Goal: Information Seeking & Learning: Learn about a topic

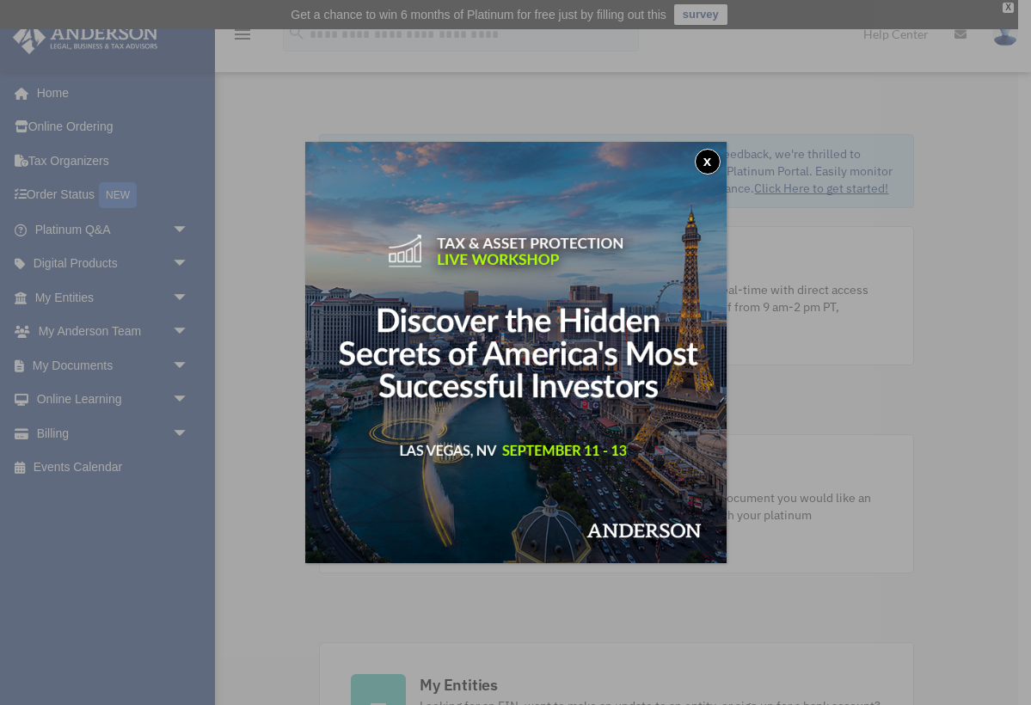
click at [709, 161] on button "x" at bounding box center [708, 162] width 26 height 26
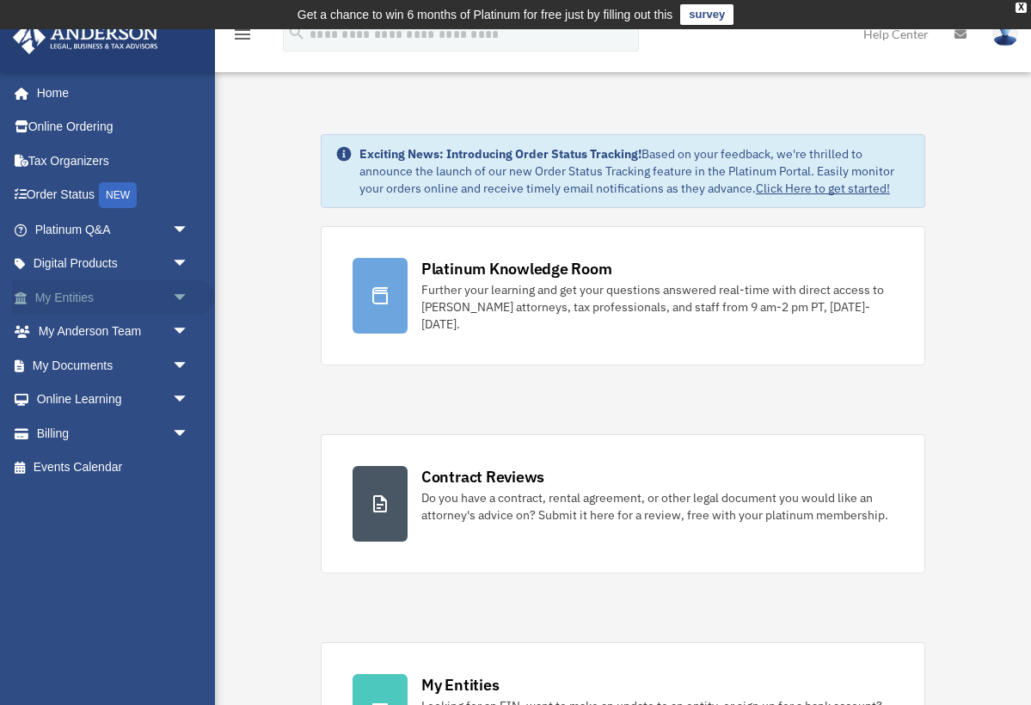
click at [89, 295] on link "My Entities arrow_drop_down" at bounding box center [113, 297] width 203 height 34
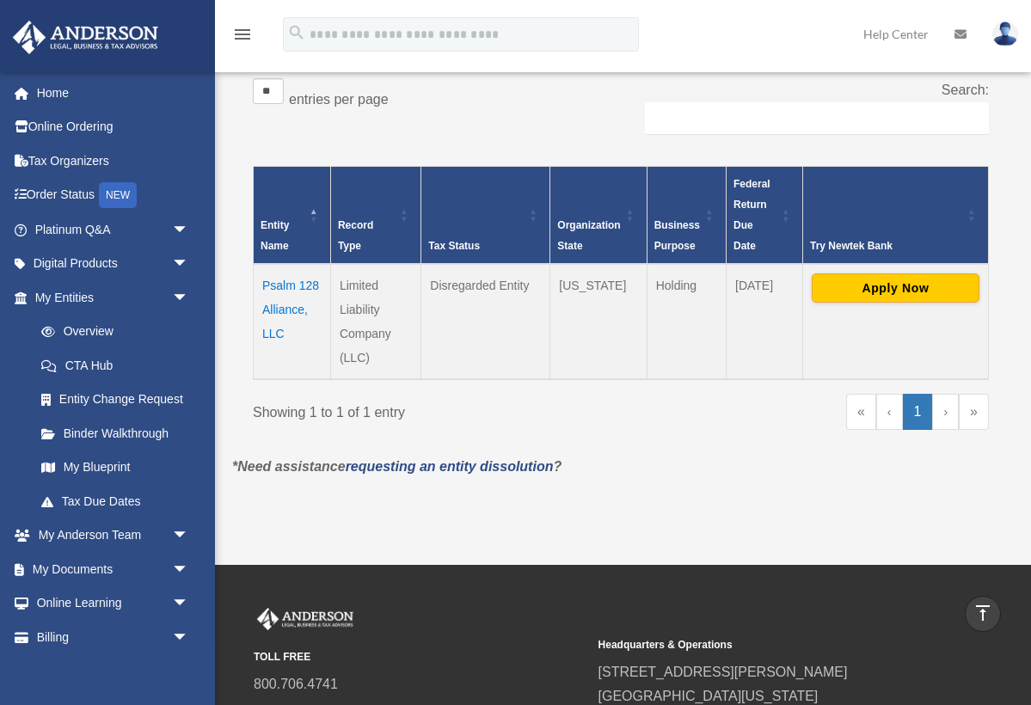
scroll to position [310, 0]
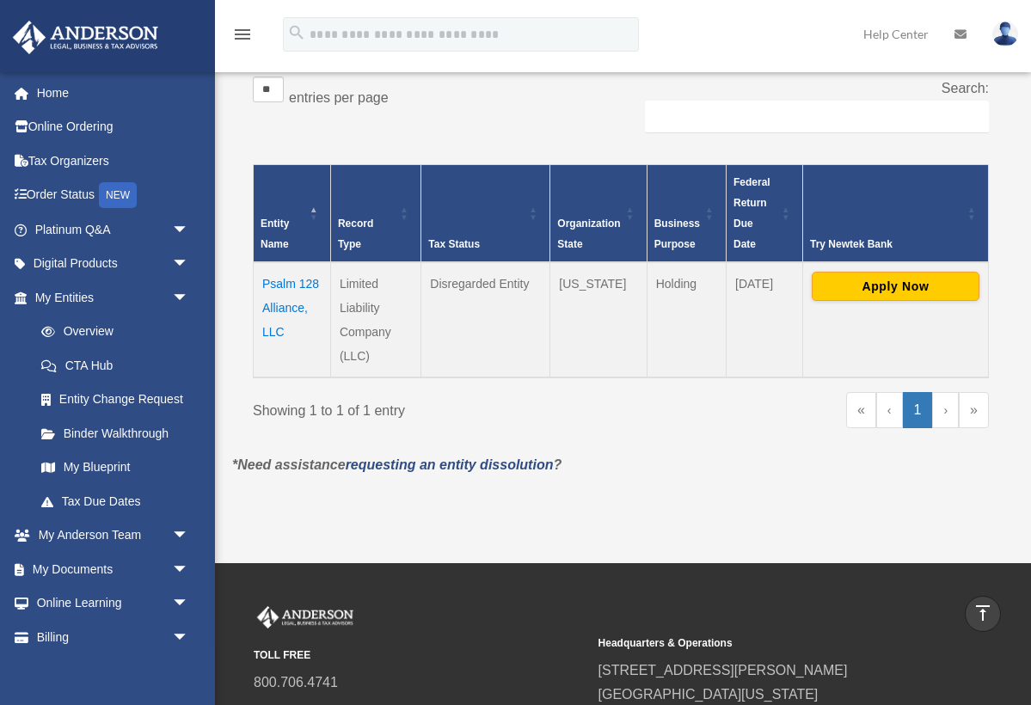
click at [945, 409] on link "›" at bounding box center [945, 410] width 27 height 36
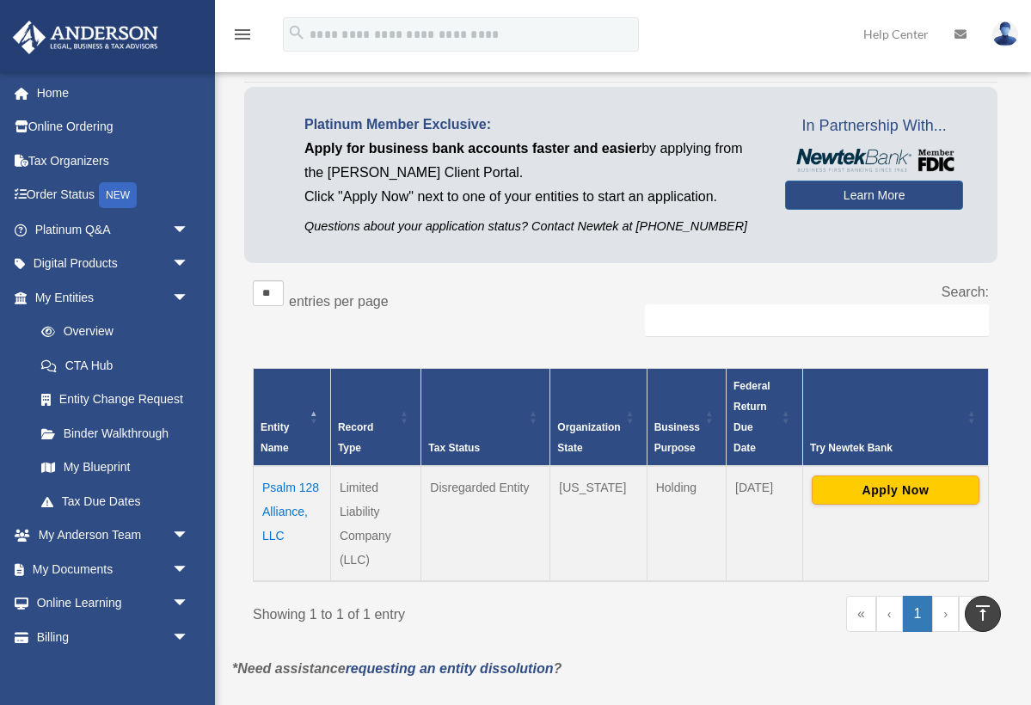
scroll to position [111, 0]
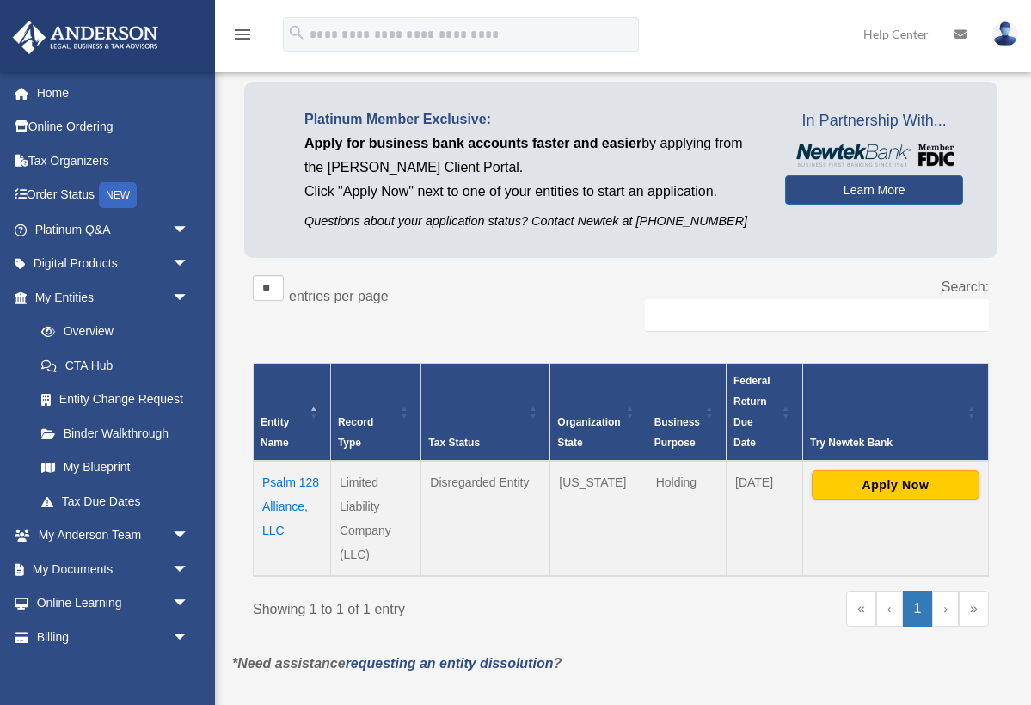
click at [362, 426] on span "Record Type" at bounding box center [355, 432] width 35 height 33
click at [286, 505] on td "Psalm 128 Alliance, LLC" at bounding box center [292, 518] width 77 height 115
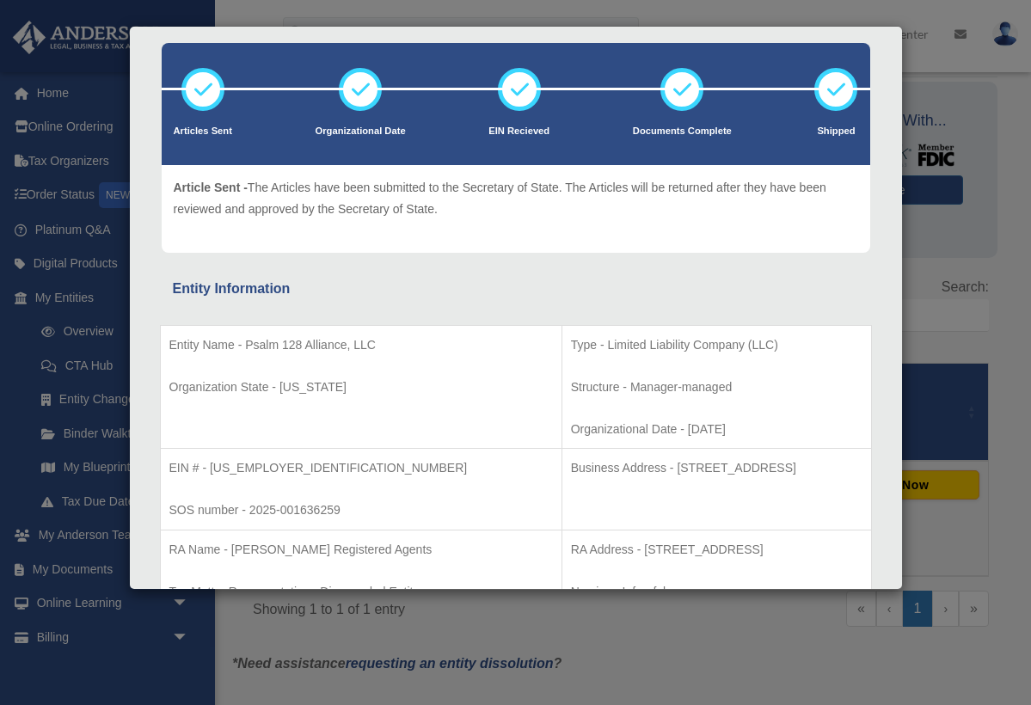
scroll to position [81, 0]
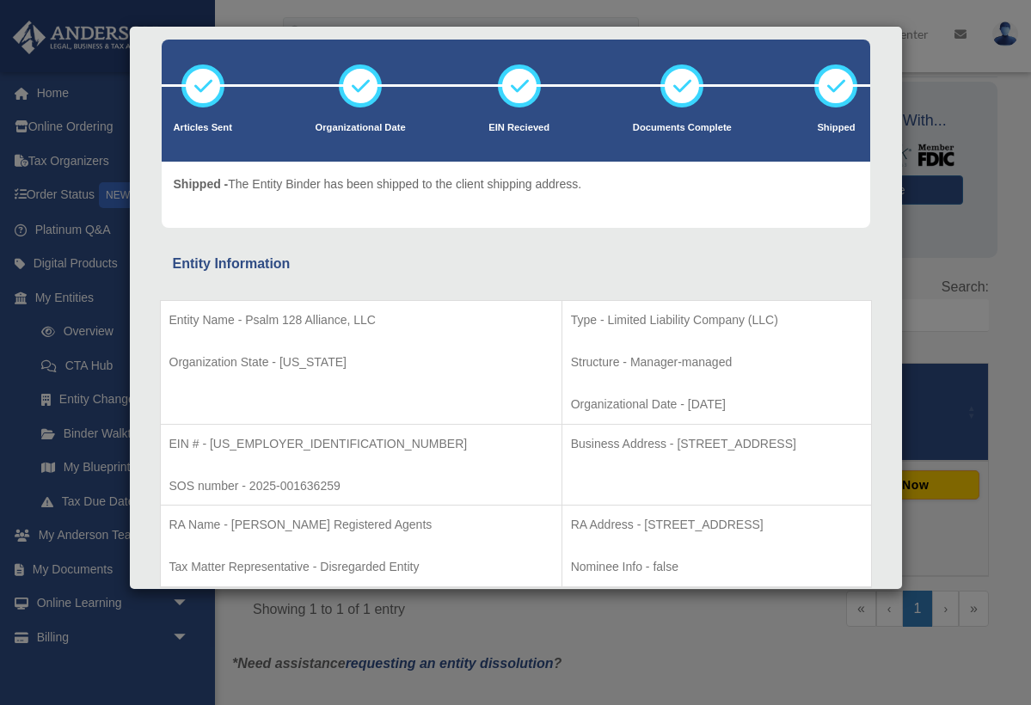
click at [935, 53] on div "Details × Articles Sent Organizational Date" at bounding box center [515, 352] width 1031 height 705
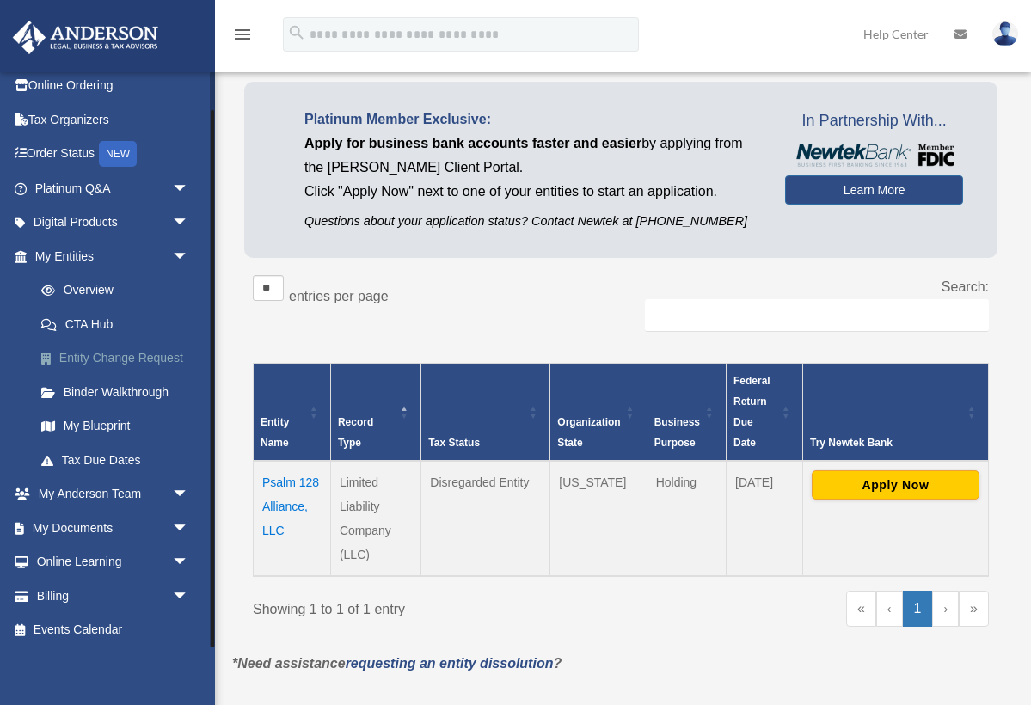
scroll to position [37, 0]
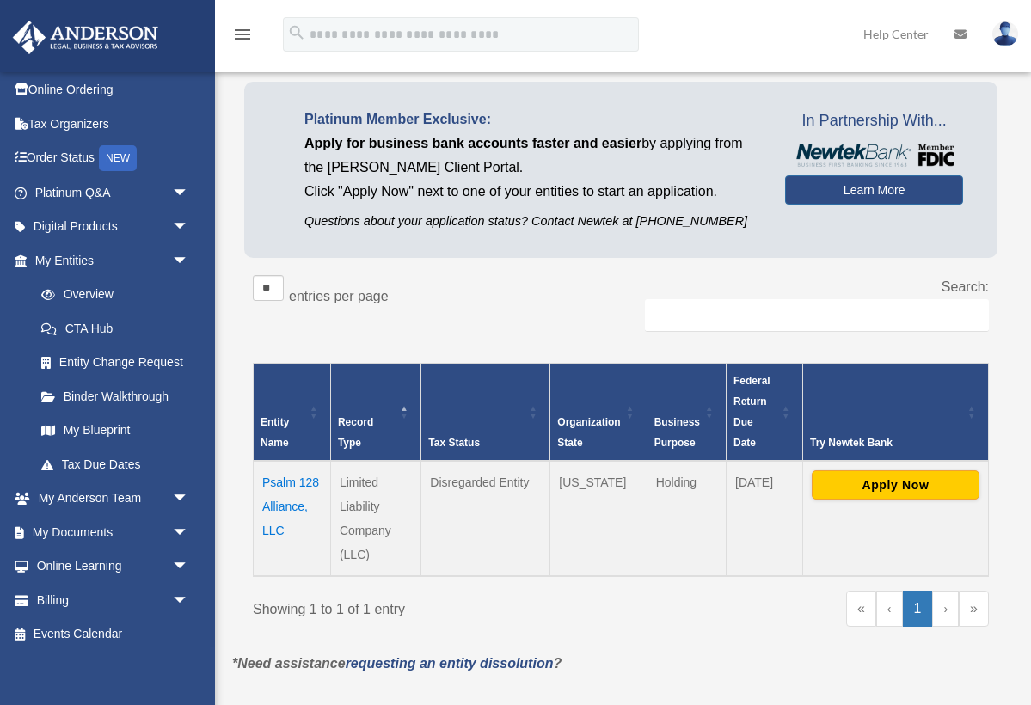
click at [277, 495] on td "Psalm 128 Alliance, LLC" at bounding box center [292, 518] width 77 height 115
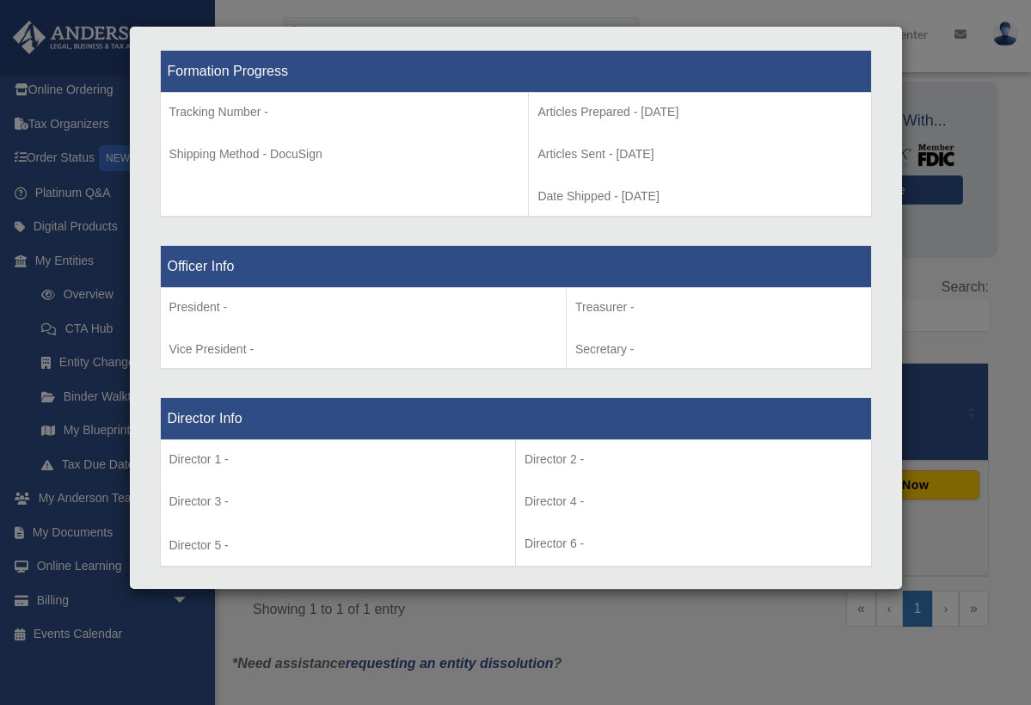
scroll to position [899, 0]
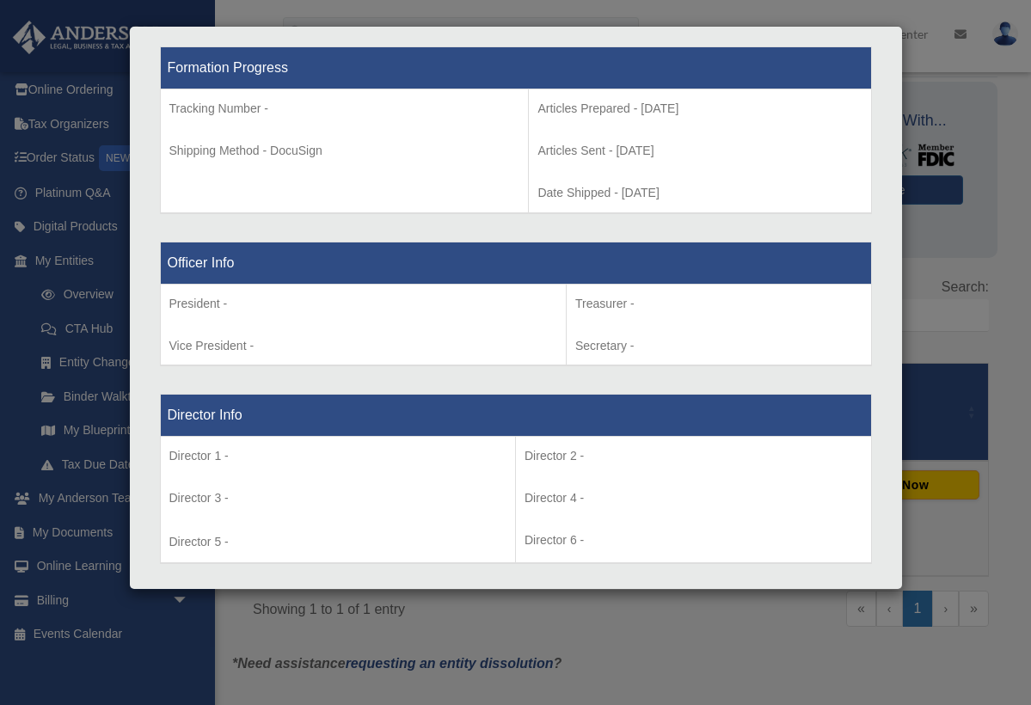
click at [669, 297] on p "Treasurer -" at bounding box center [718, 303] width 287 height 21
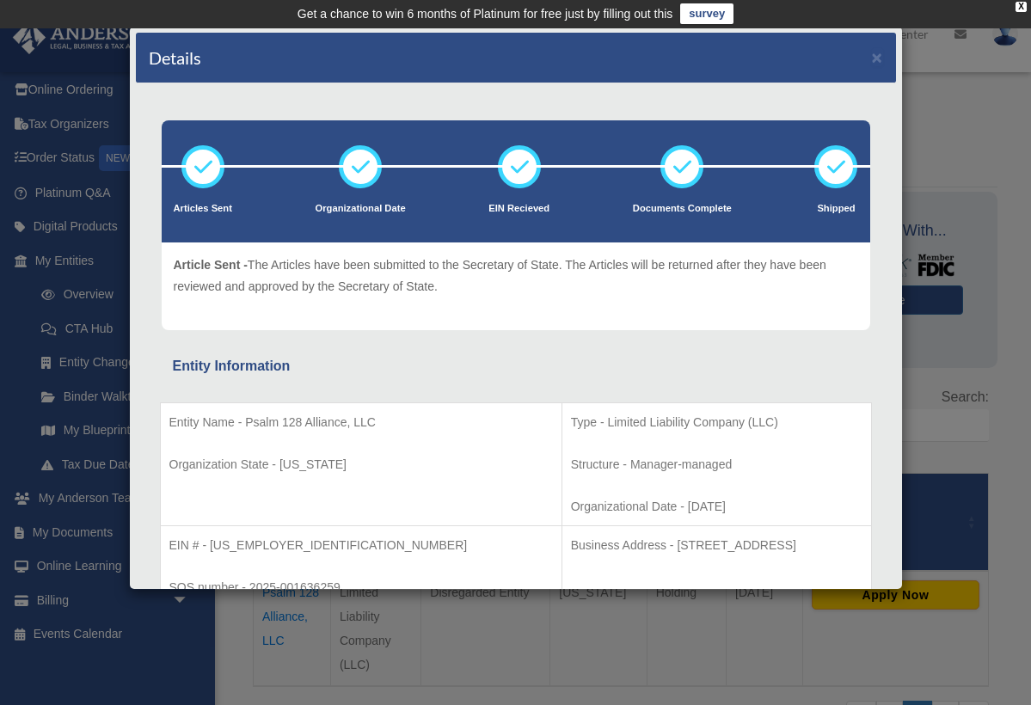
scroll to position [0, 0]
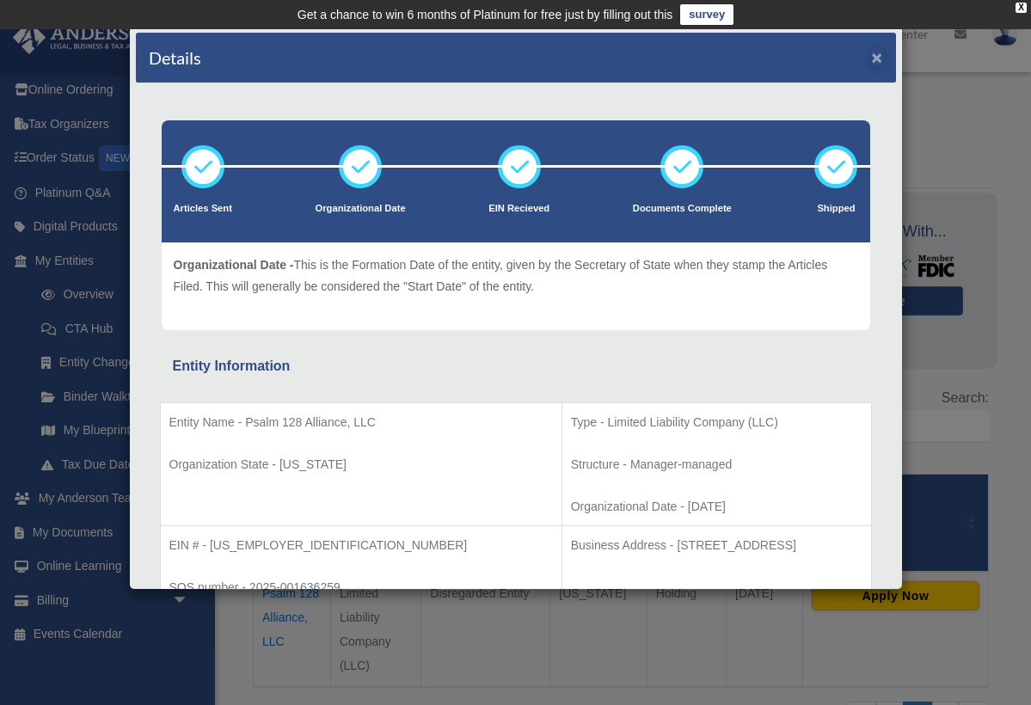
click at [878, 57] on button "×" at bounding box center [877, 57] width 11 height 18
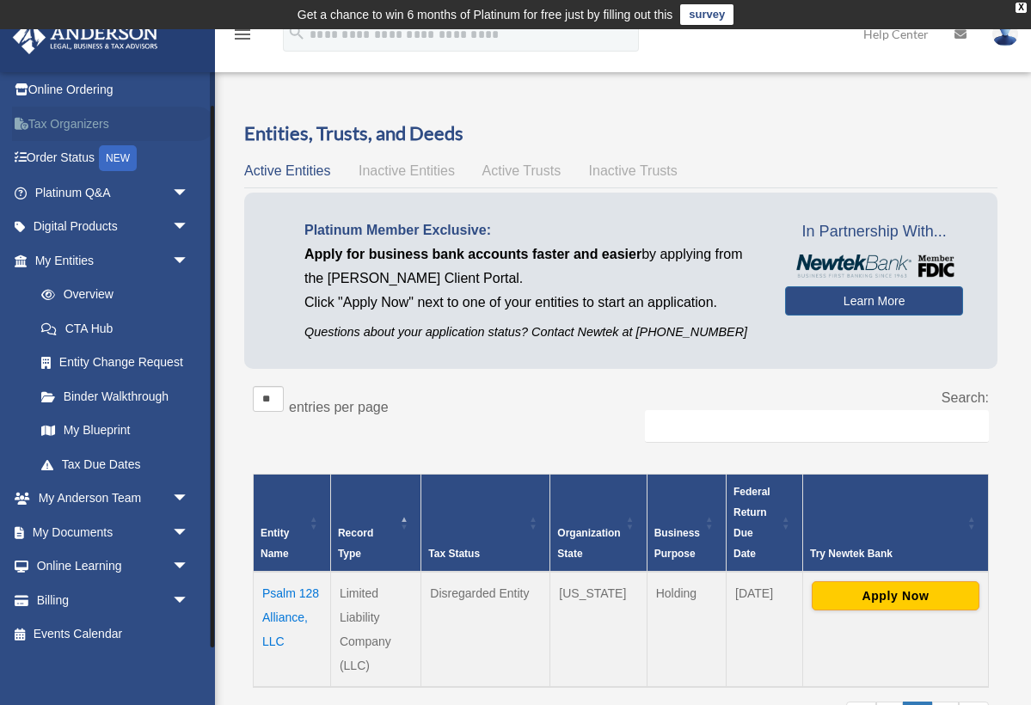
click at [80, 125] on link "Tax Organizers" at bounding box center [113, 124] width 203 height 34
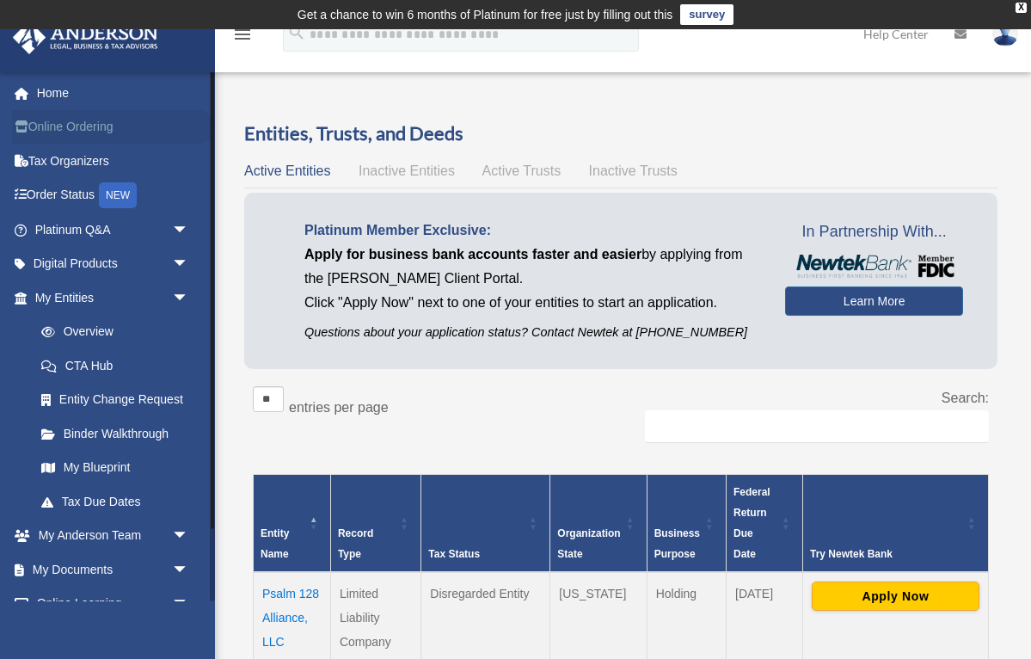
click at [52, 126] on link "Online Ordering" at bounding box center [113, 127] width 203 height 34
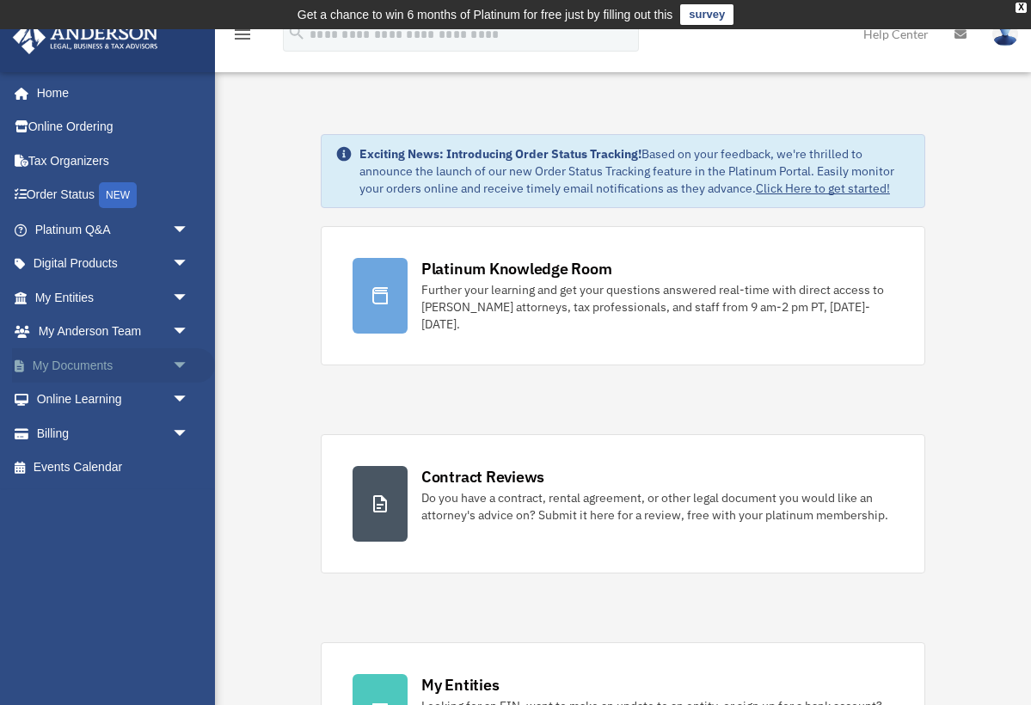
click at [177, 358] on span "arrow_drop_down" at bounding box center [189, 365] width 34 height 35
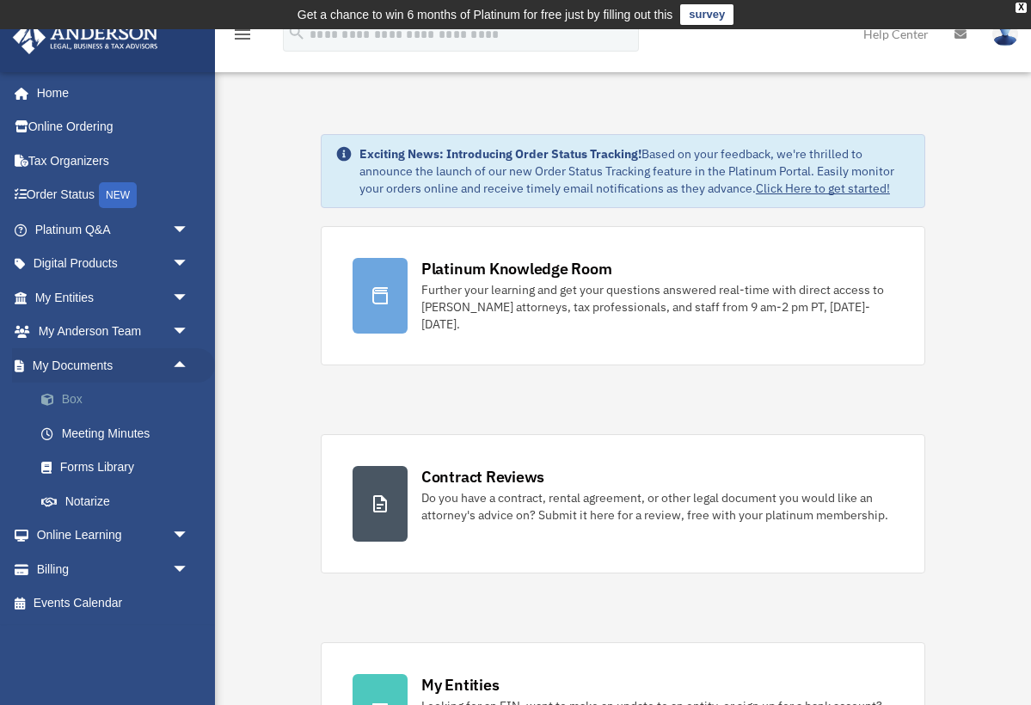
click at [73, 395] on link "Box" at bounding box center [119, 400] width 191 height 34
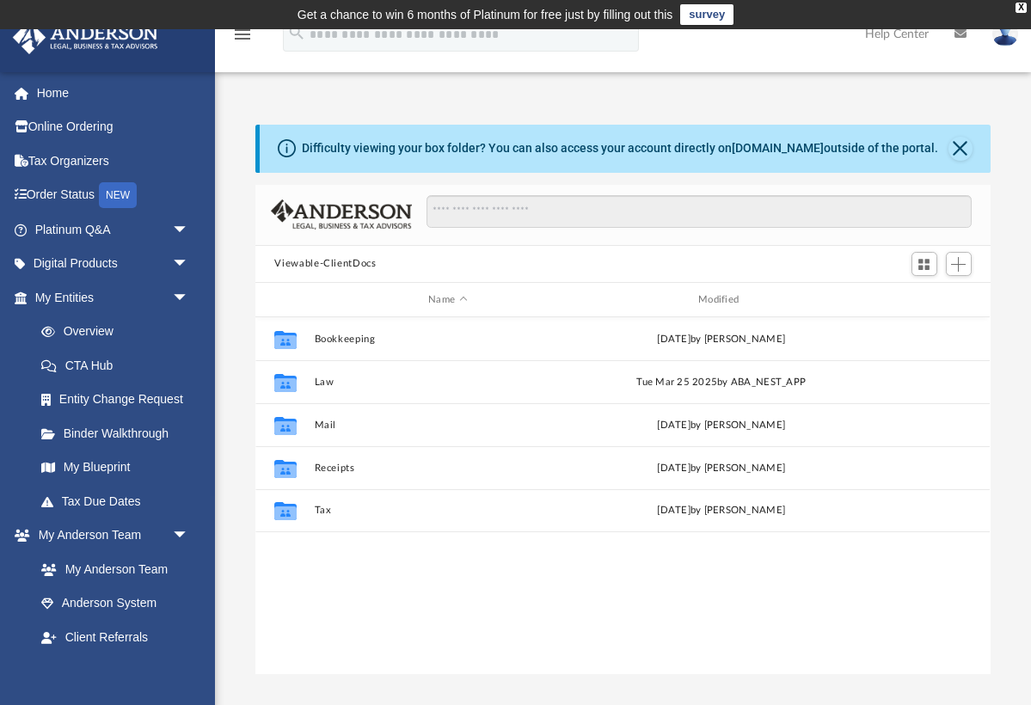
scroll to position [391, 734]
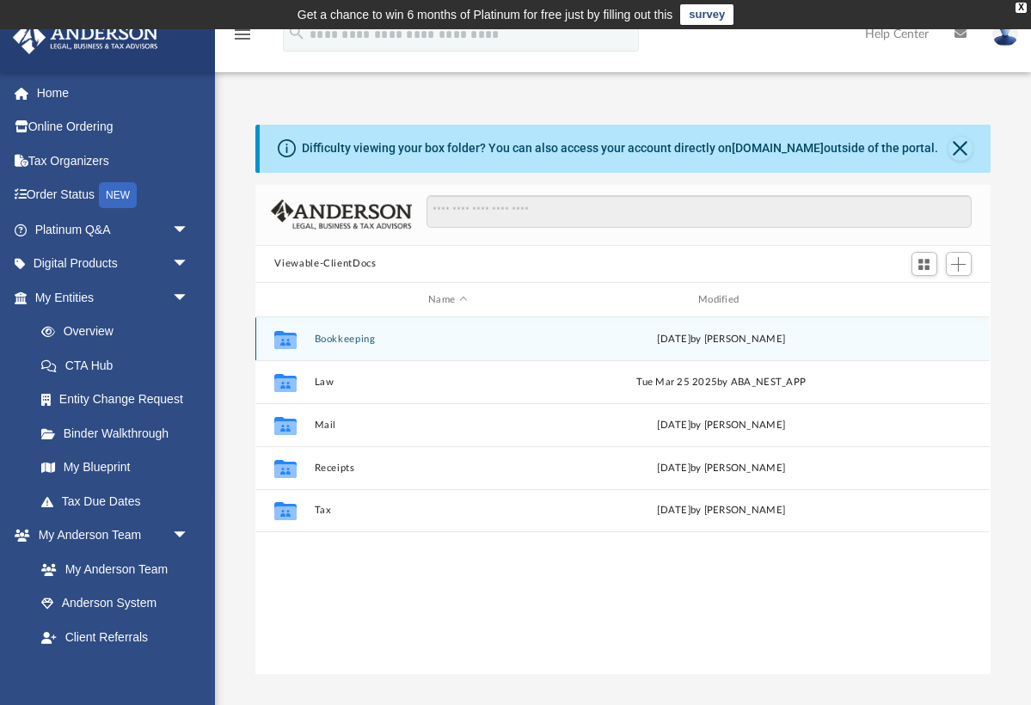
click at [306, 344] on div "Collaborated Folder" at bounding box center [285, 340] width 43 height 28
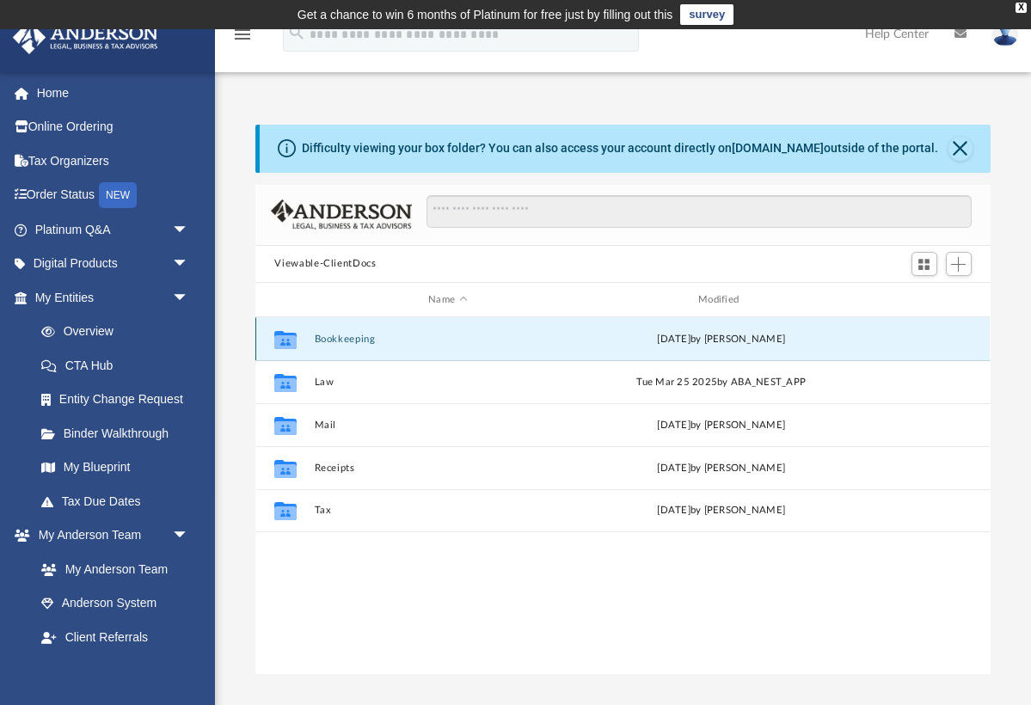
click at [660, 342] on div "Wed Feb 26 2025 by Charles Rogler" at bounding box center [721, 339] width 267 height 15
click at [365, 337] on button "Bookkeeping" at bounding box center [448, 339] width 267 height 11
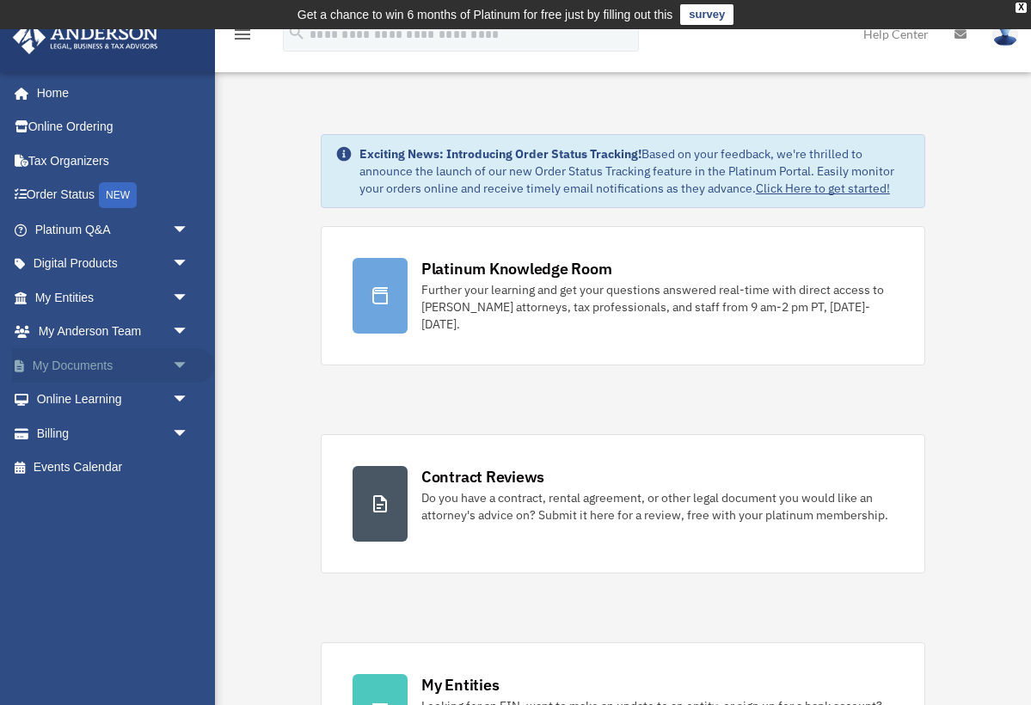
click at [103, 358] on link "My Documents arrow_drop_down" at bounding box center [113, 365] width 203 height 34
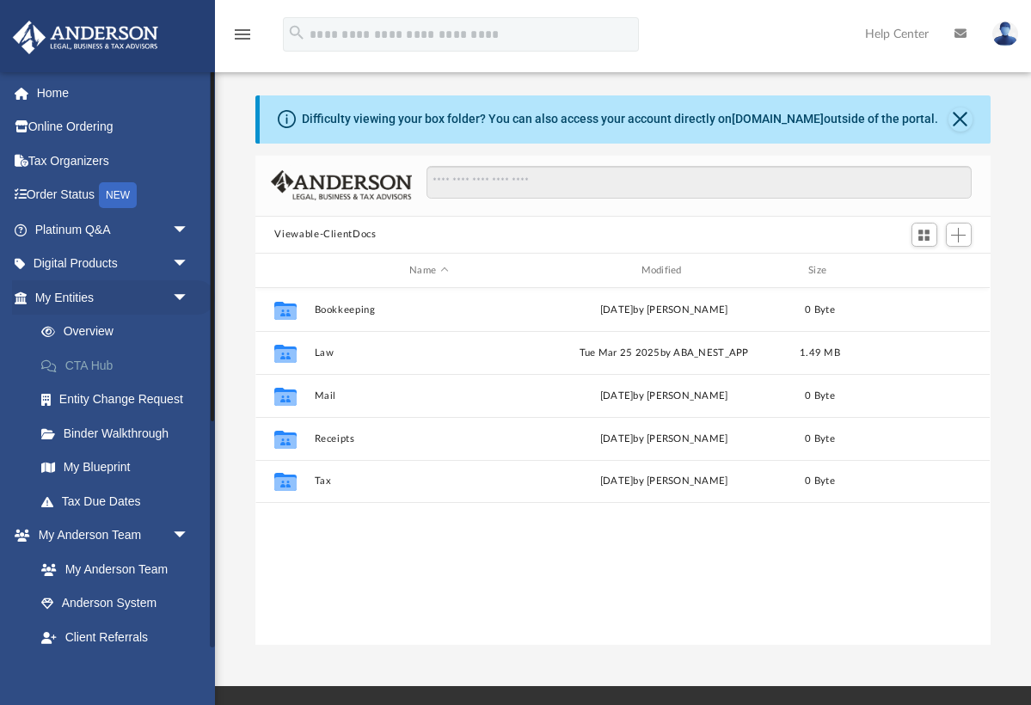
scroll to position [1, 1]
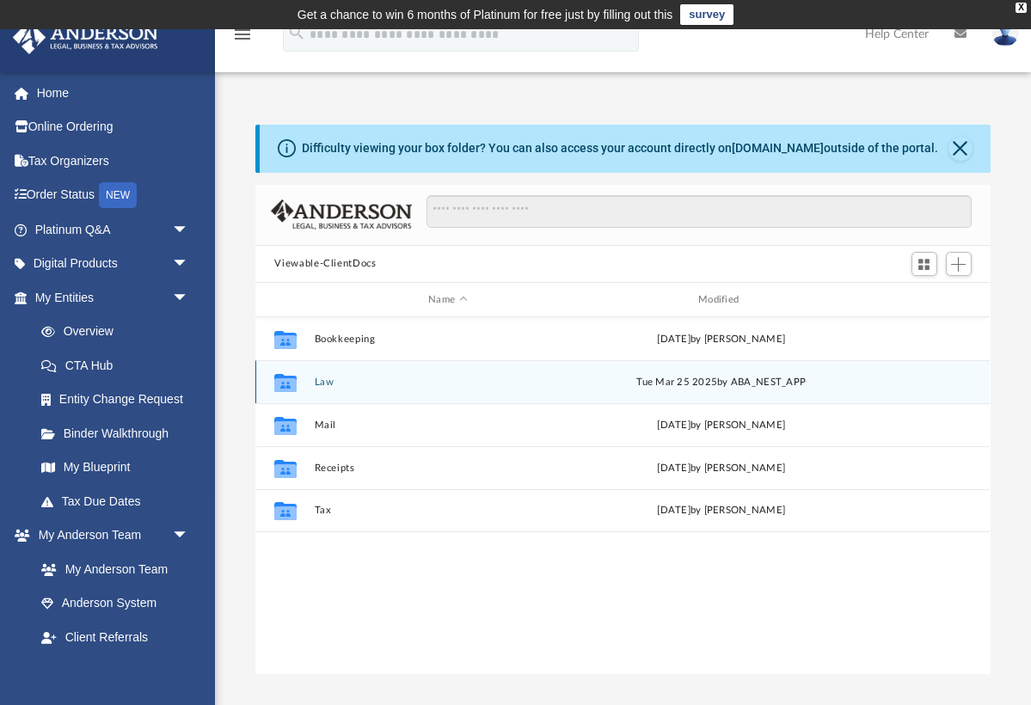
click at [288, 385] on icon "grid" at bounding box center [285, 383] width 22 height 18
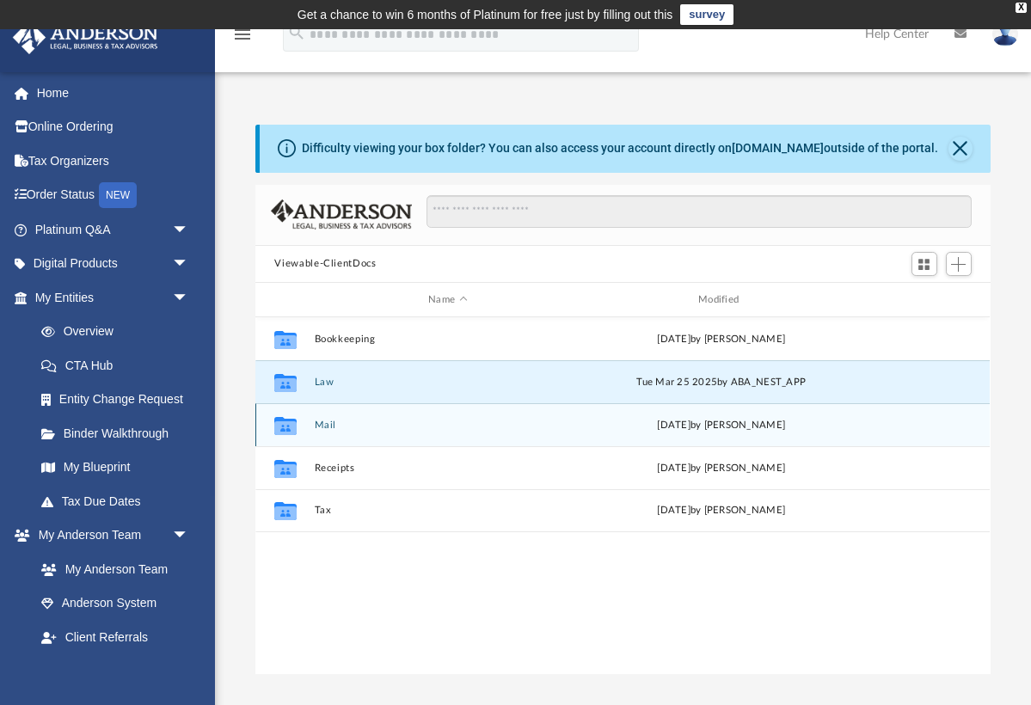
click at [288, 431] on icon "grid" at bounding box center [285, 426] width 22 height 18
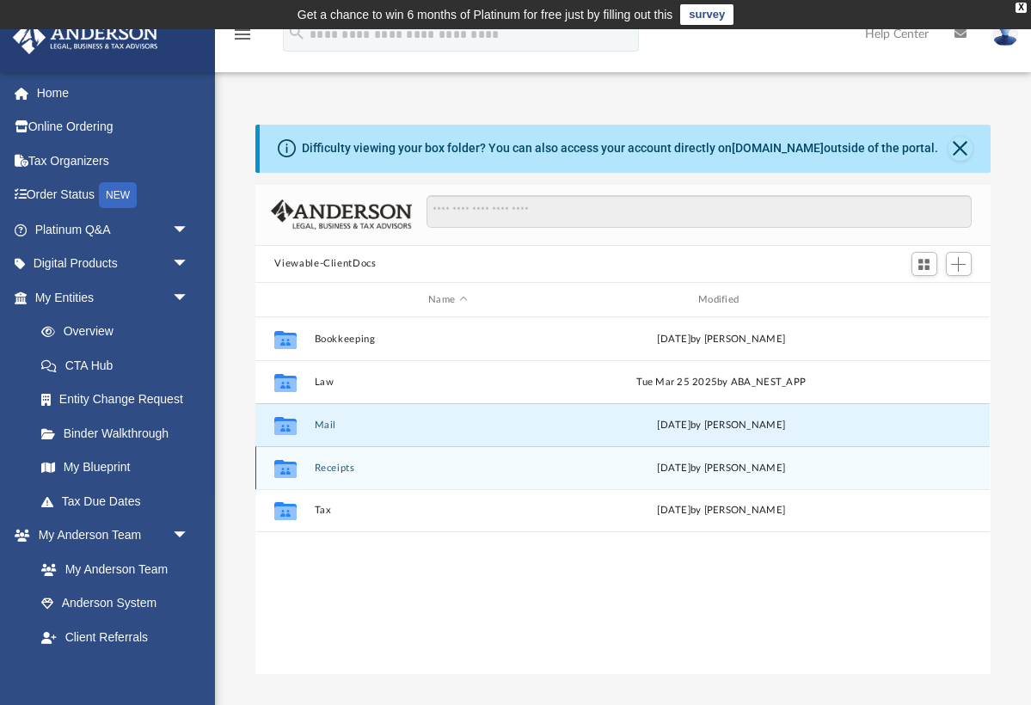
click at [287, 471] on icon "grid" at bounding box center [285, 469] width 22 height 18
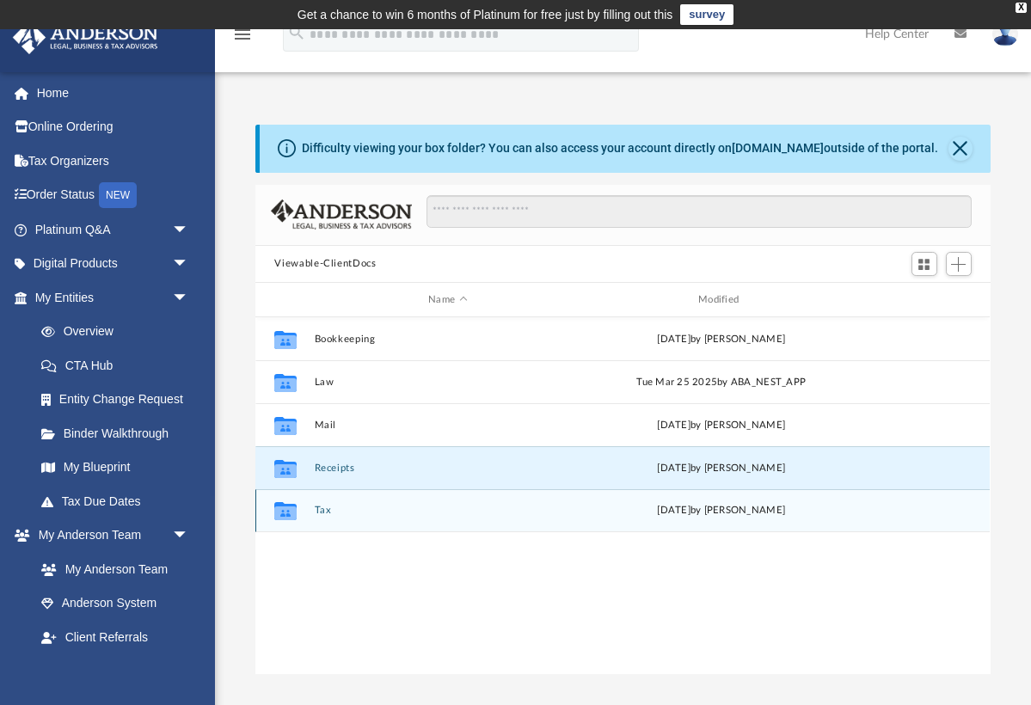
click at [289, 508] on icon "grid" at bounding box center [285, 513] width 22 height 14
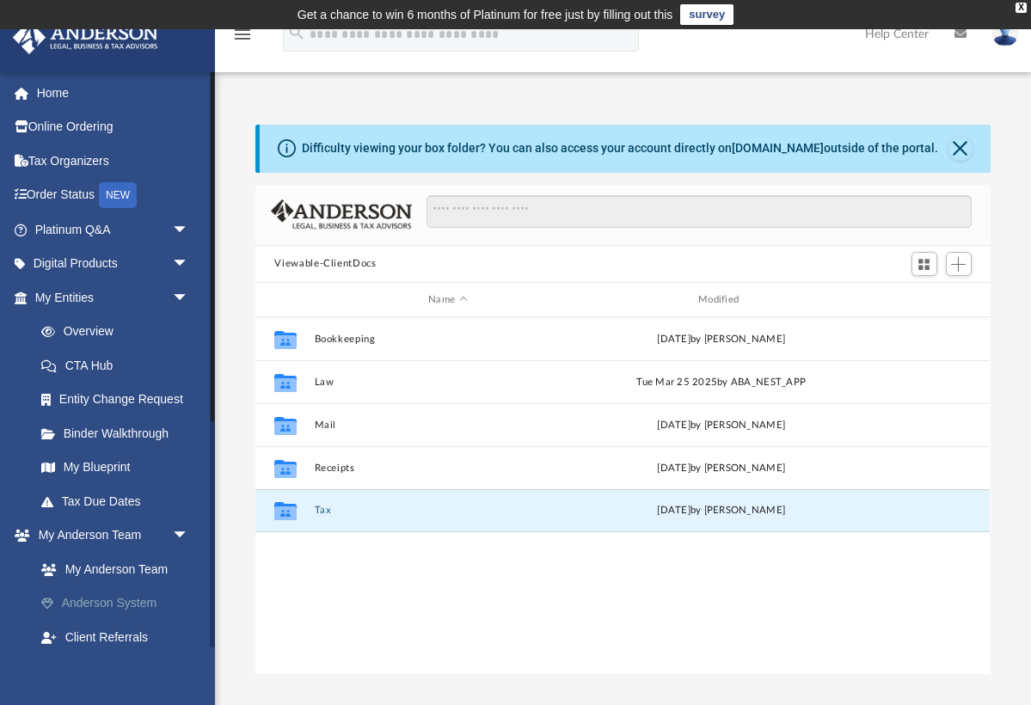
click at [138, 592] on link "Anderson System" at bounding box center [119, 603] width 191 height 34
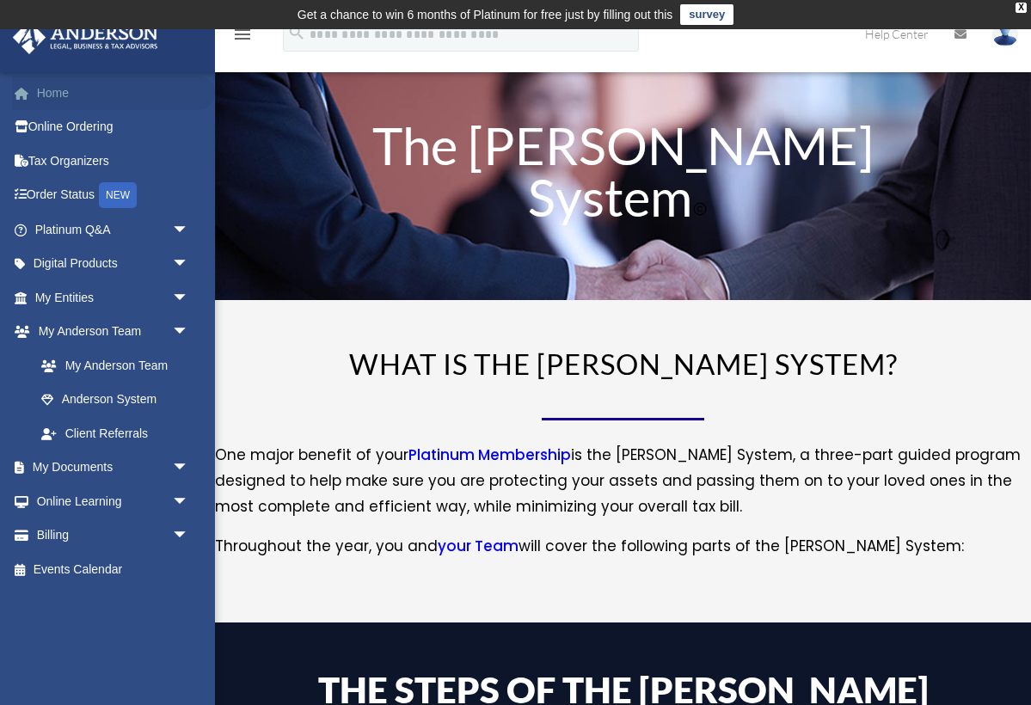
click at [50, 89] on link "Home" at bounding box center [113, 93] width 203 height 34
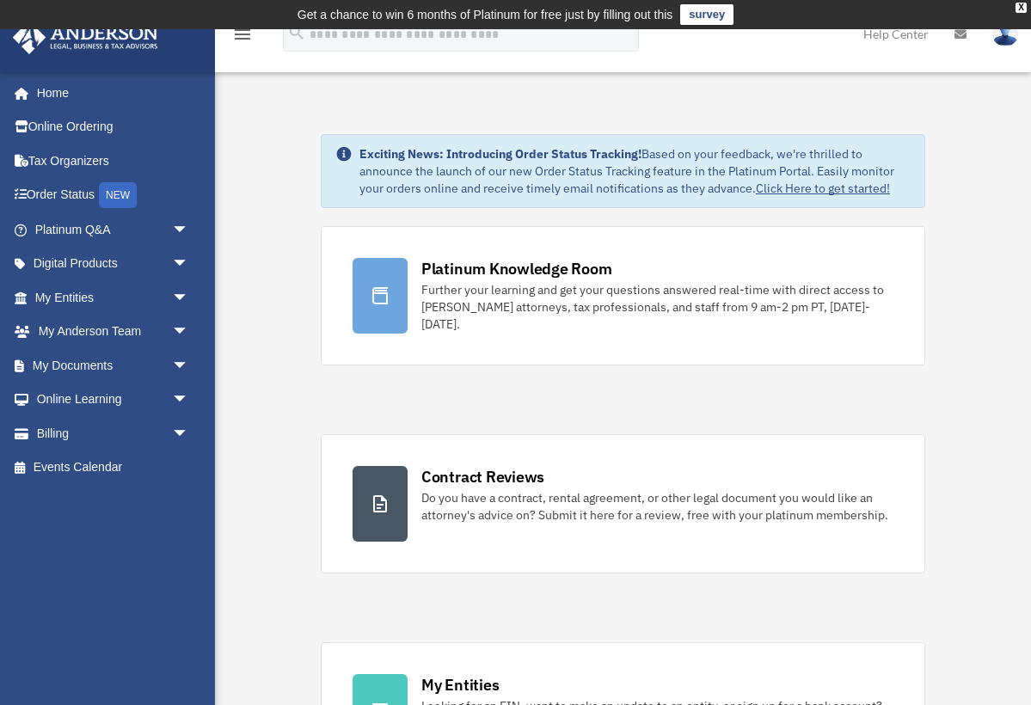
click at [1005, 33] on img at bounding box center [1005, 33] width 26 height 25
click at [1008, 43] on img at bounding box center [1005, 33] width 26 height 25
click at [961, 34] on icon at bounding box center [960, 34] width 12 height 12
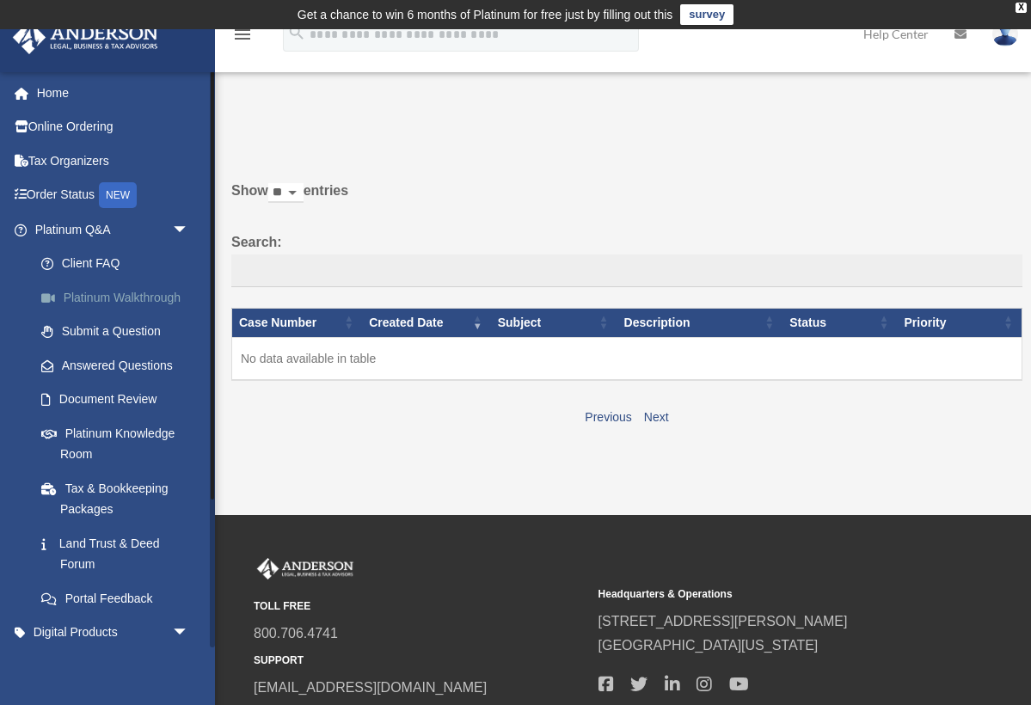
click at [96, 289] on link "Platinum Walkthrough" at bounding box center [119, 297] width 191 height 34
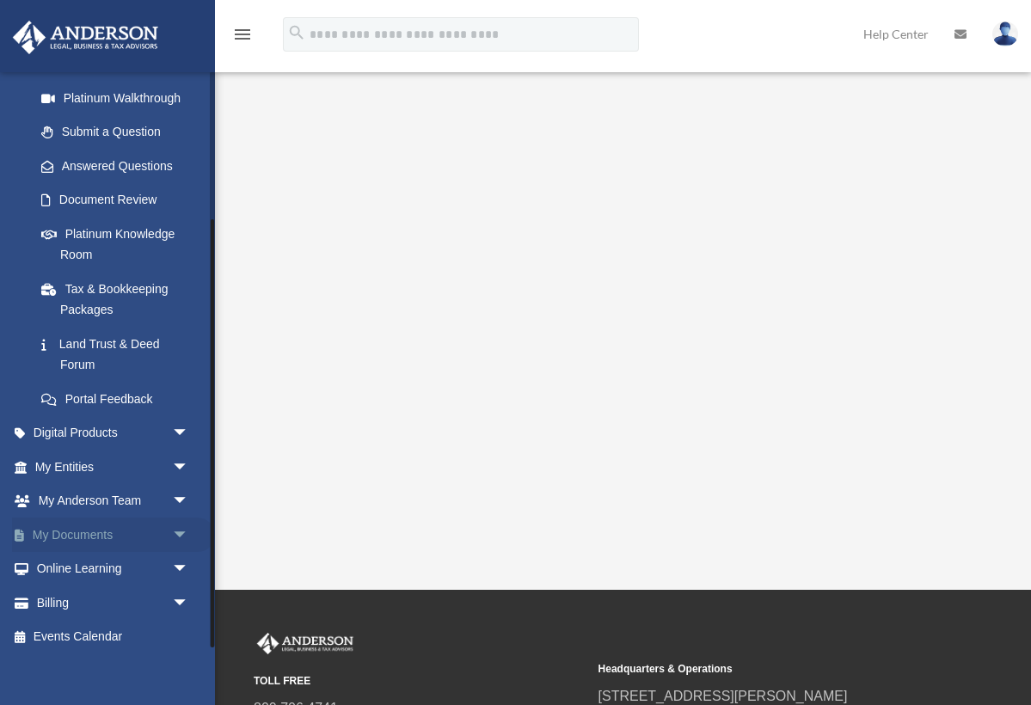
scroll to position [85, 0]
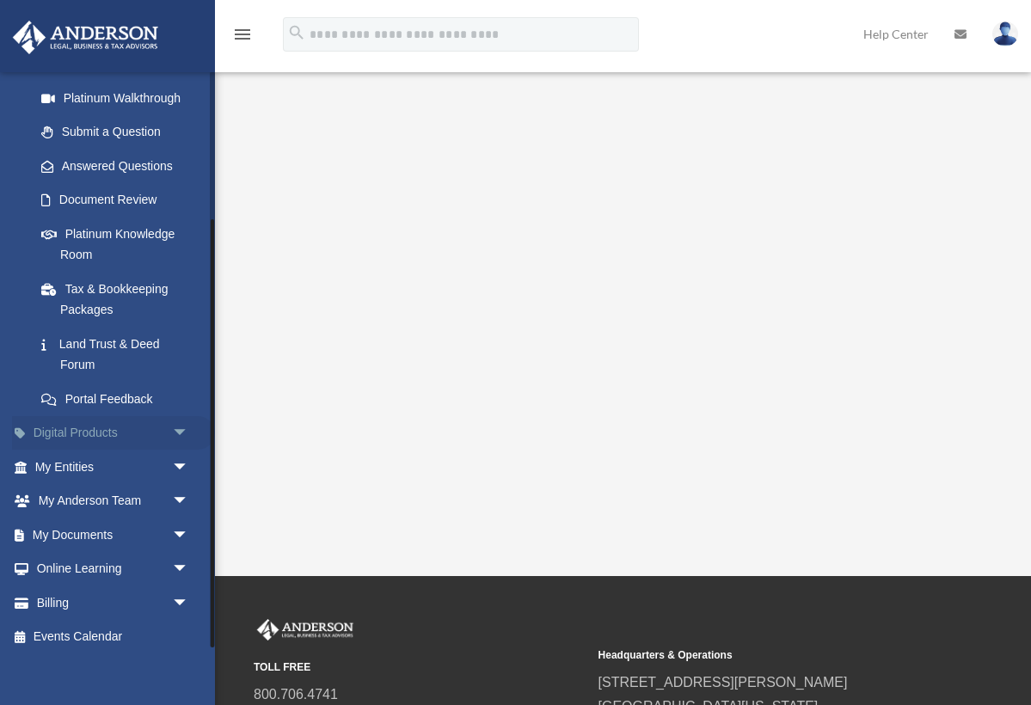
click at [178, 425] on span "arrow_drop_down" at bounding box center [189, 433] width 34 height 35
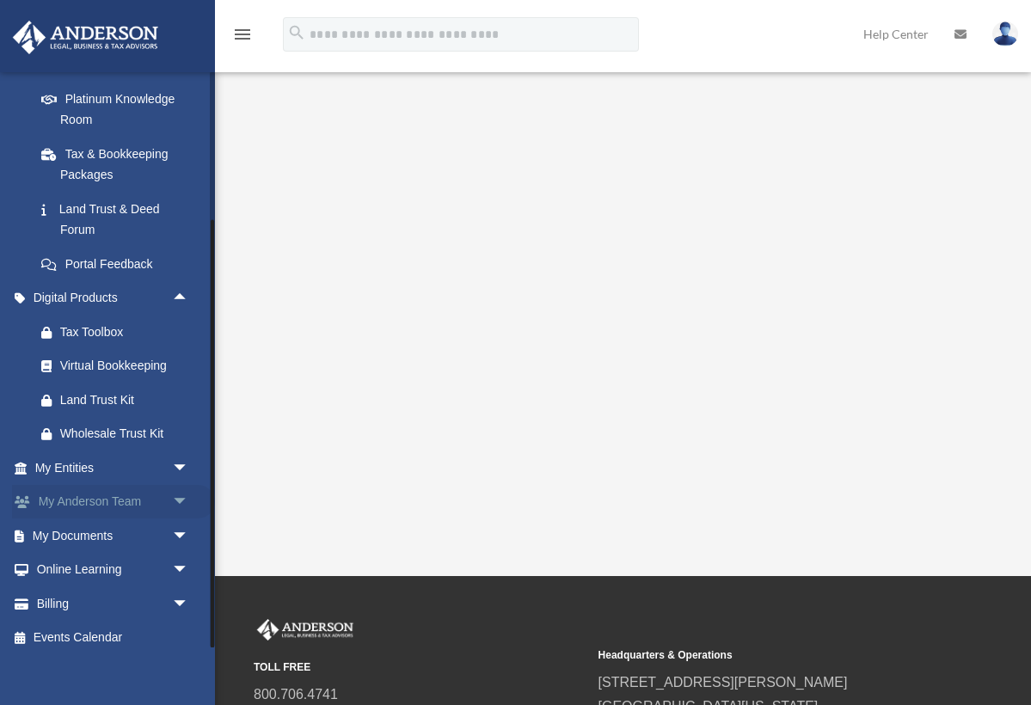
scroll to position [334, 0]
click at [175, 458] on span "arrow_drop_down" at bounding box center [189, 468] width 34 height 35
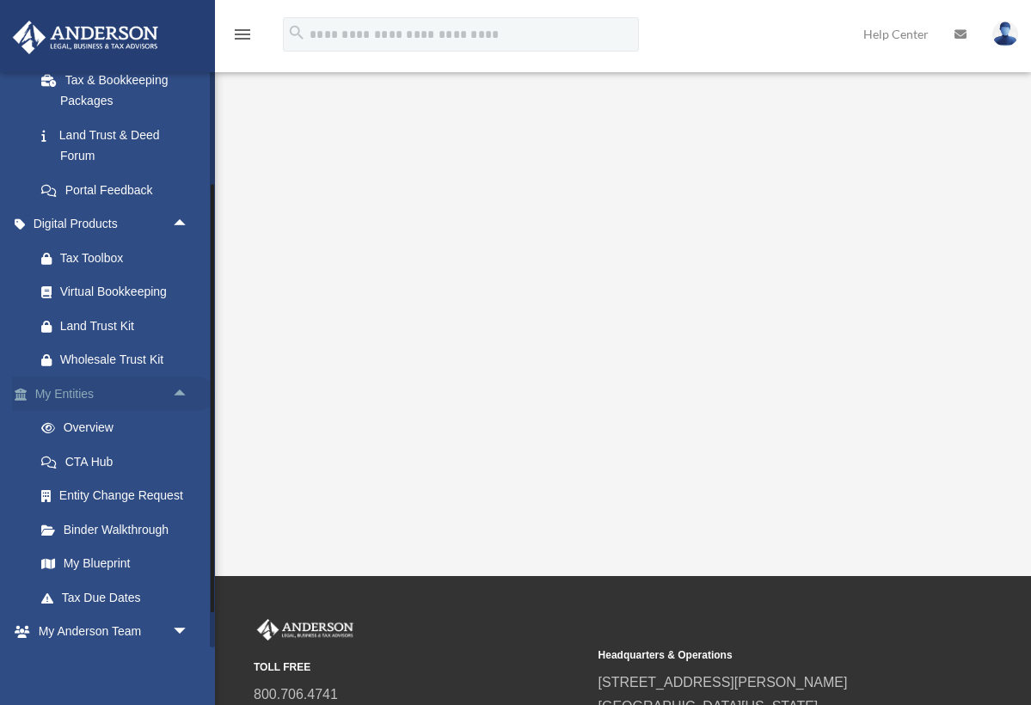
scroll to position [420, 0]
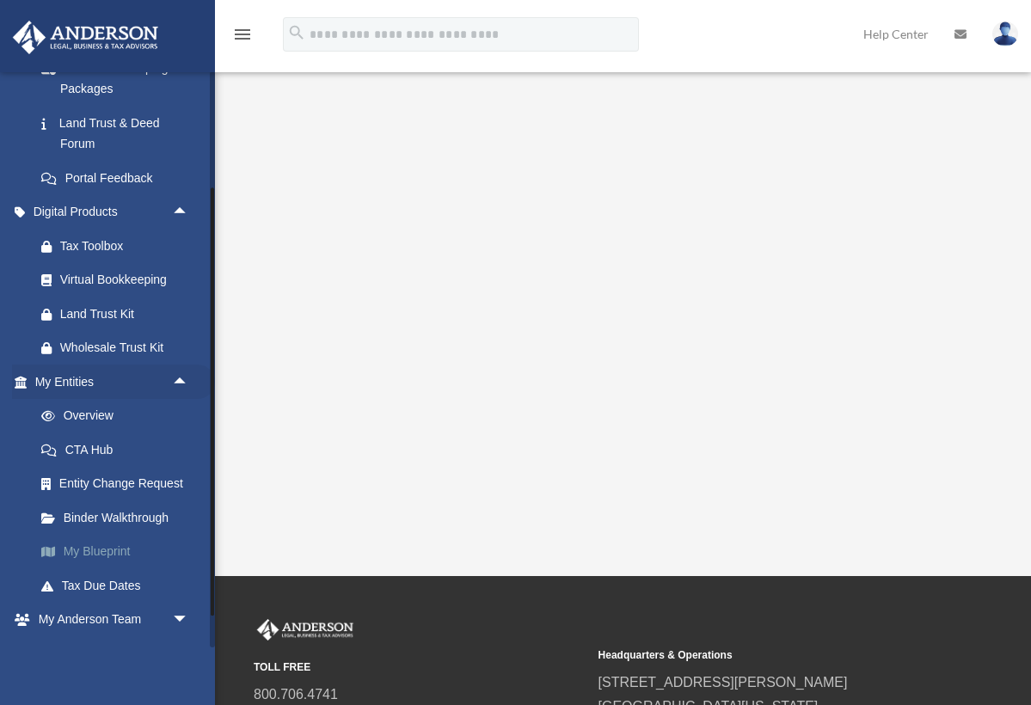
click at [116, 539] on link "My Blueprint" at bounding box center [119, 552] width 191 height 34
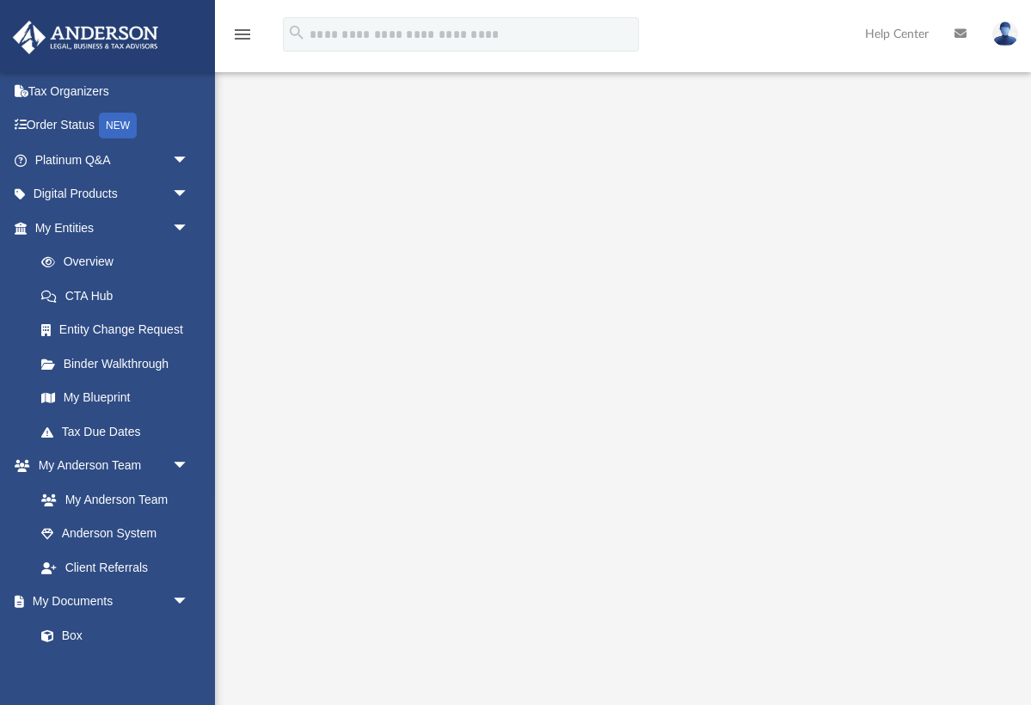
scroll to position [56, 0]
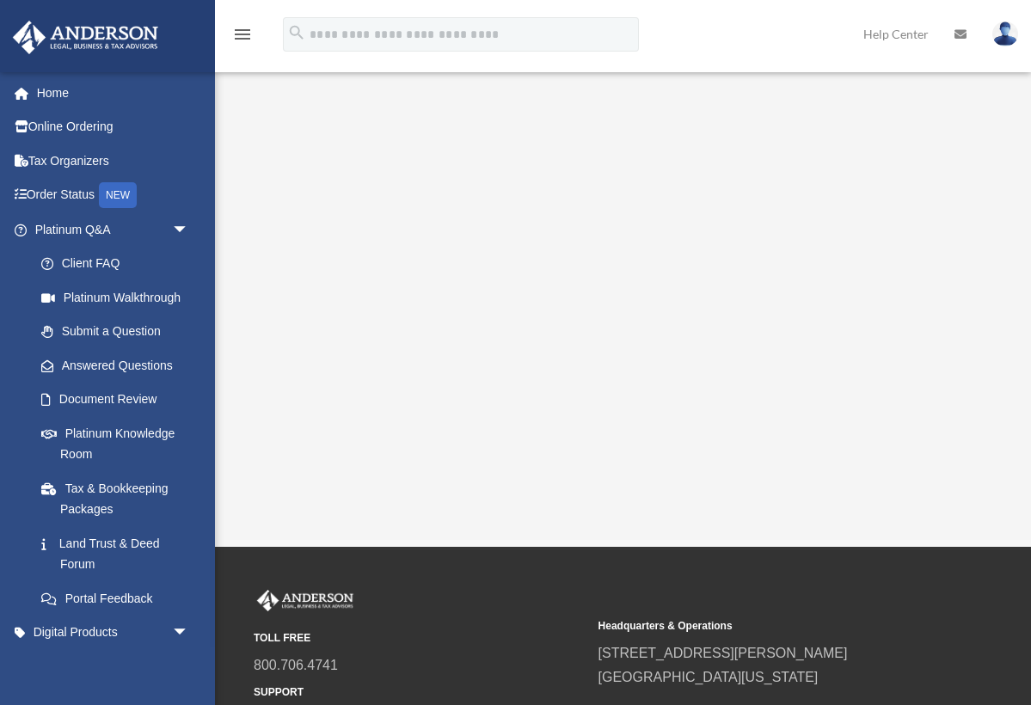
scroll to position [85, 0]
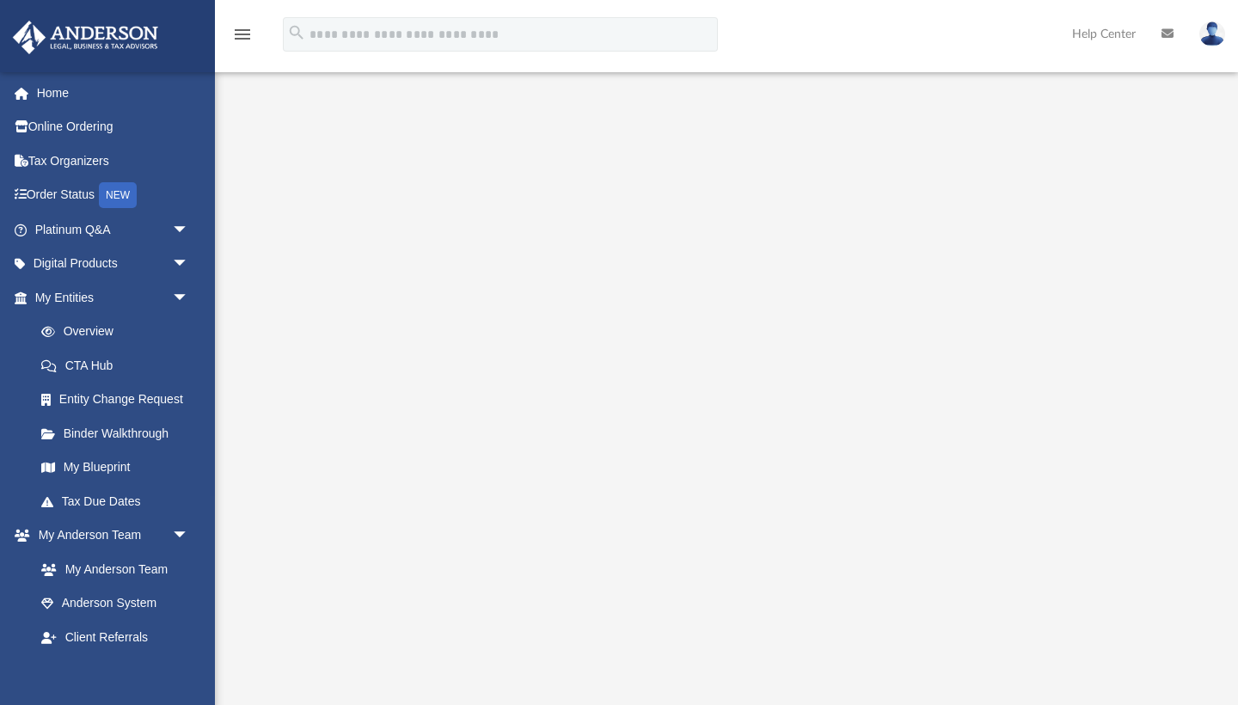
scroll to position [38, 0]
click at [126, 492] on link "Tax Due Dates" at bounding box center [119, 501] width 191 height 34
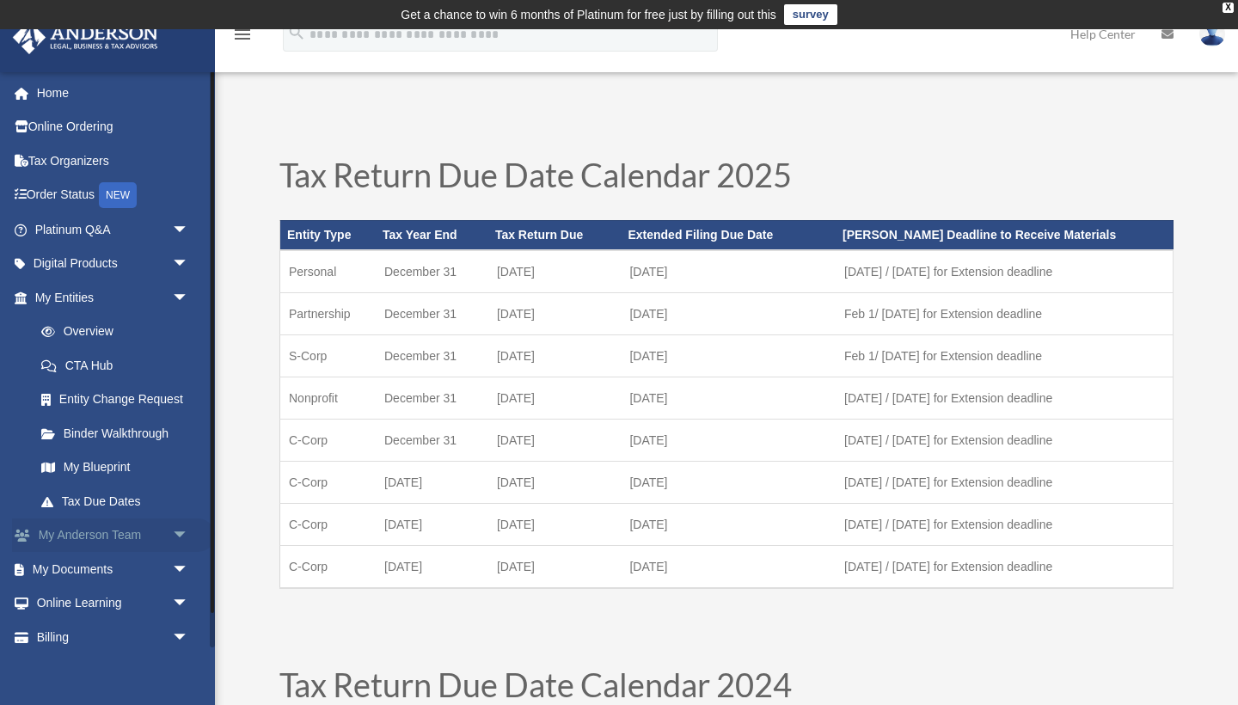
click at [181, 528] on span "arrow_drop_down" at bounding box center [189, 536] width 34 height 35
click at [160, 560] on link "My Anderson Team" at bounding box center [119, 569] width 191 height 34
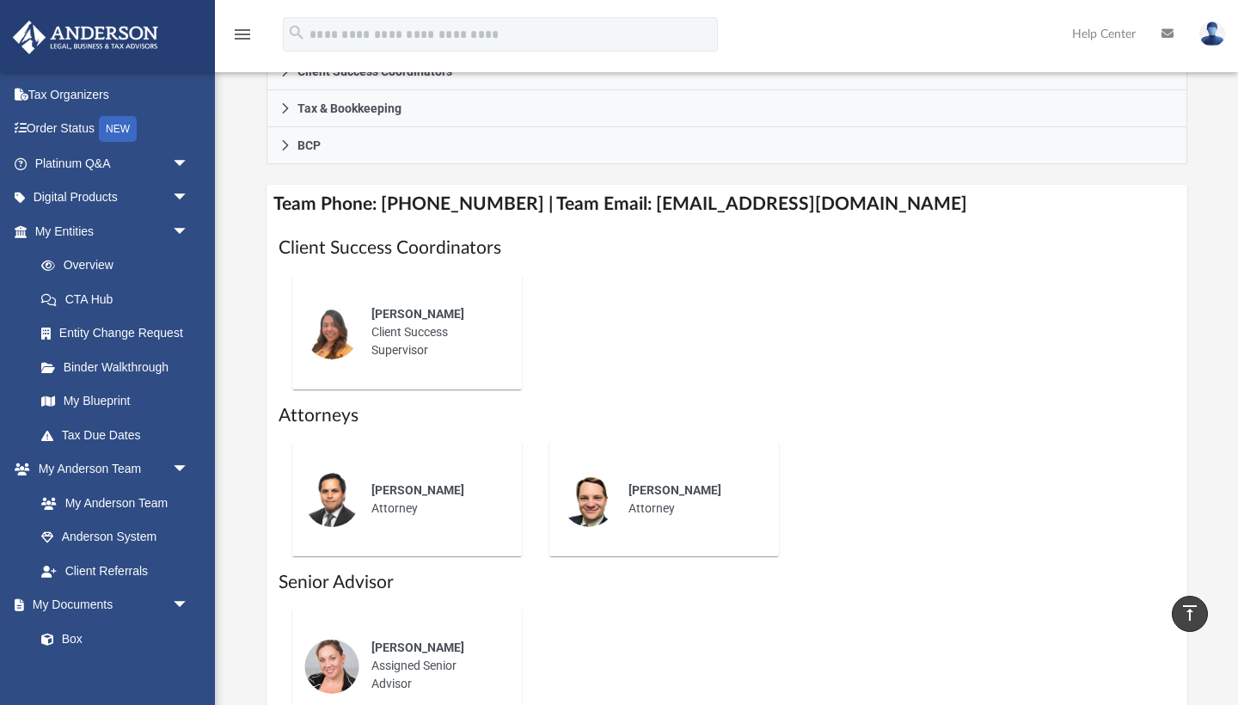
scroll to position [592, 0]
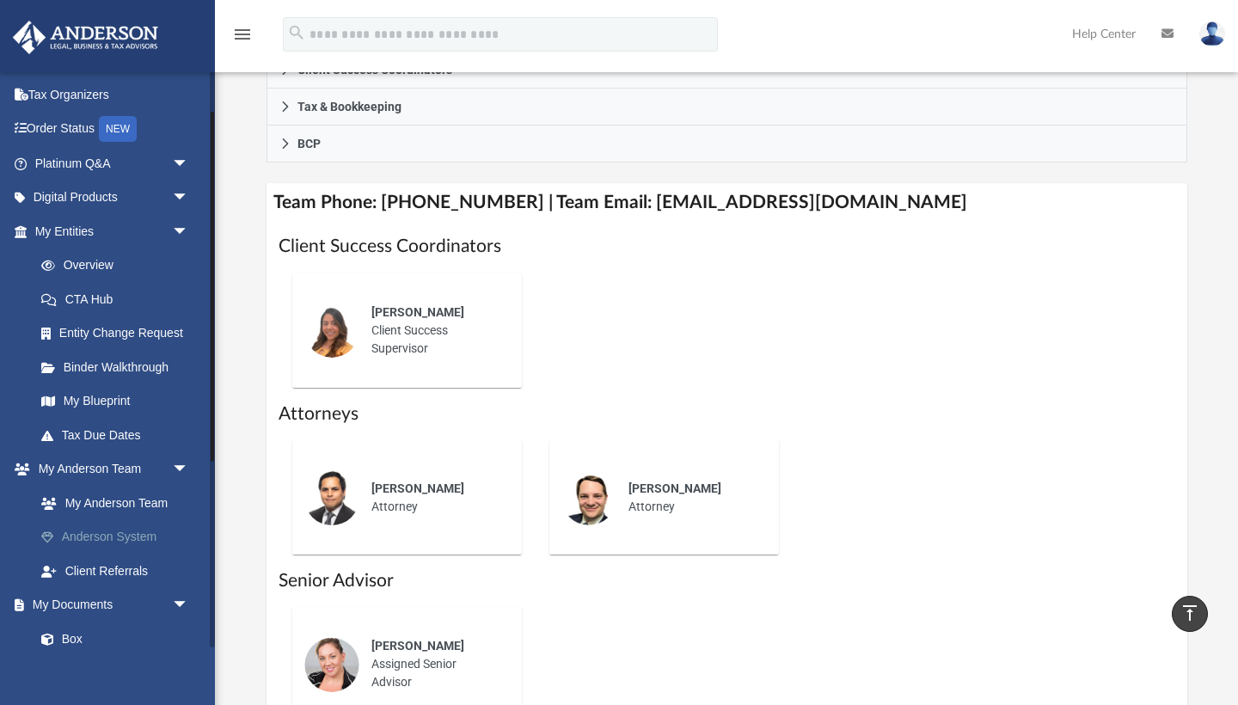
click at [131, 525] on link "Anderson System" at bounding box center [119, 537] width 191 height 34
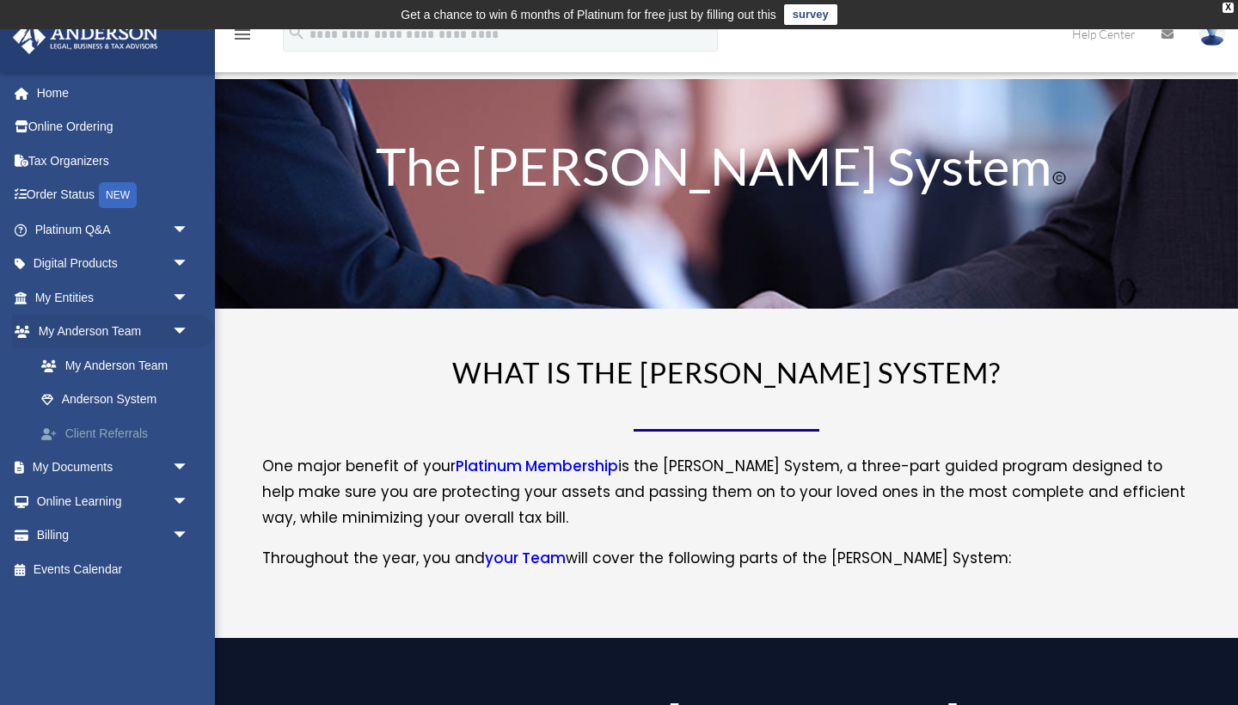
click at [116, 426] on link "Client Referrals" at bounding box center [119, 433] width 191 height 34
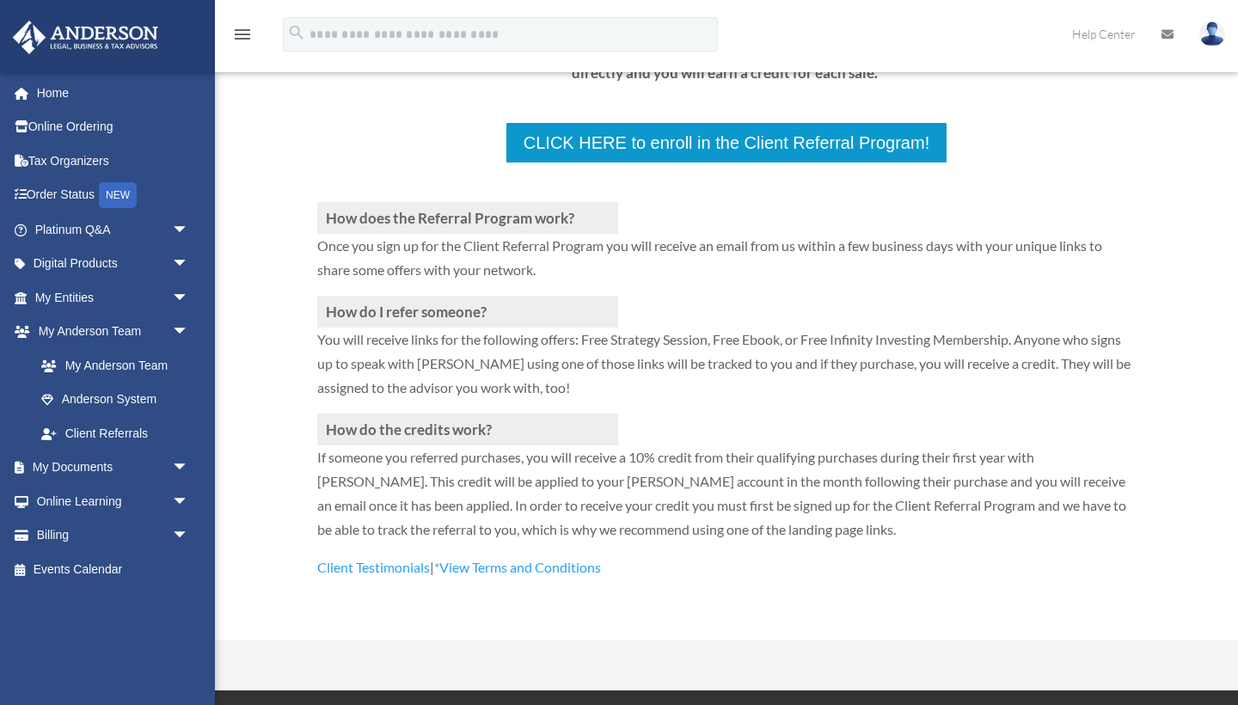
scroll to position [348, 0]
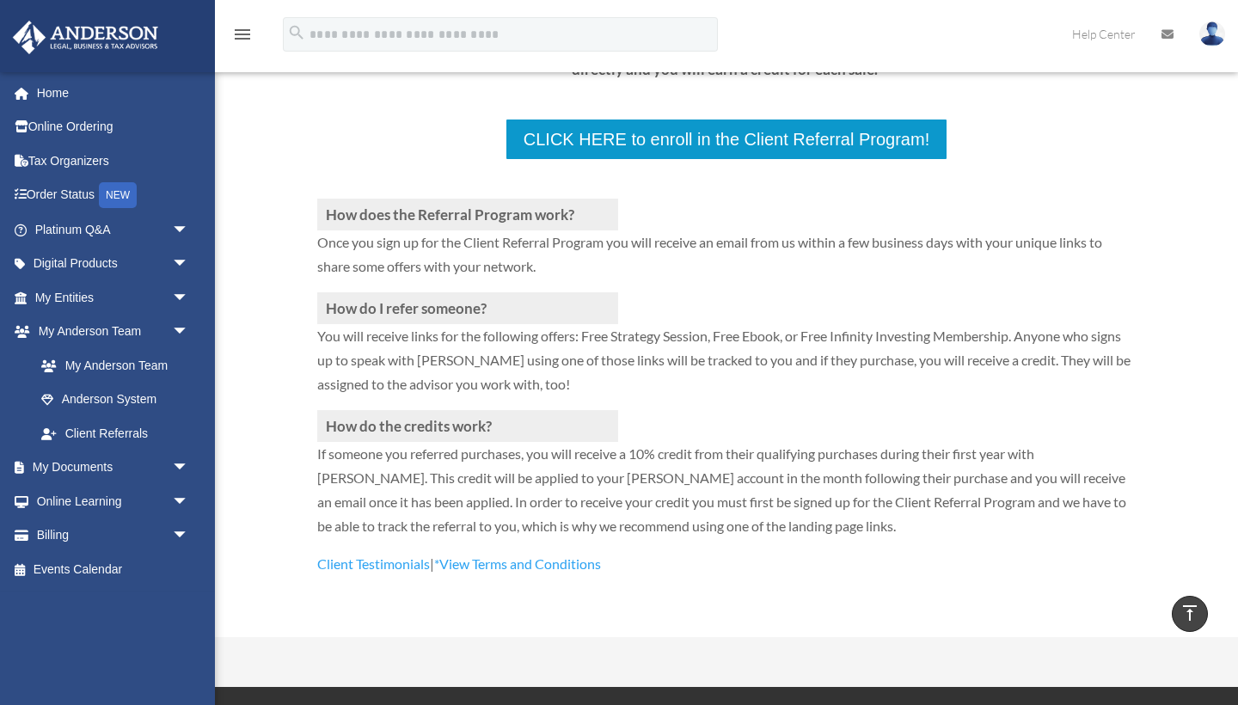
click at [727, 161] on div "How does the Referral Program work? Once you sign up for the Client Referral Pr…" at bounding box center [726, 368] width 819 height 415
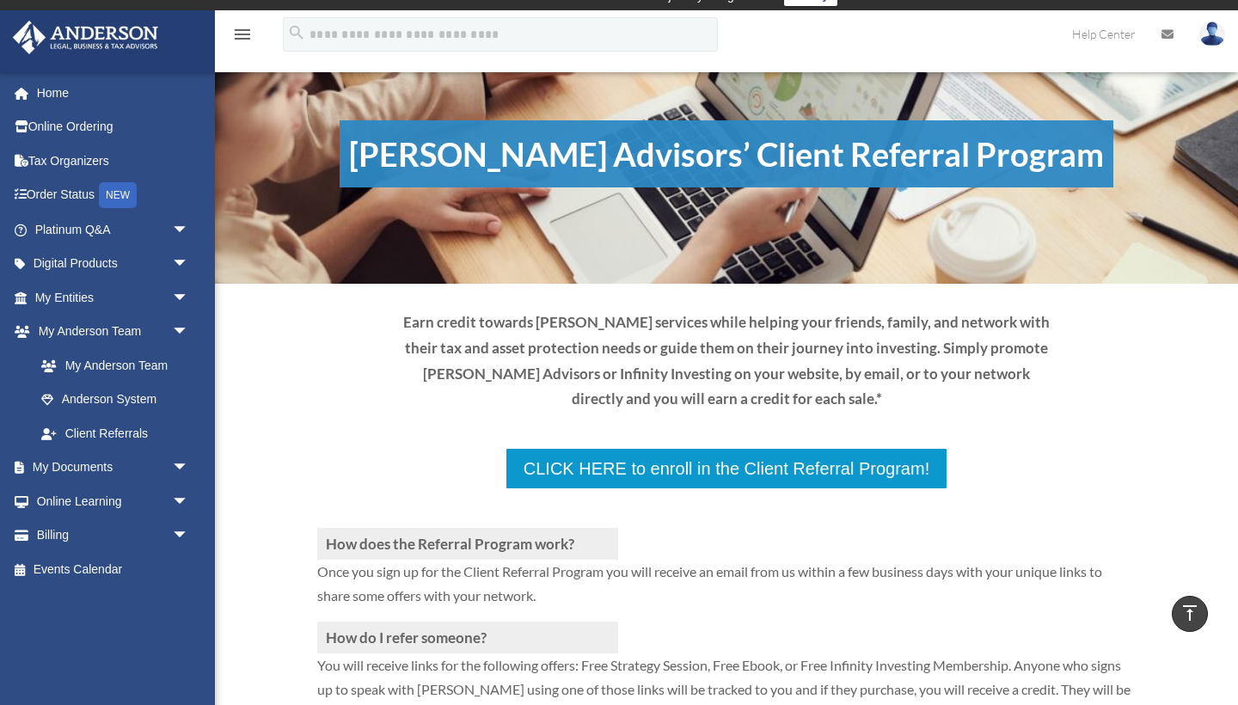
scroll to position [37, 0]
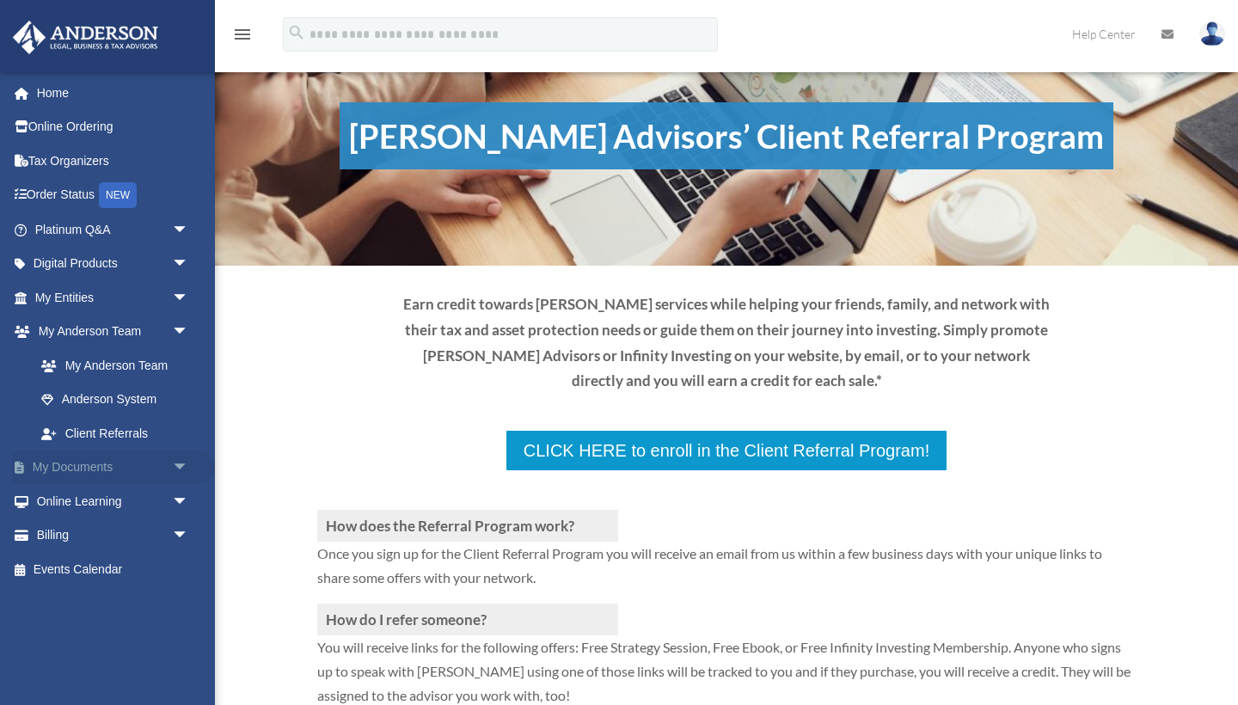
click at [179, 463] on span "arrow_drop_down" at bounding box center [189, 468] width 34 height 35
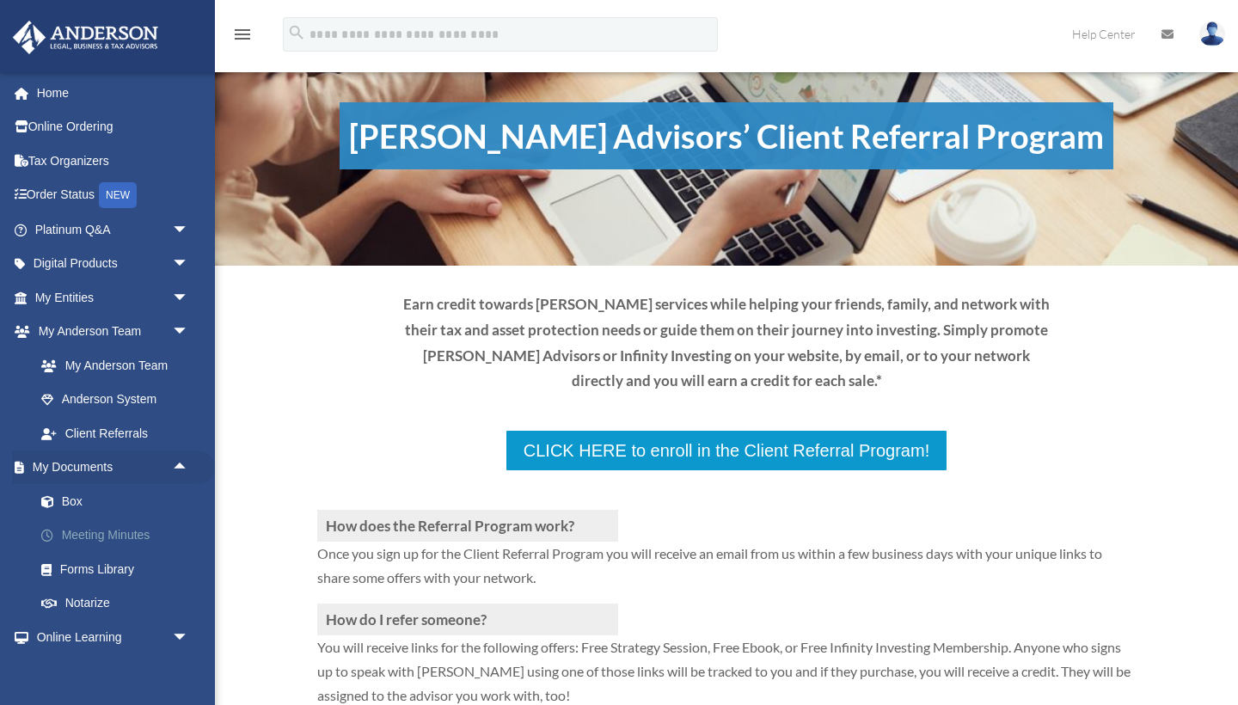
click at [144, 528] on link "Meeting Minutes" at bounding box center [119, 536] width 191 height 34
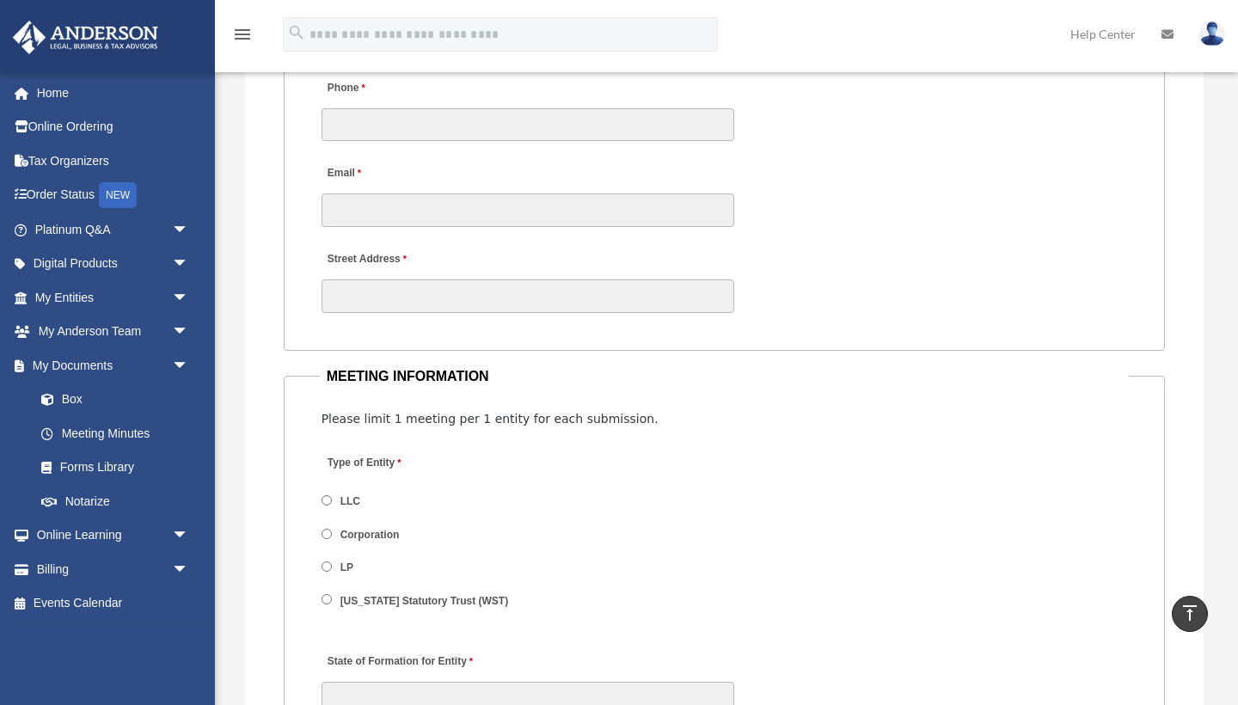
scroll to position [1987, 0]
click at [113, 466] on link "Forms Library" at bounding box center [119, 468] width 191 height 34
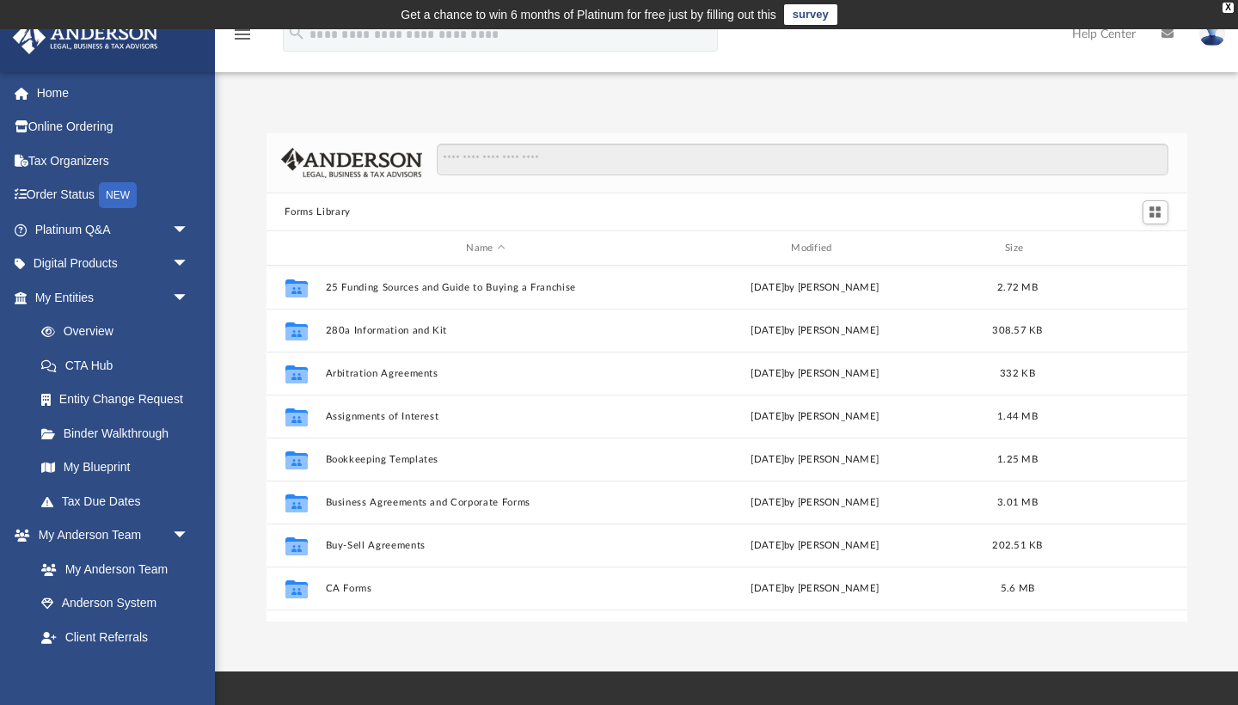
scroll to position [391, 921]
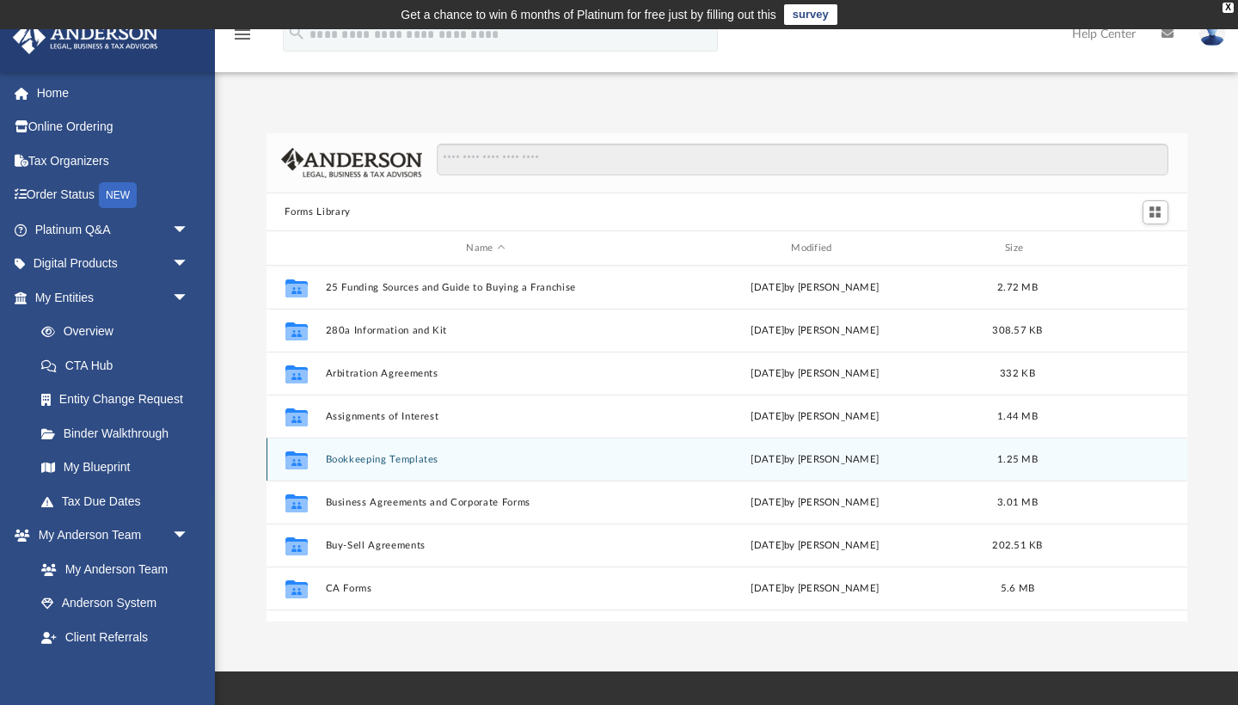
click at [297, 461] on icon "grid" at bounding box center [296, 463] width 22 height 14
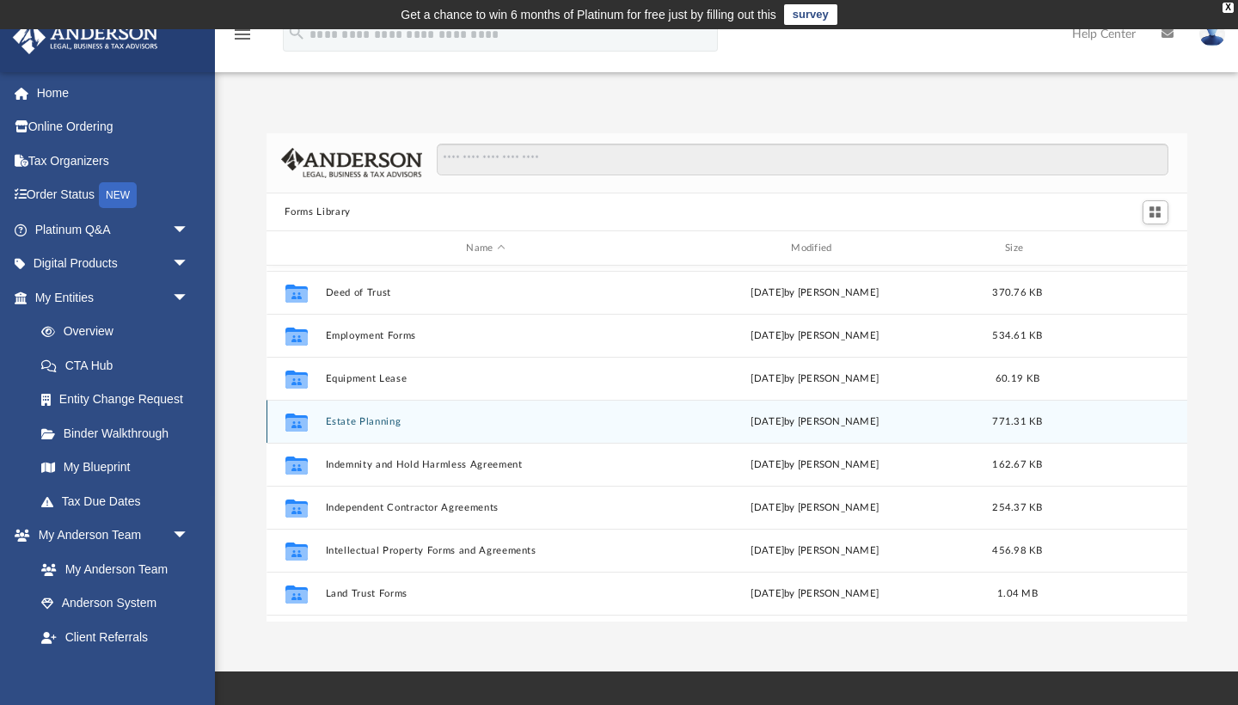
scroll to position [426, 0]
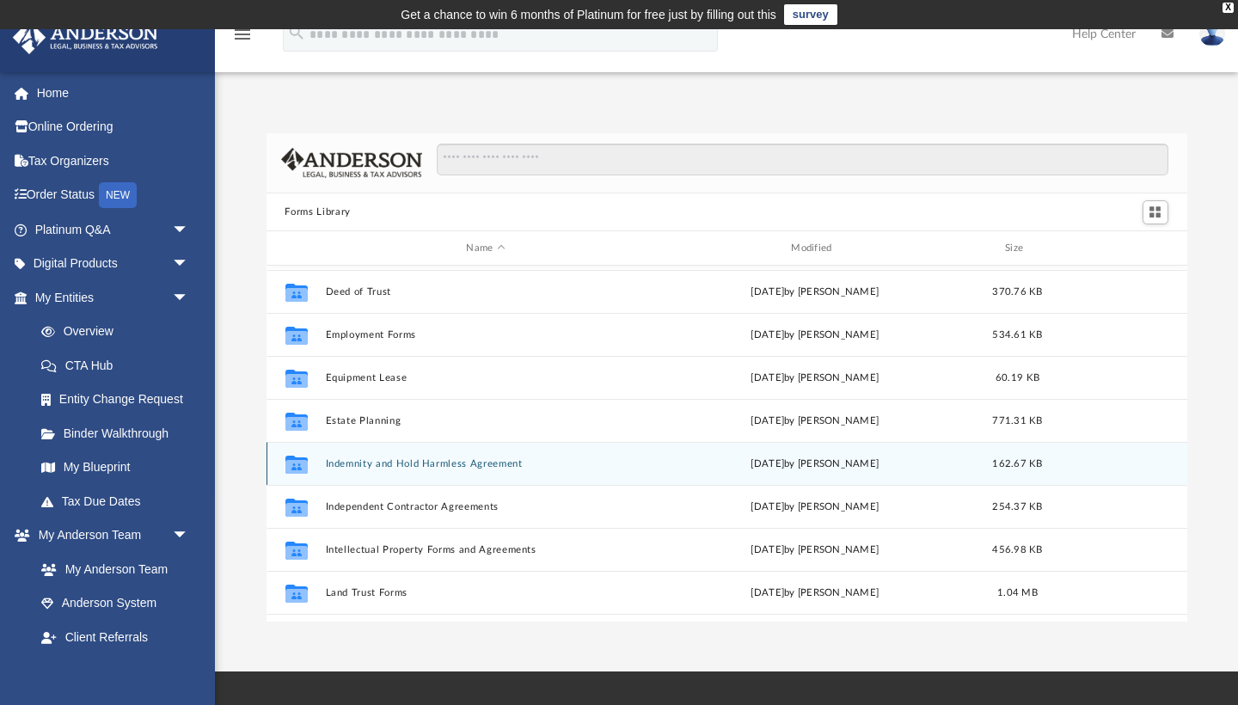
click at [297, 456] on icon "Collaborated Folder" at bounding box center [296, 465] width 28 height 28
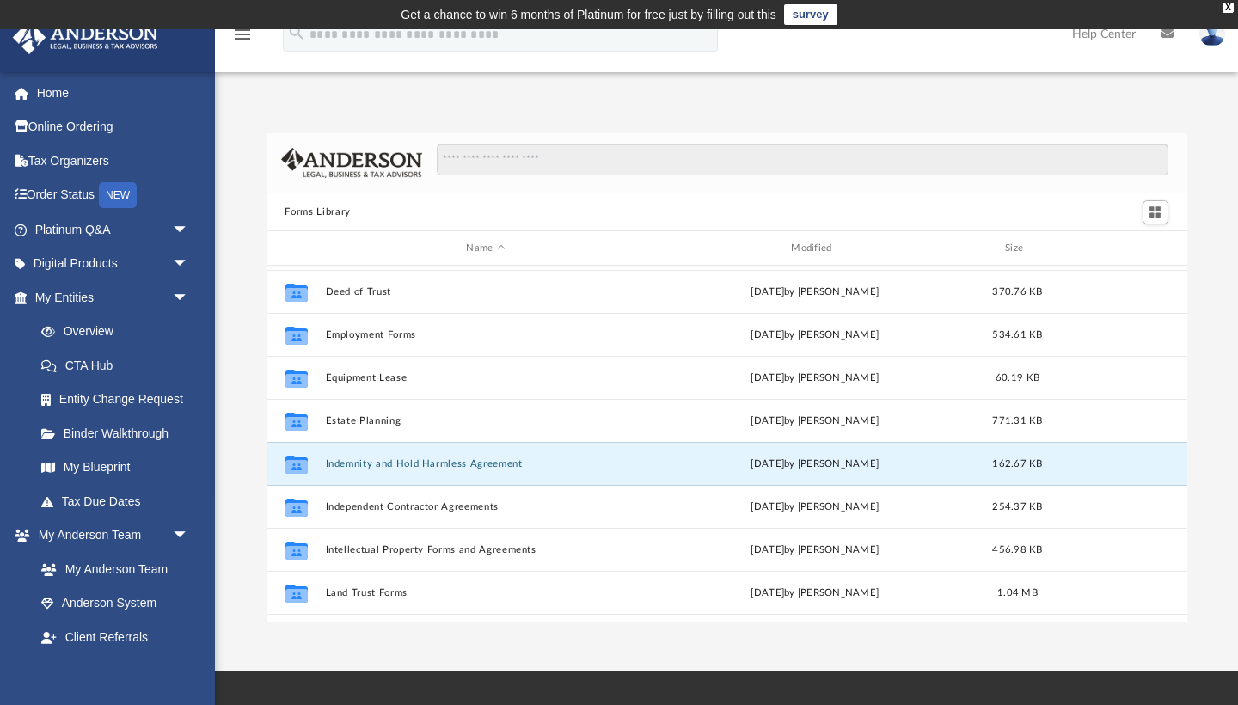
click at [295, 463] on icon "grid" at bounding box center [296, 467] width 22 height 14
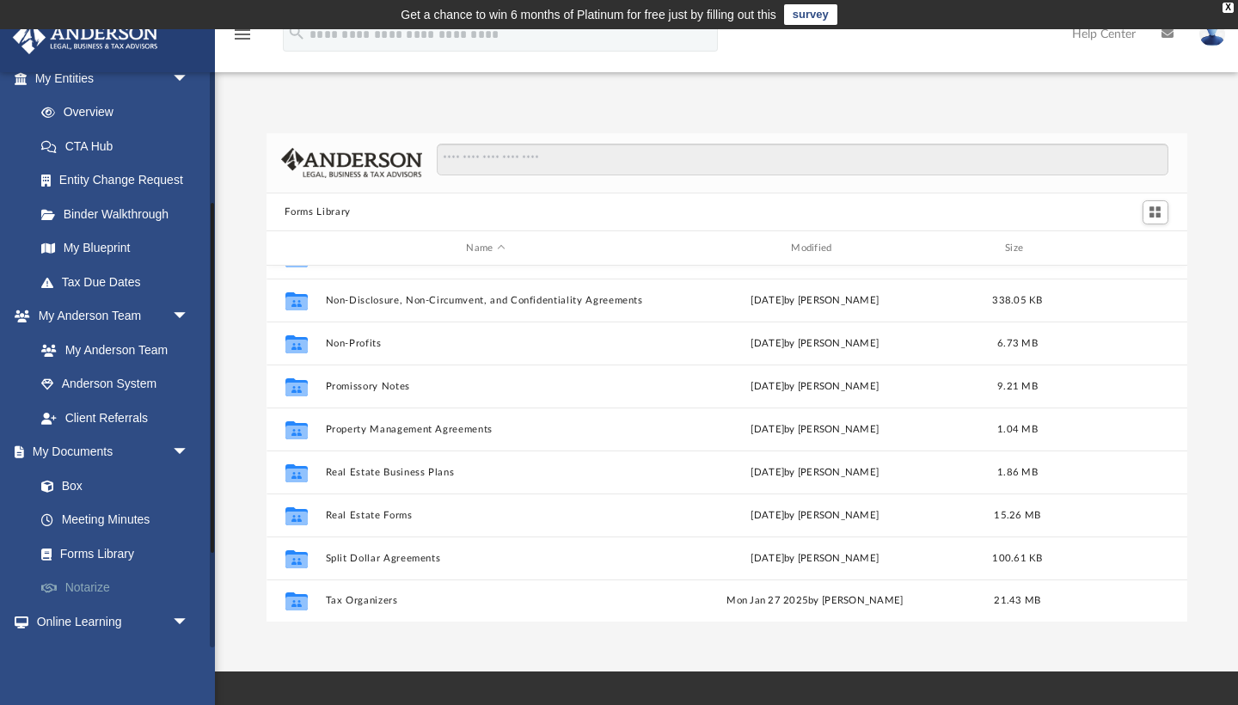
scroll to position [226, 0]
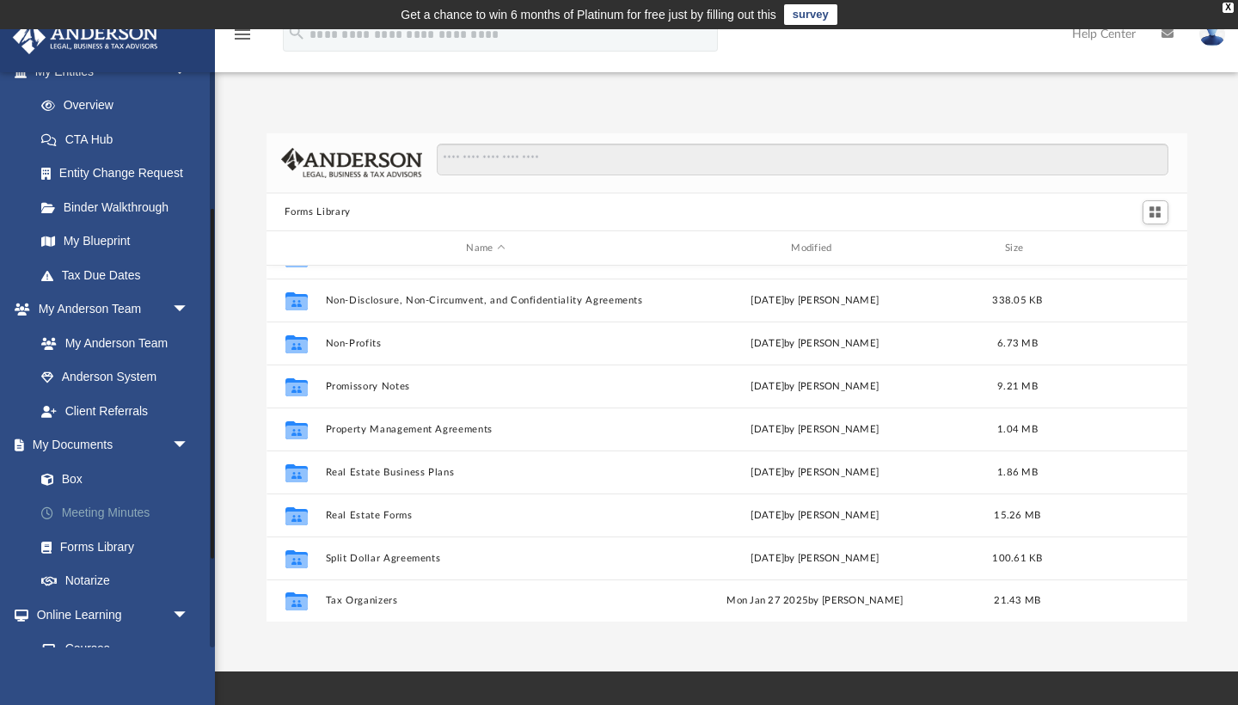
click at [126, 504] on link "Meeting Minutes" at bounding box center [119, 513] width 191 height 34
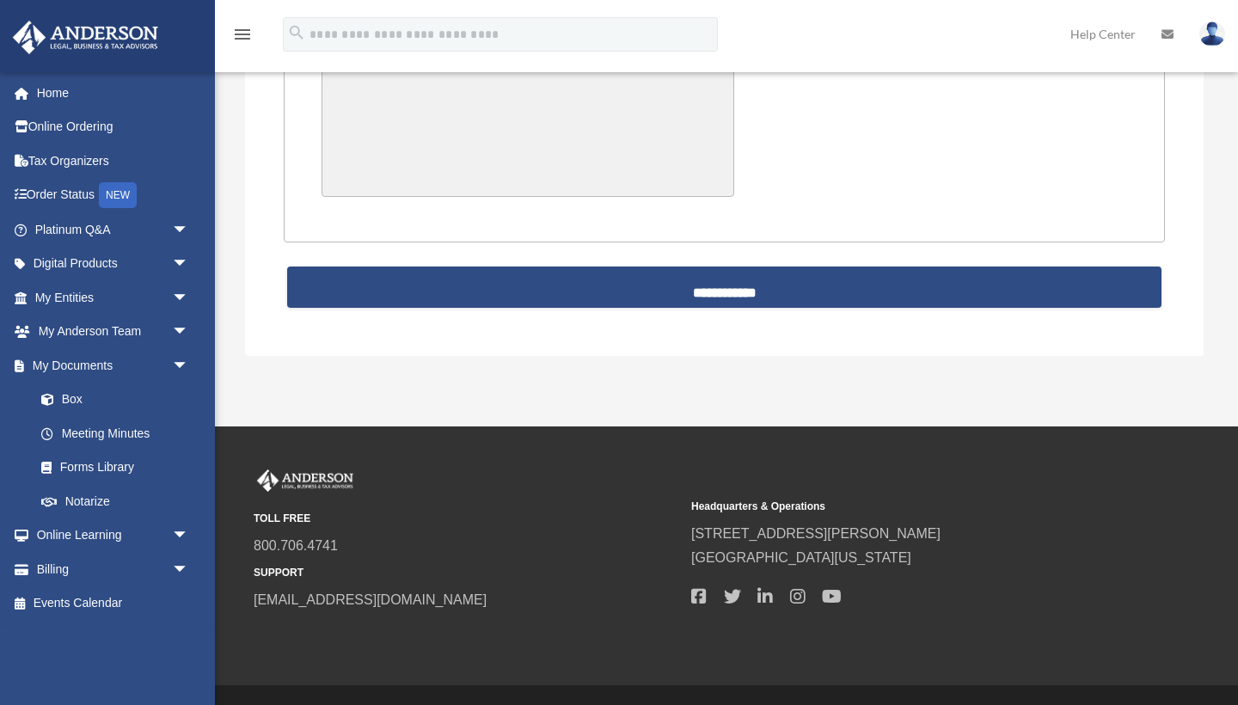
scroll to position [3984, 0]
click at [115, 462] on link "Forms Library" at bounding box center [119, 468] width 191 height 34
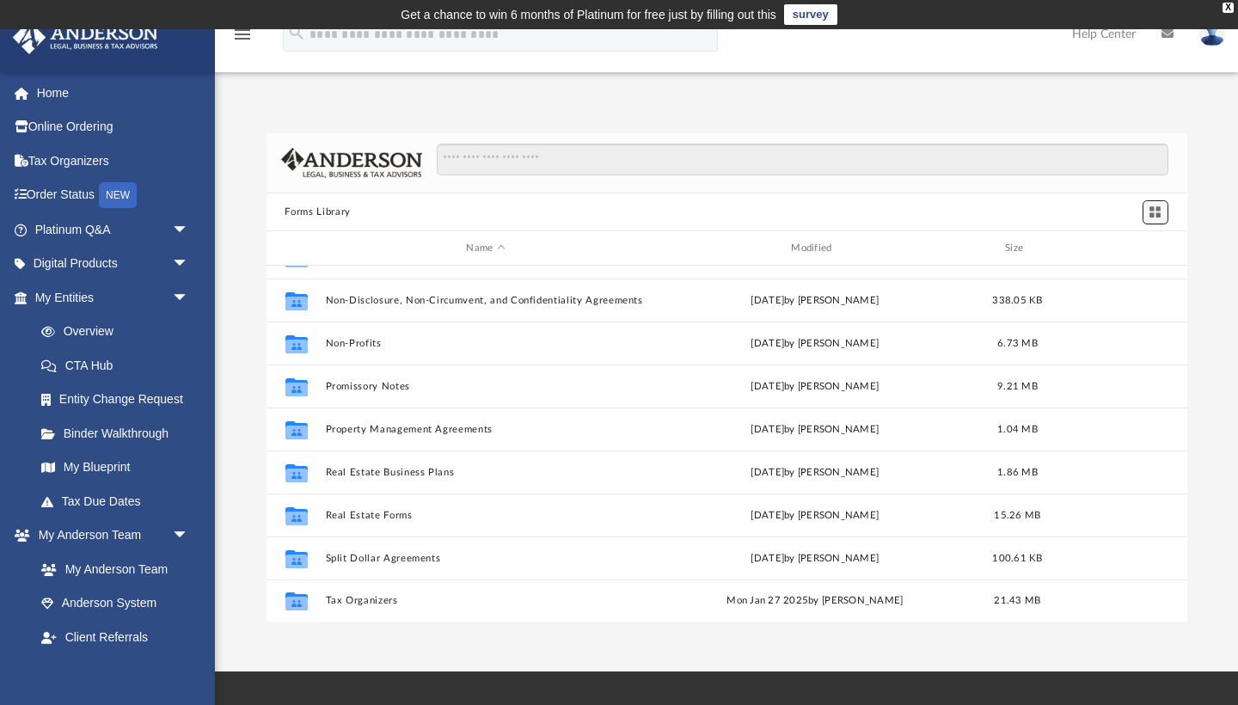
click at [1159, 212] on span "Switch to Grid View" at bounding box center [1155, 212] width 15 height 15
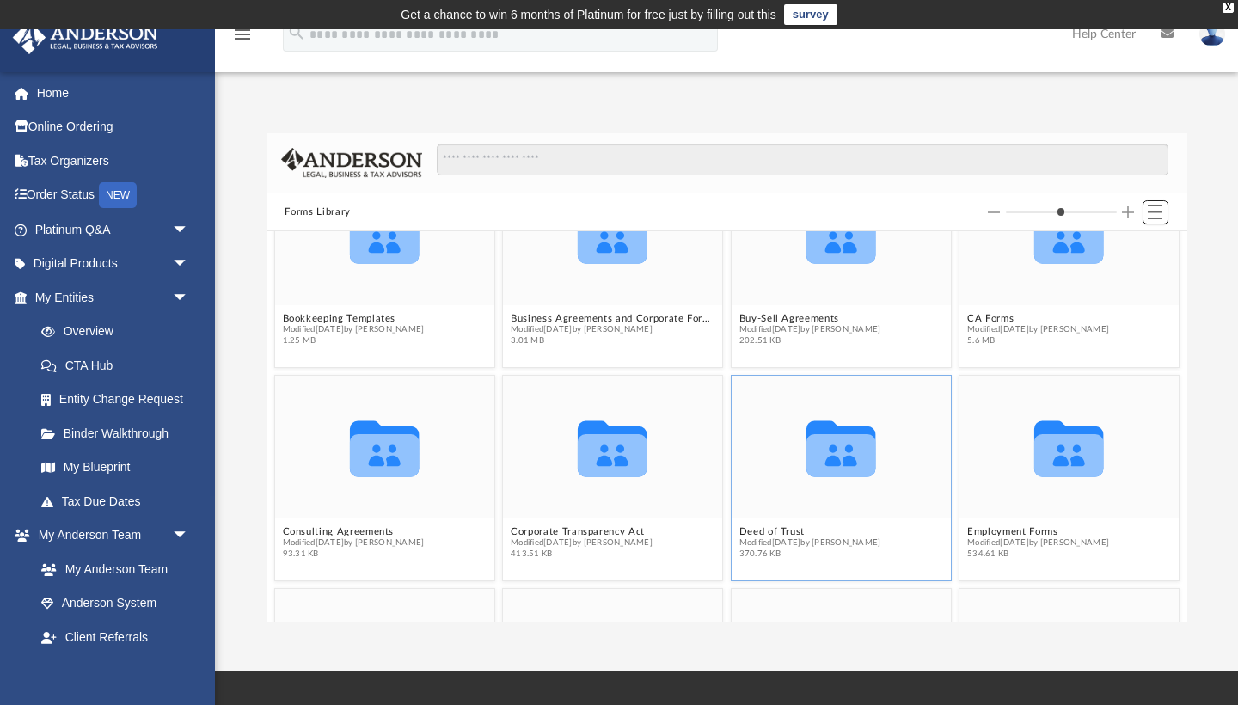
scroll to position [291, 0]
click at [396, 249] on icon "grid" at bounding box center [384, 234] width 70 height 56
click at [360, 322] on button "Bookkeeping Templates" at bounding box center [353, 317] width 142 height 11
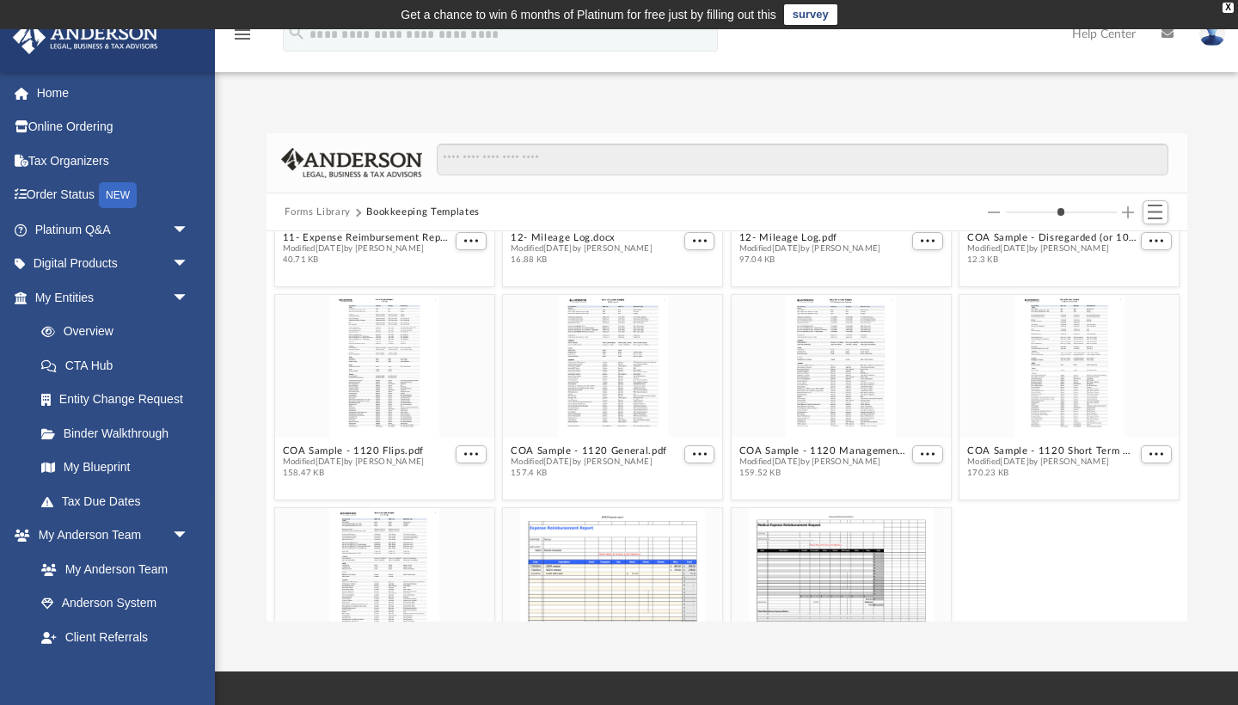
scroll to position [0, 0]
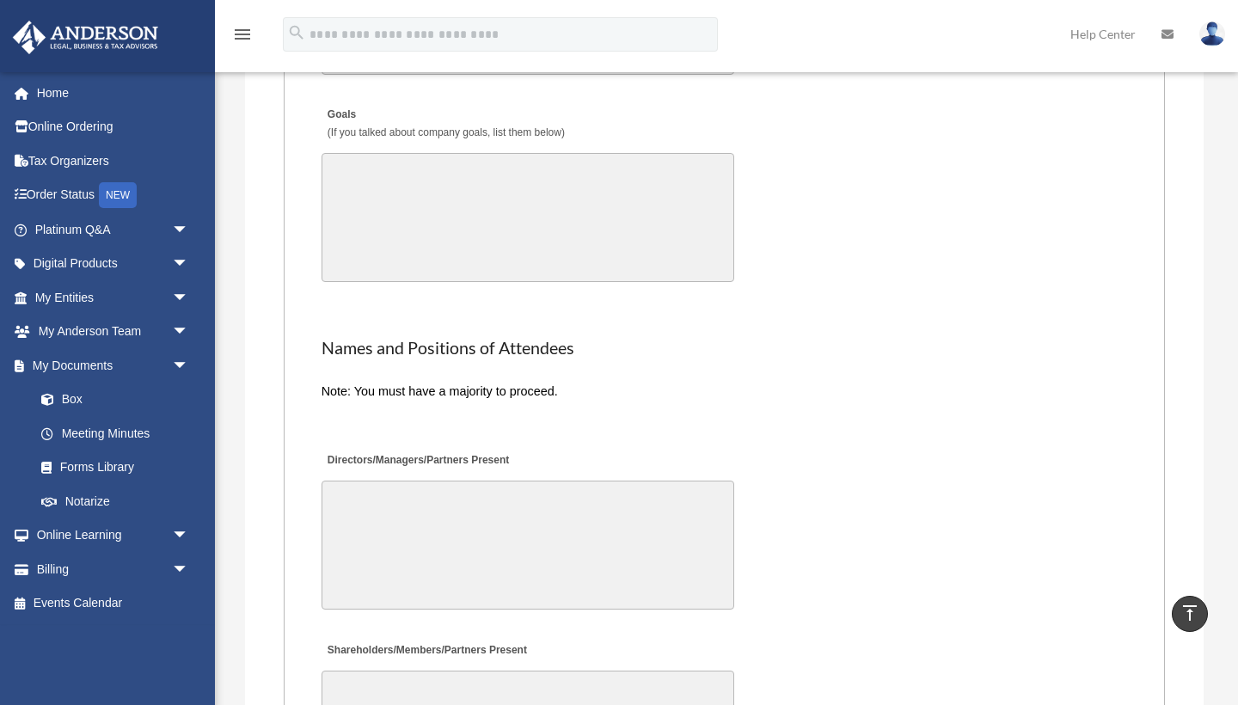
scroll to position [3402, 0]
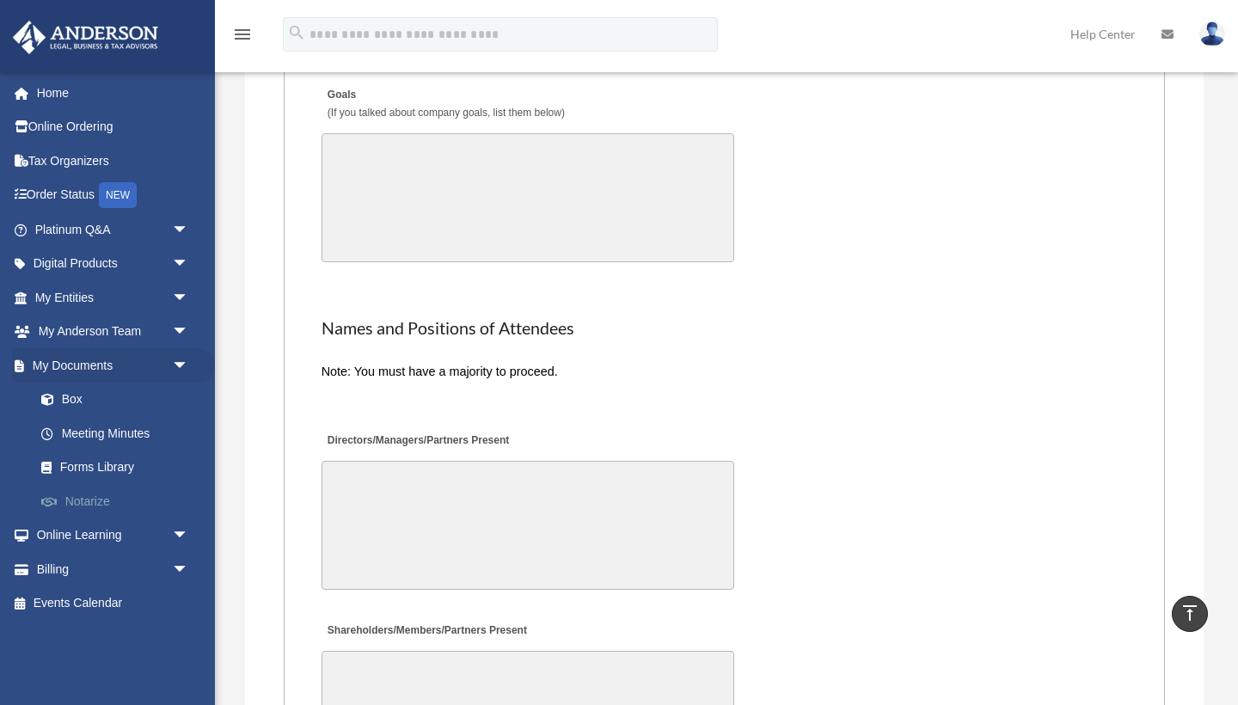
click at [102, 494] on link "Notarize" at bounding box center [119, 501] width 191 height 34
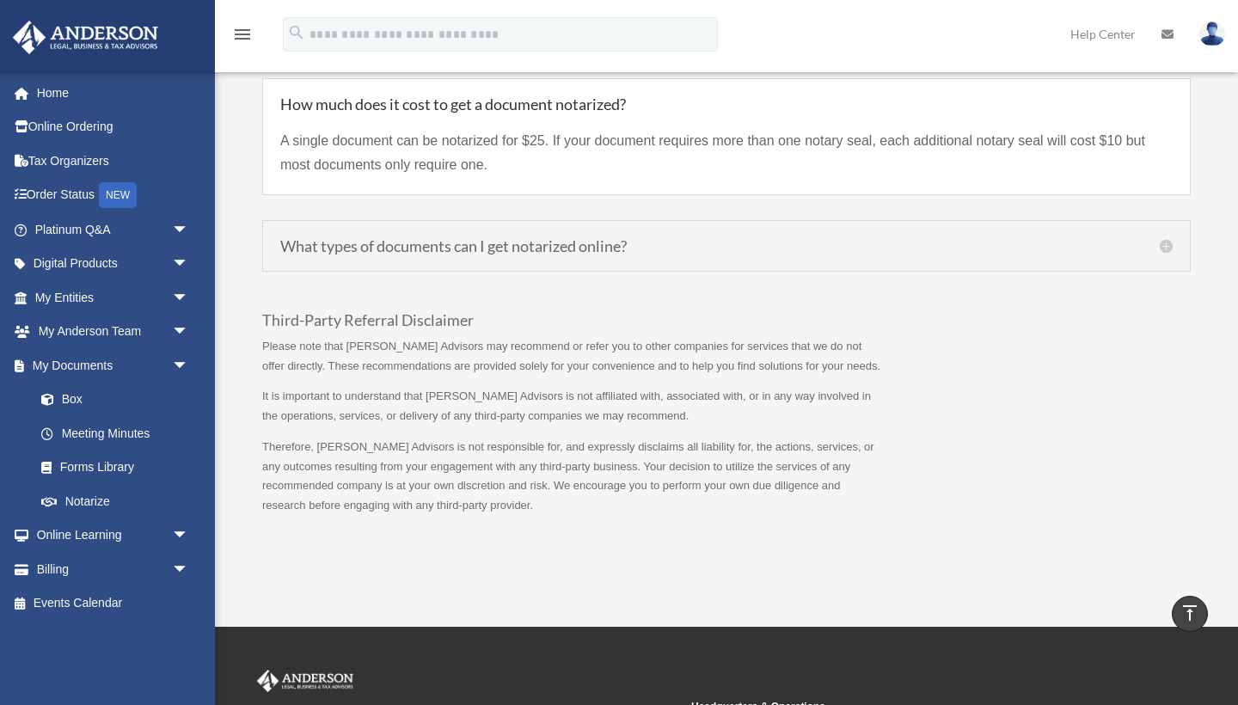
scroll to position [1542, 0]
click at [1166, 247] on h5 "What types of documents can I get notarized online?" at bounding box center [726, 245] width 893 height 15
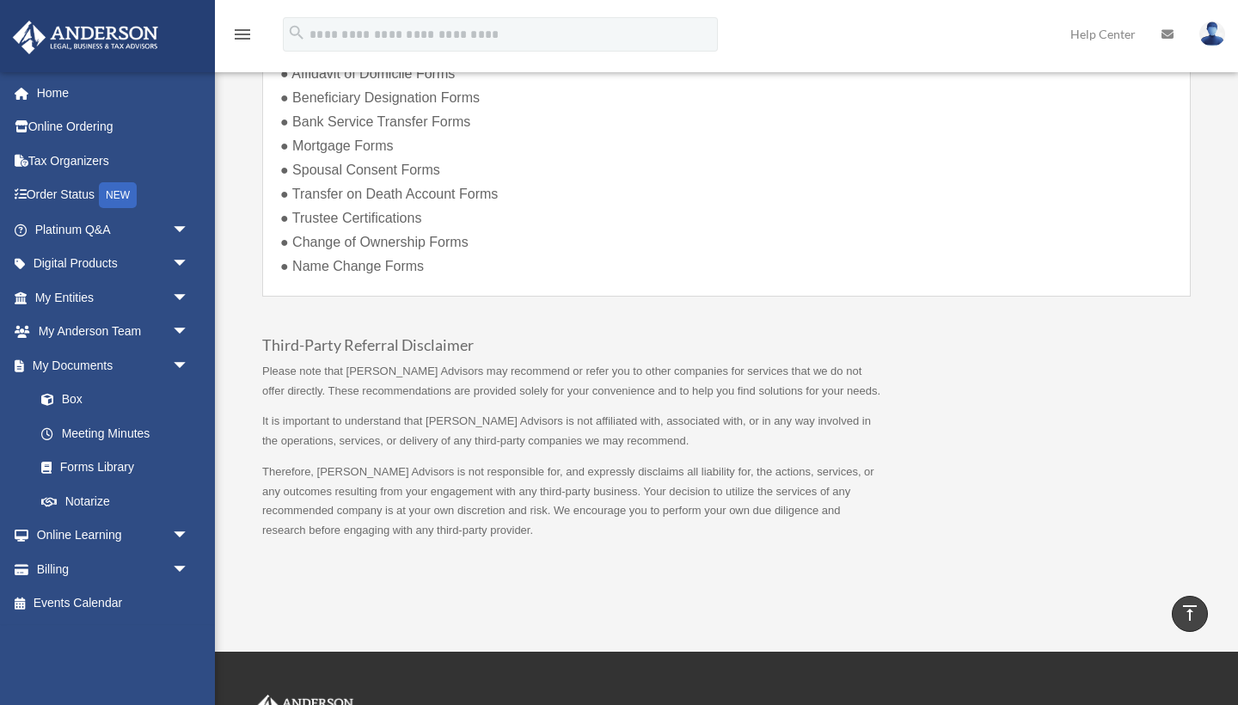
scroll to position [1803, 0]
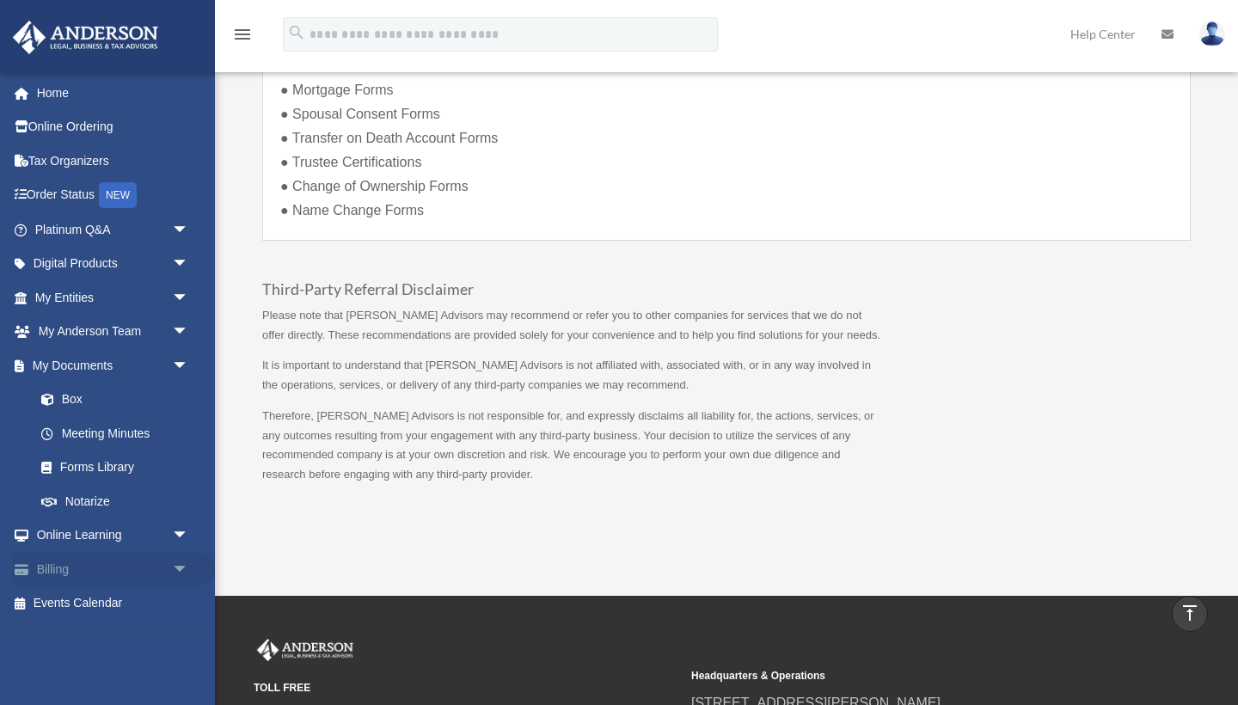
click at [180, 562] on span "arrow_drop_down" at bounding box center [189, 569] width 34 height 35
click at [120, 596] on link "$ Open Invoices" at bounding box center [119, 603] width 191 height 35
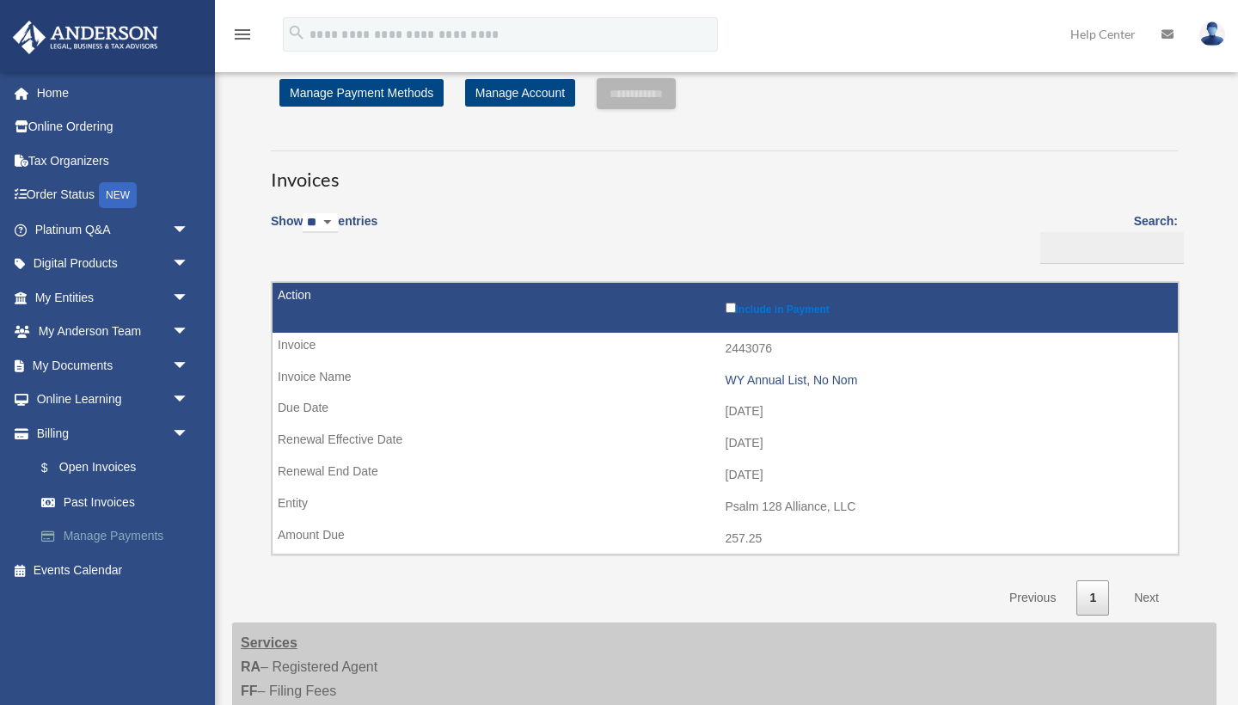
scroll to position [52, 0]
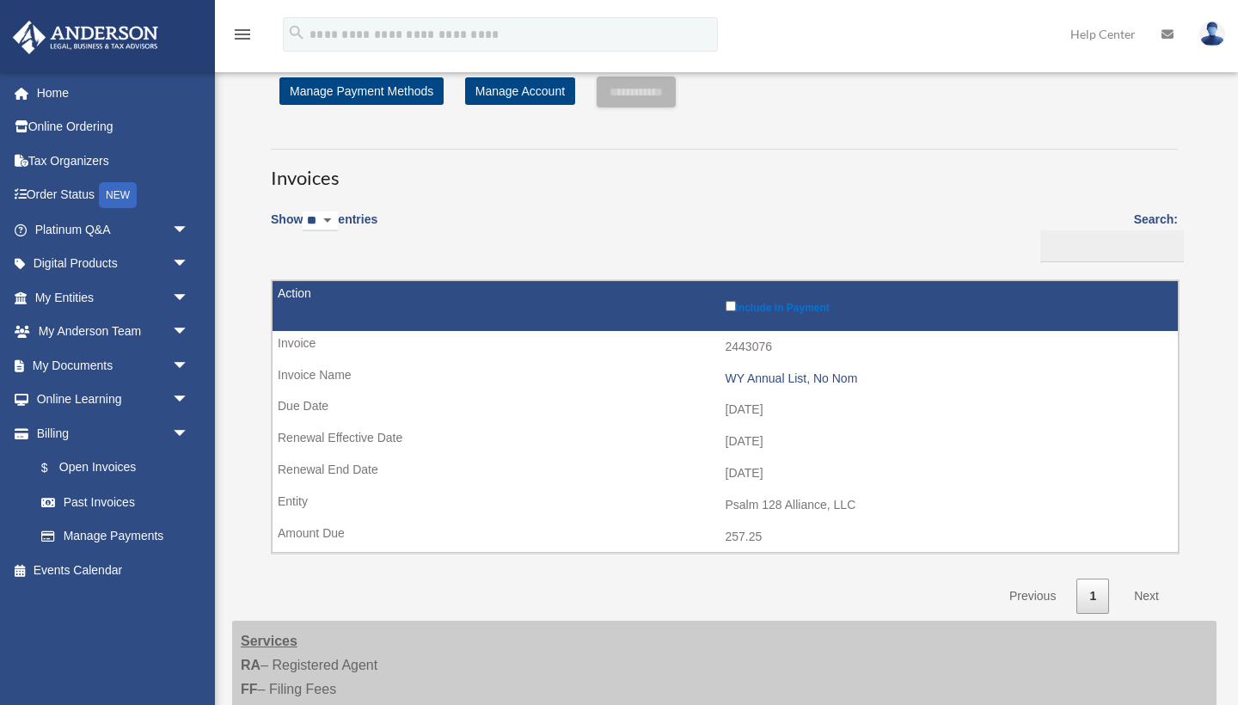
click at [1149, 589] on link "Next" at bounding box center [1146, 596] width 51 height 35
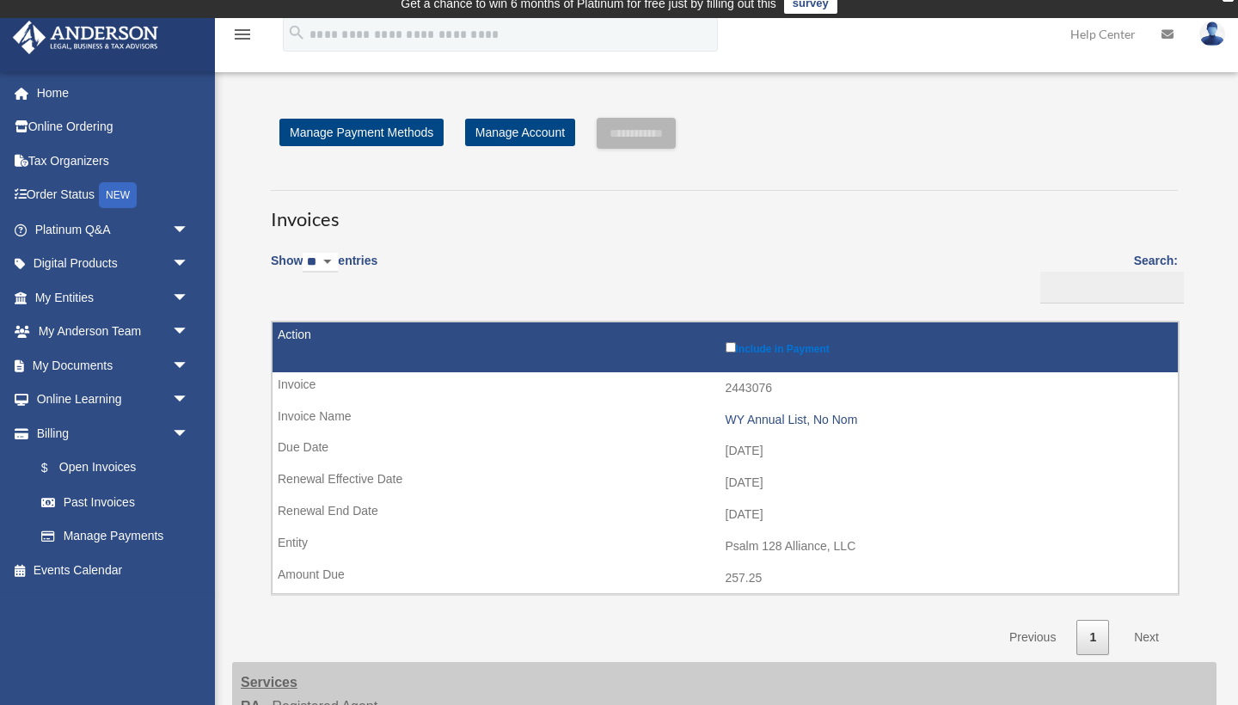
scroll to position [9, 0]
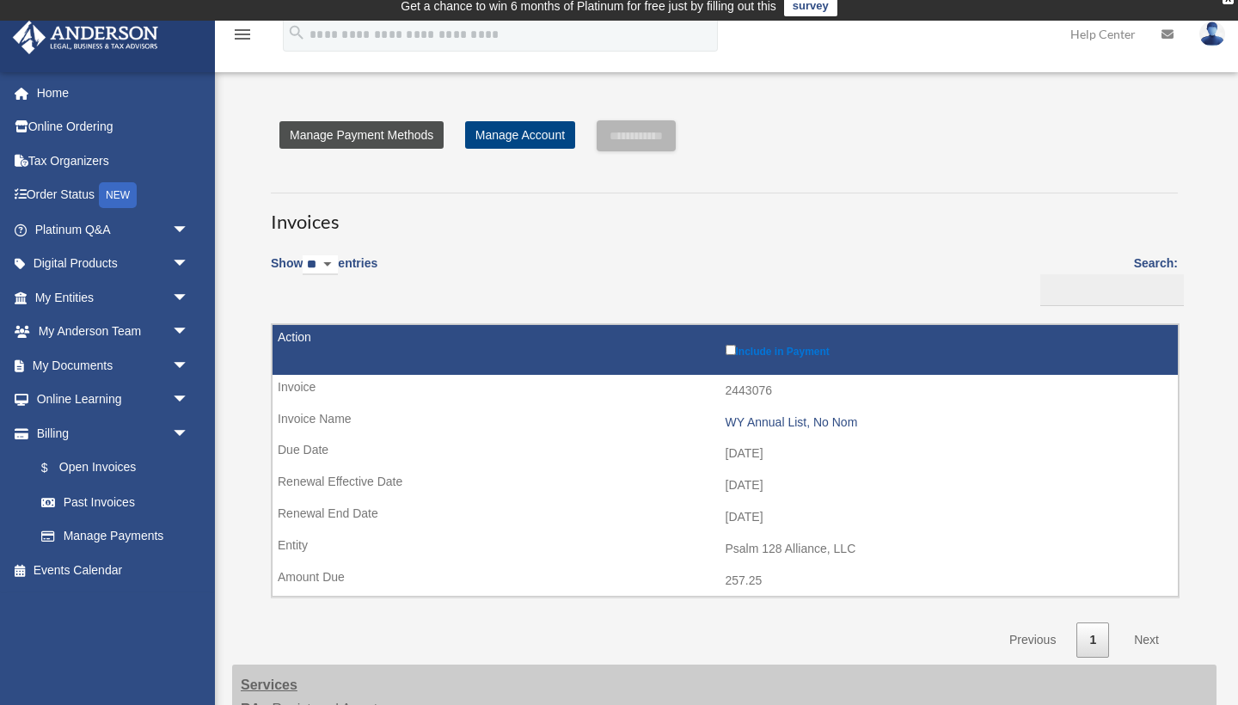
click at [424, 131] on link "Manage Payment Methods" at bounding box center [361, 135] width 164 height 28
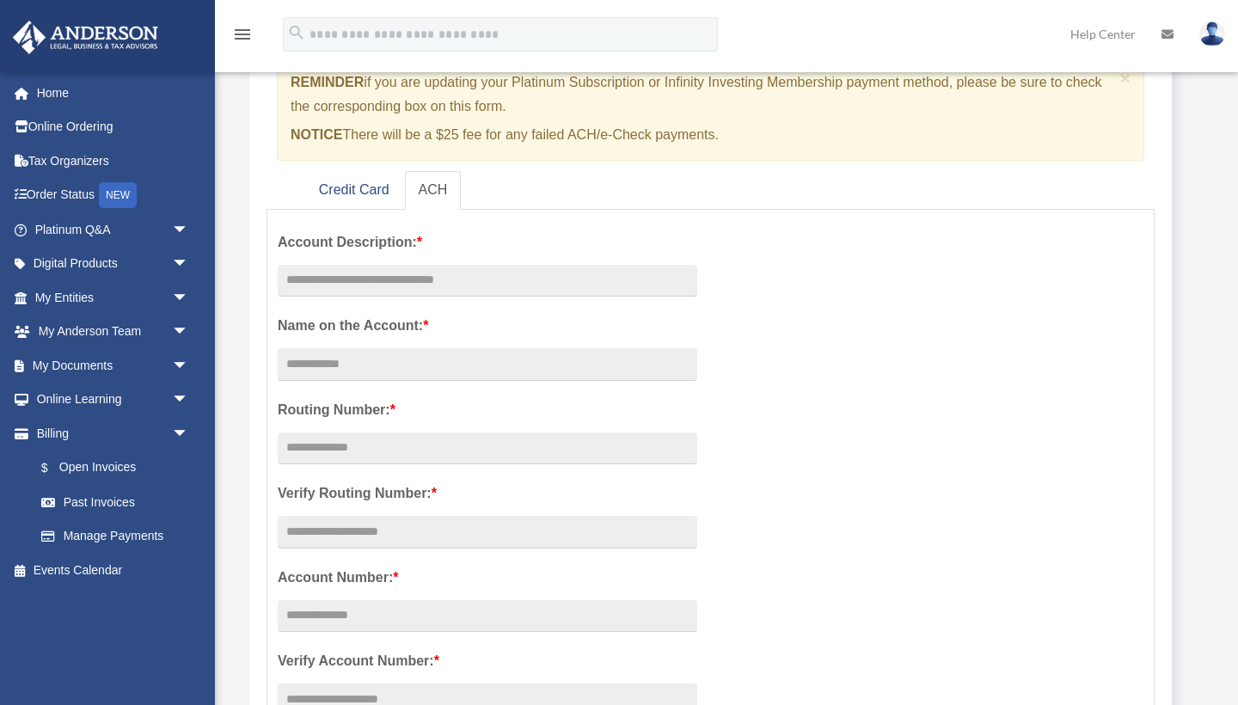
scroll to position [199, 0]
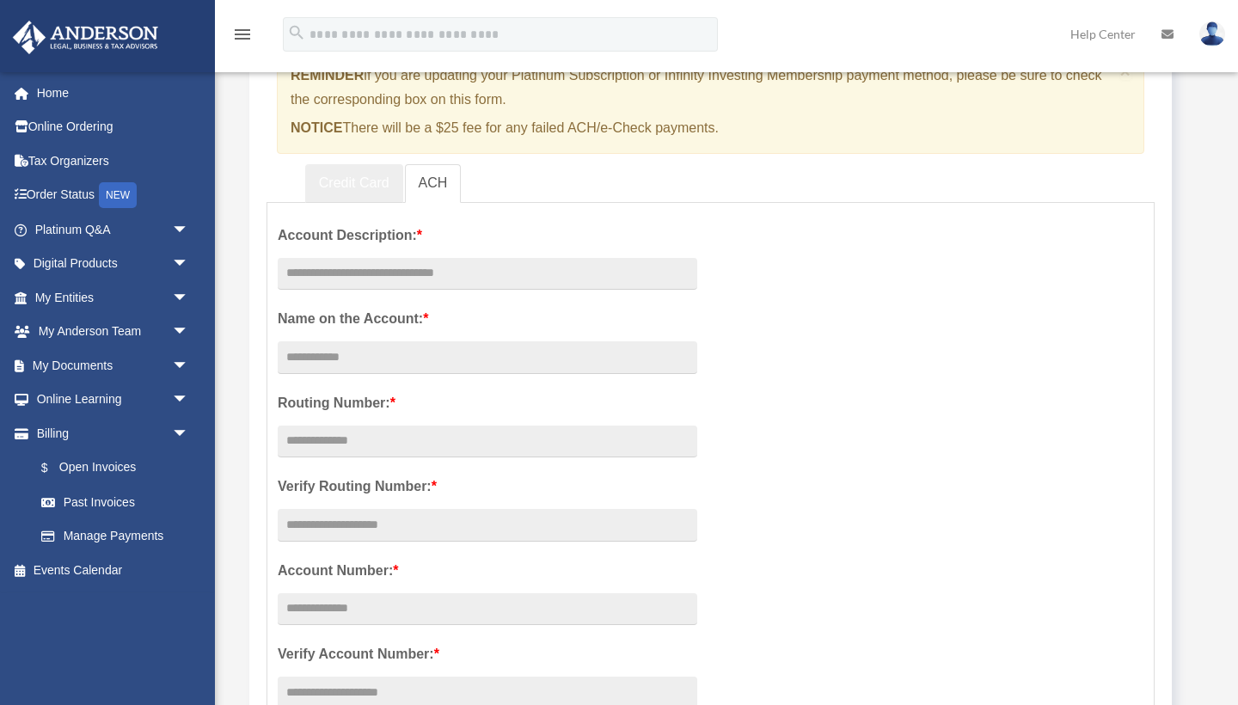
click at [371, 187] on link "Credit Card" at bounding box center [354, 183] width 98 height 39
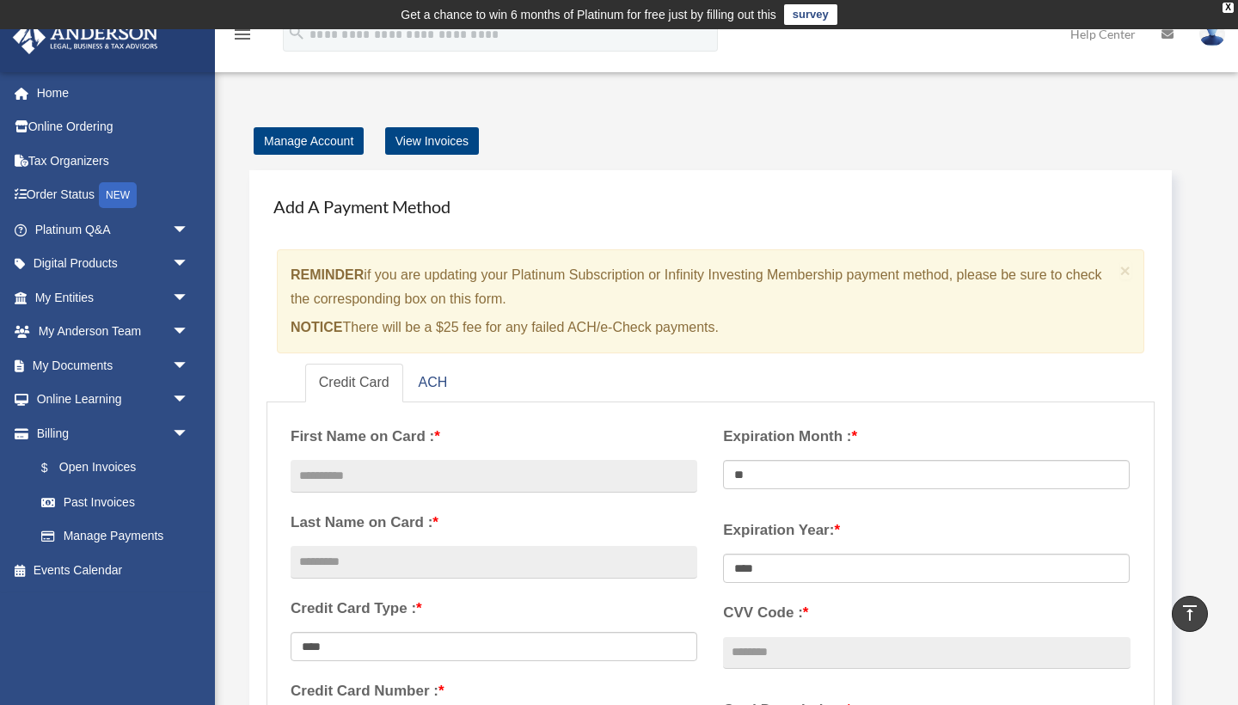
scroll to position [0, 0]
click at [427, 136] on link "View Invoices" at bounding box center [432, 141] width 94 height 28
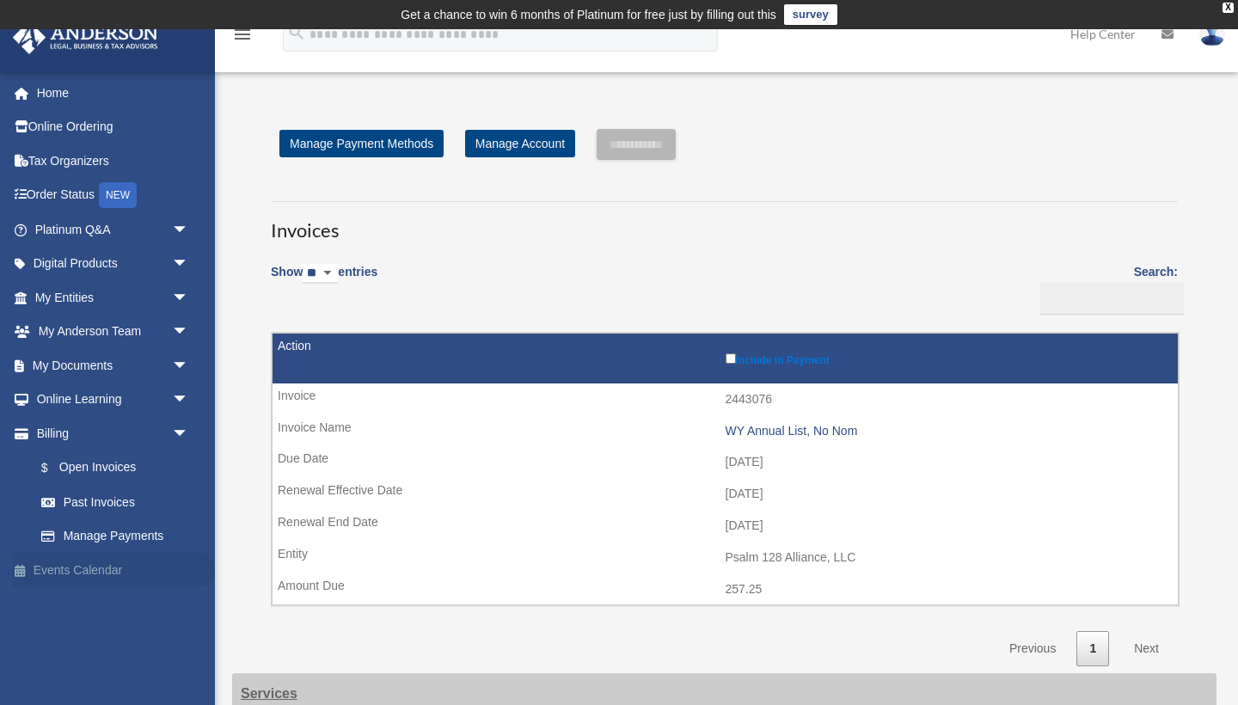
click at [117, 564] on link "Events Calendar" at bounding box center [113, 570] width 203 height 34
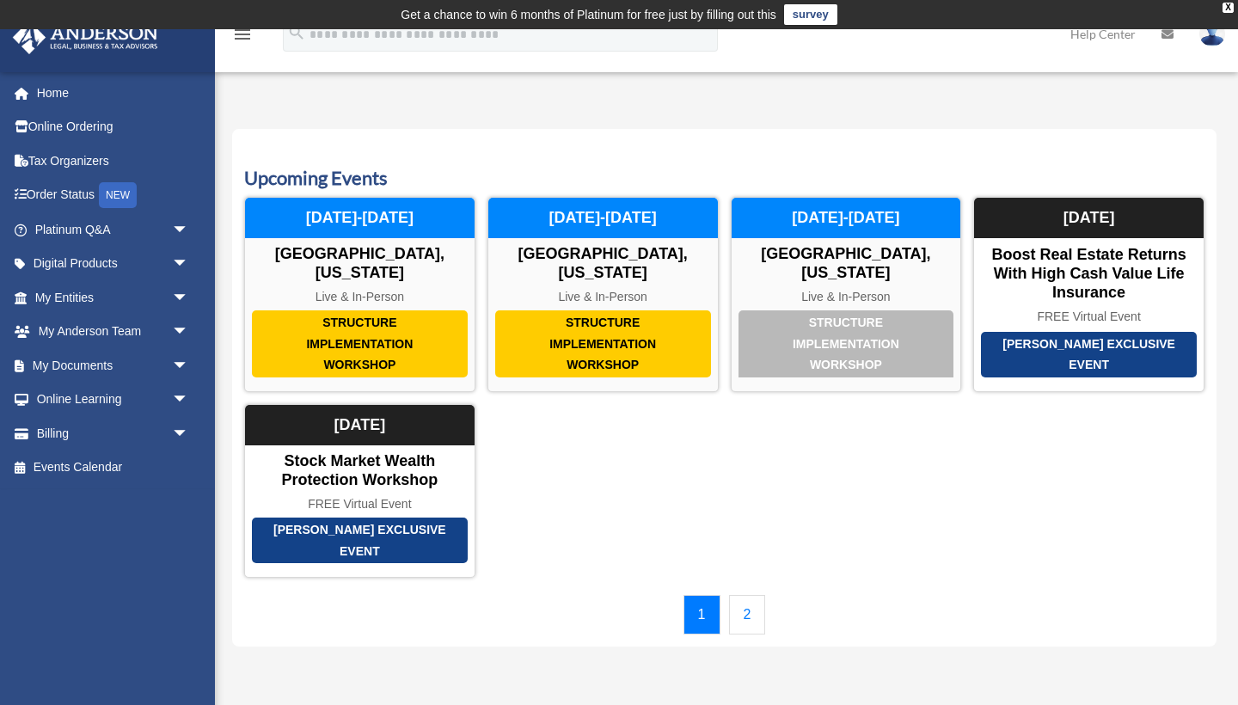
click at [749, 605] on link "2" at bounding box center [747, 615] width 37 height 40
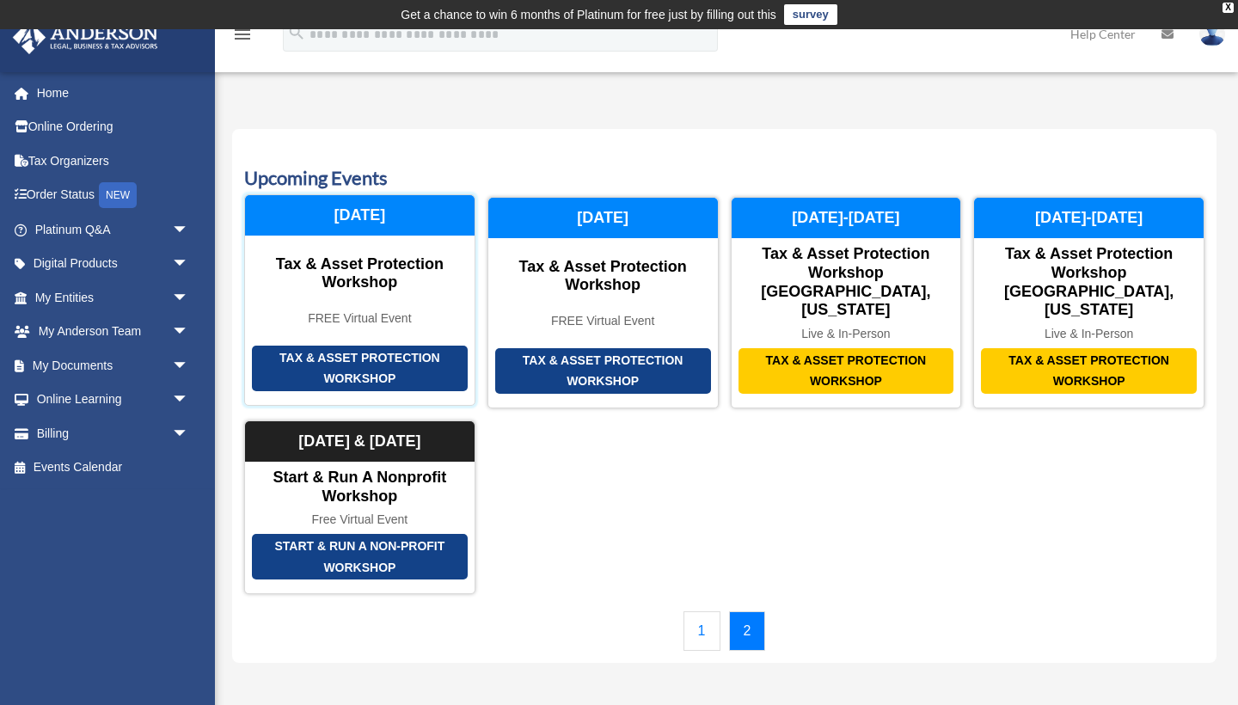
click at [379, 352] on div "Tax & Asset Protection Workshop" at bounding box center [360, 369] width 216 height 46
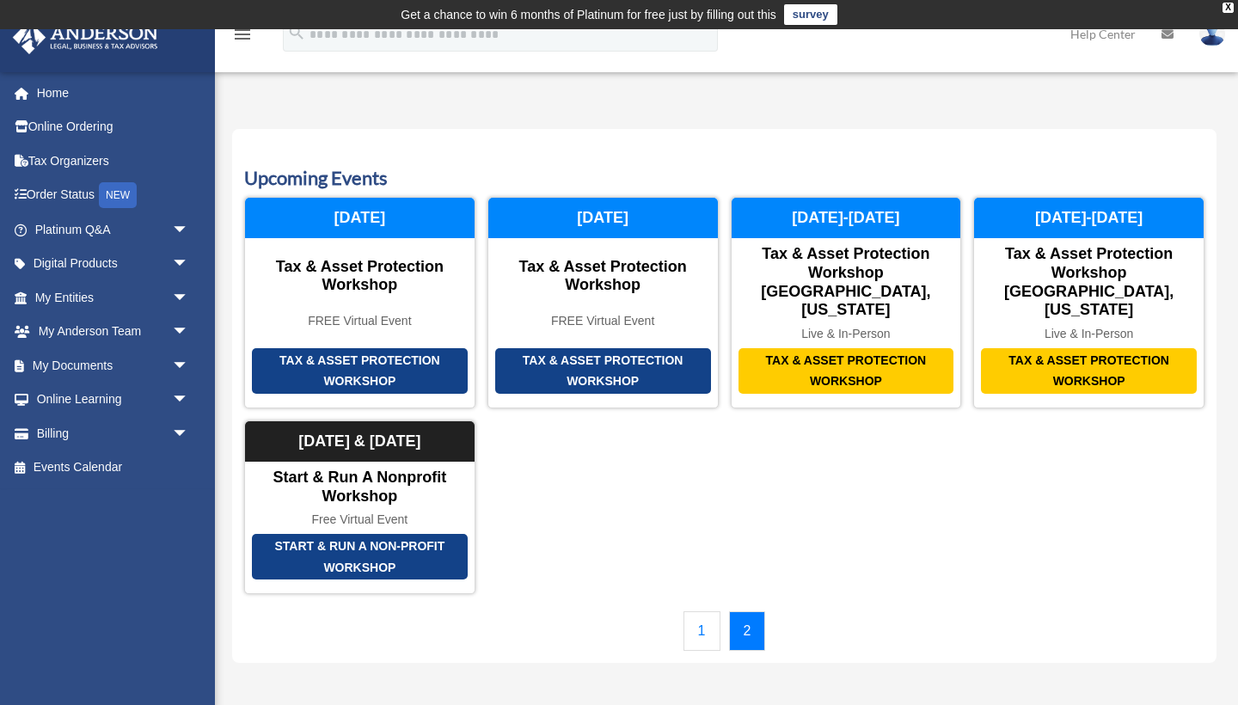
click at [703, 611] on link "1" at bounding box center [702, 631] width 37 height 40
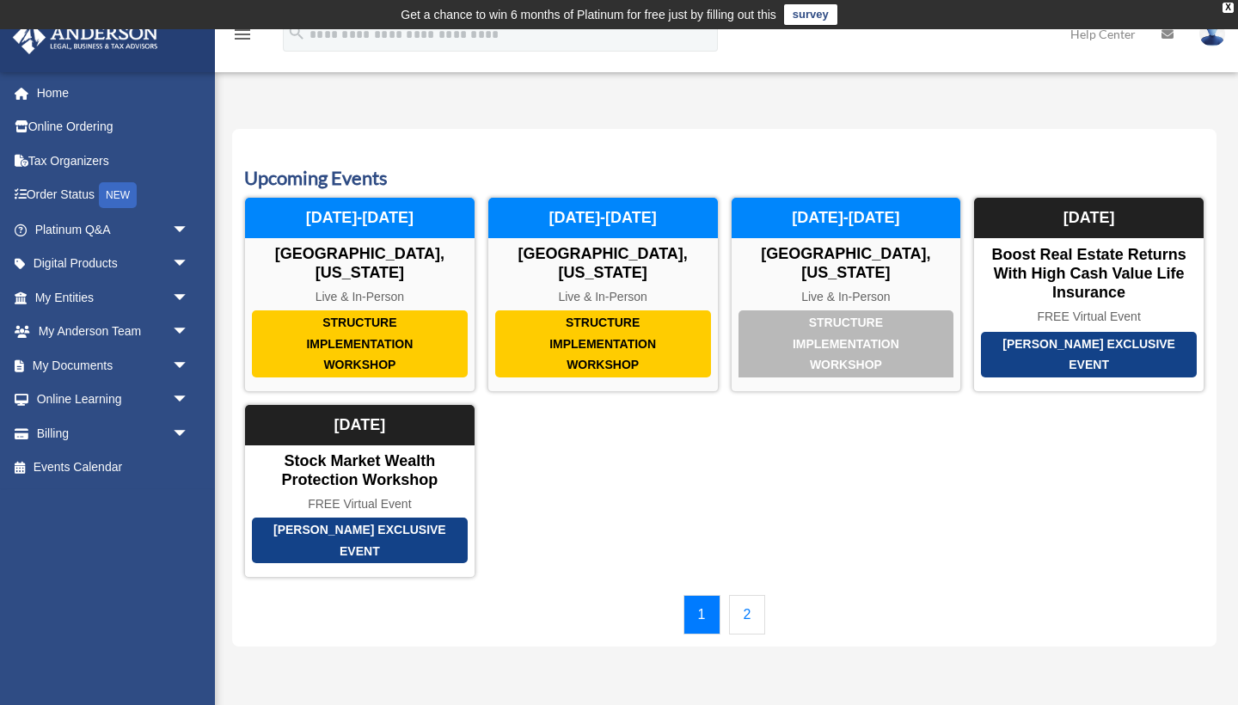
click at [750, 604] on link "2" at bounding box center [747, 615] width 37 height 40
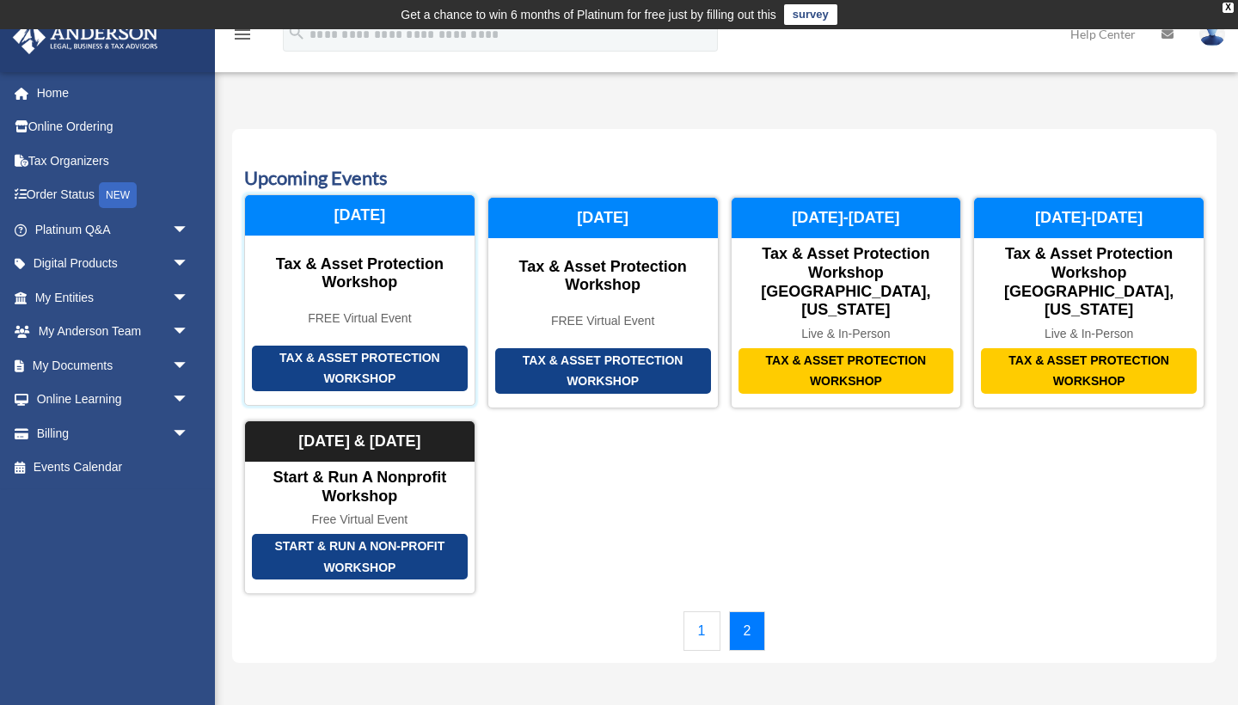
click at [401, 350] on div "Tax & Asset Protection Workshop" at bounding box center [360, 369] width 216 height 46
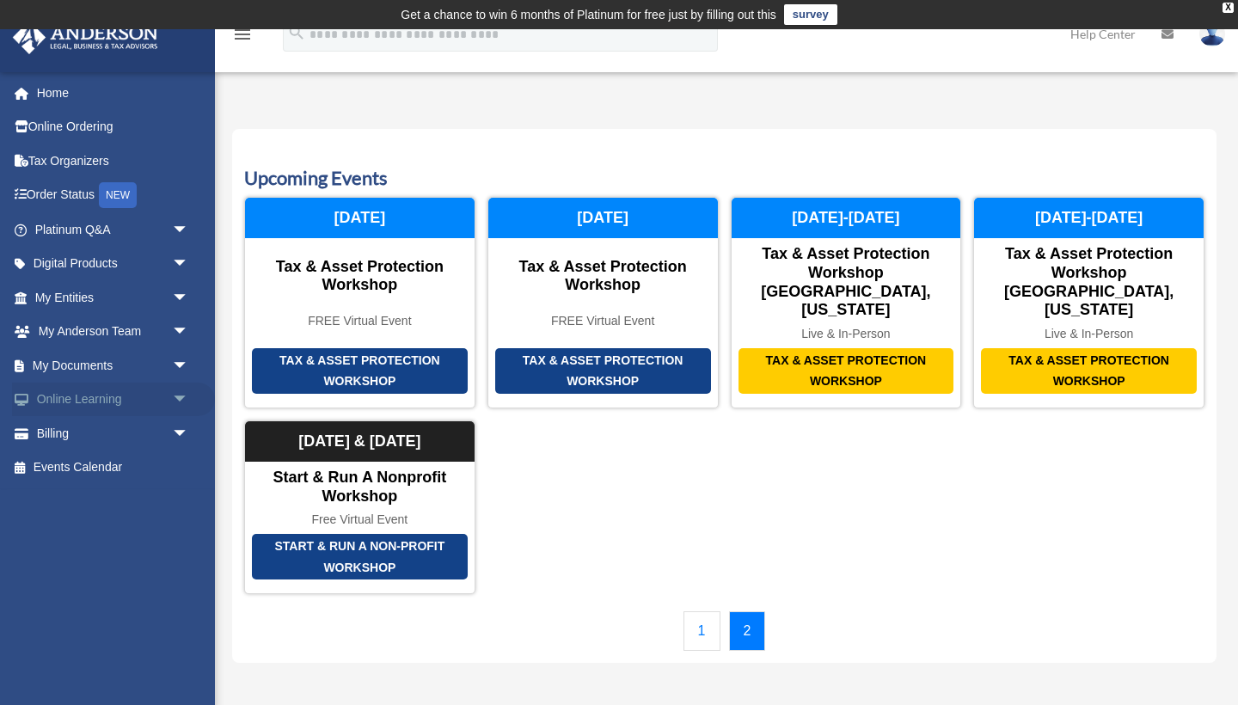
click at [179, 391] on span "arrow_drop_down" at bounding box center [189, 400] width 34 height 35
click at [105, 423] on link "Courses" at bounding box center [119, 433] width 191 height 34
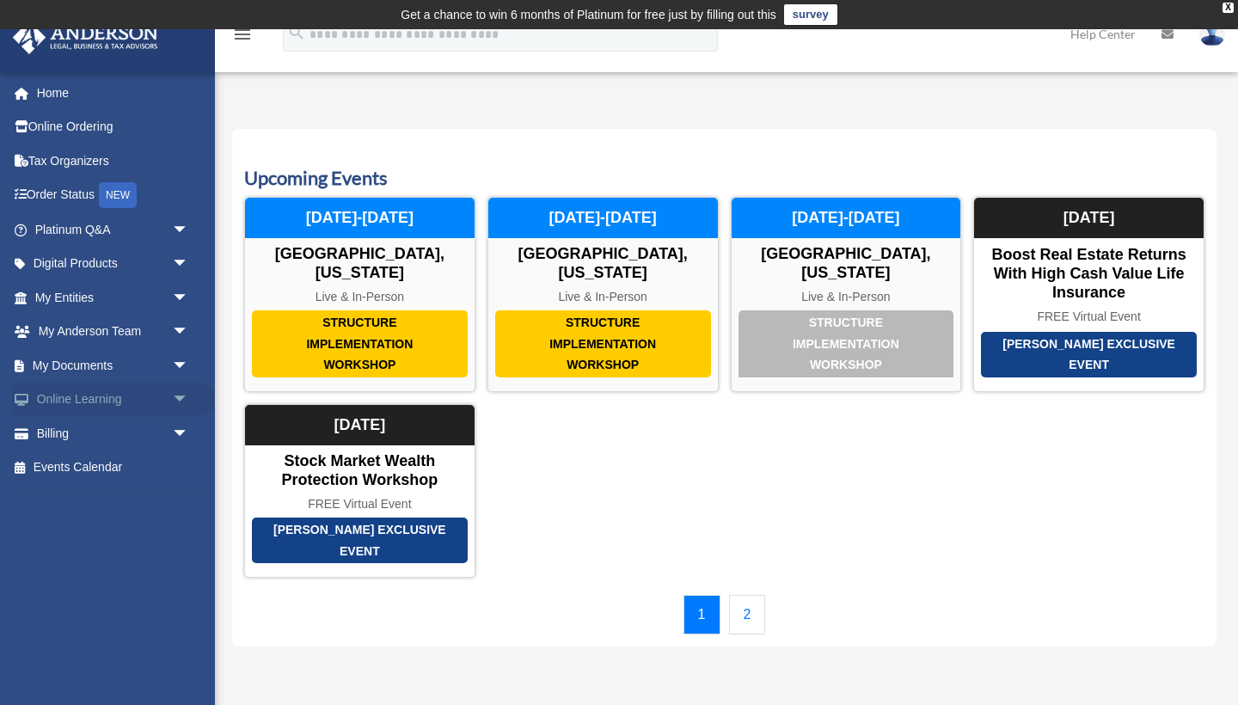
click at [183, 394] on span "arrow_drop_down" at bounding box center [189, 400] width 34 height 35
click at [107, 427] on link "Courses" at bounding box center [119, 433] width 191 height 34
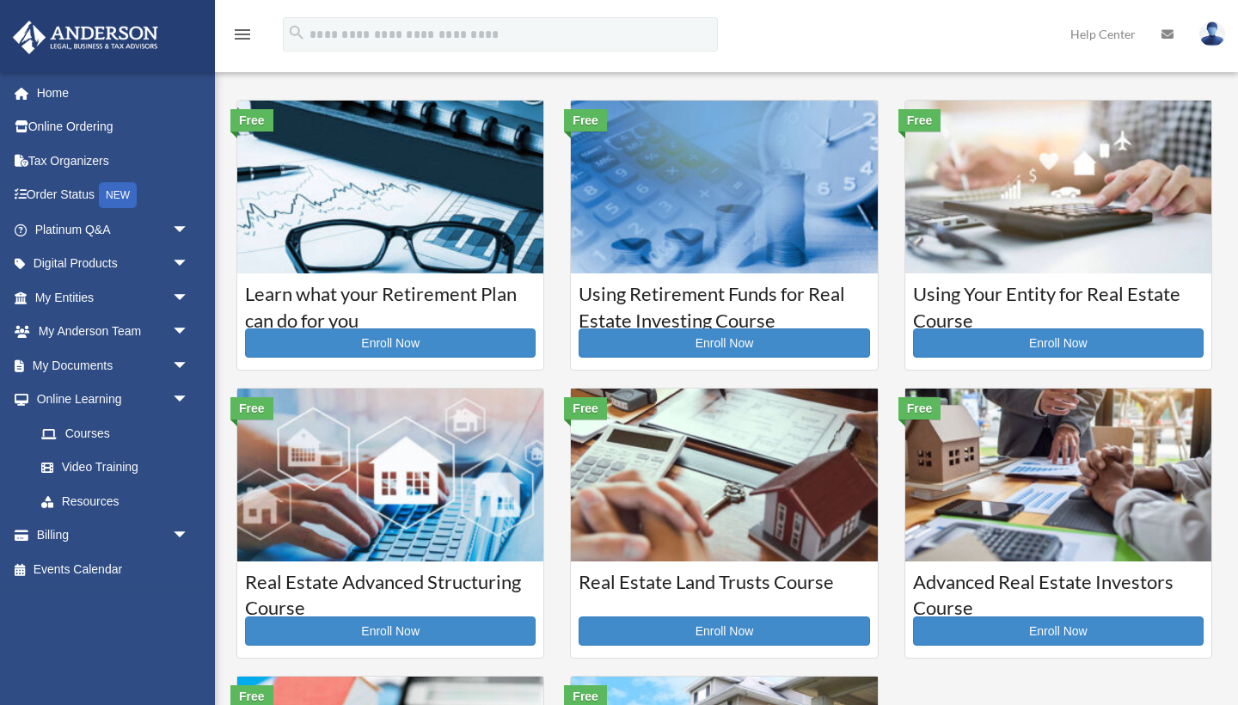
click at [80, 427] on link "Courses" at bounding box center [115, 433] width 182 height 34
click at [245, 38] on icon "menu" at bounding box center [242, 34] width 21 height 21
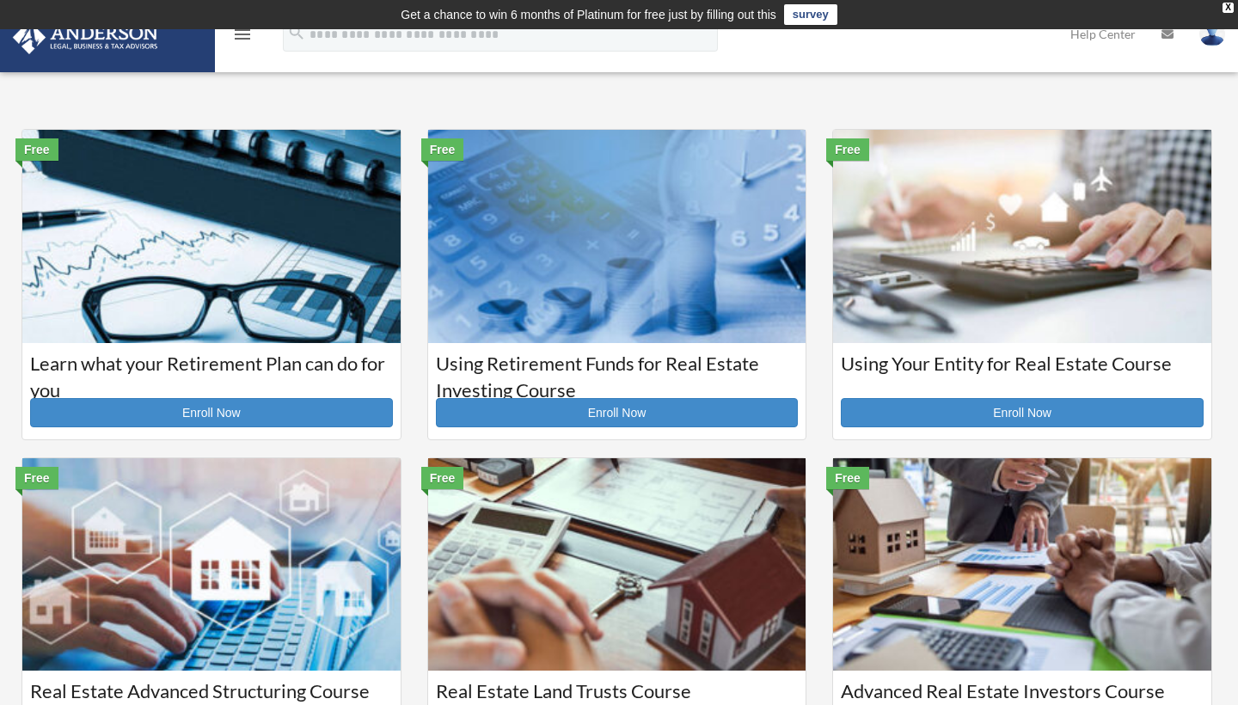
click at [245, 38] on icon "menu" at bounding box center [242, 34] width 21 height 21
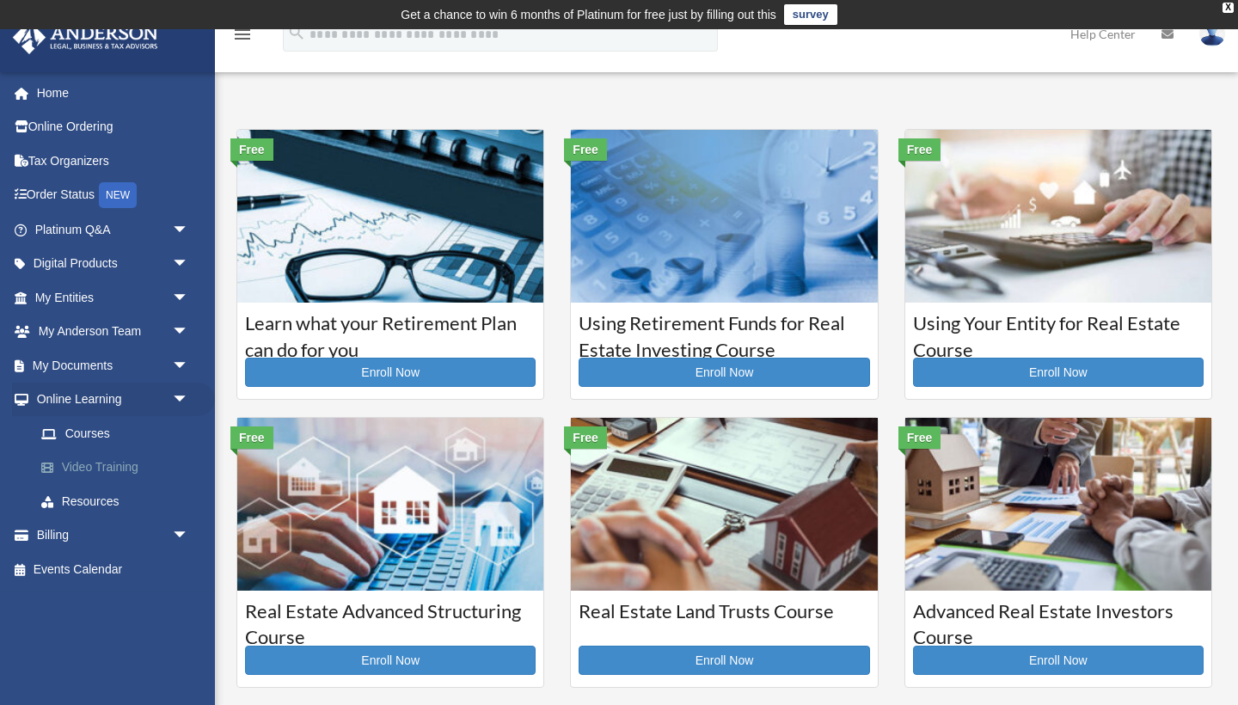
click at [108, 457] on link "Video Training" at bounding box center [119, 468] width 191 height 34
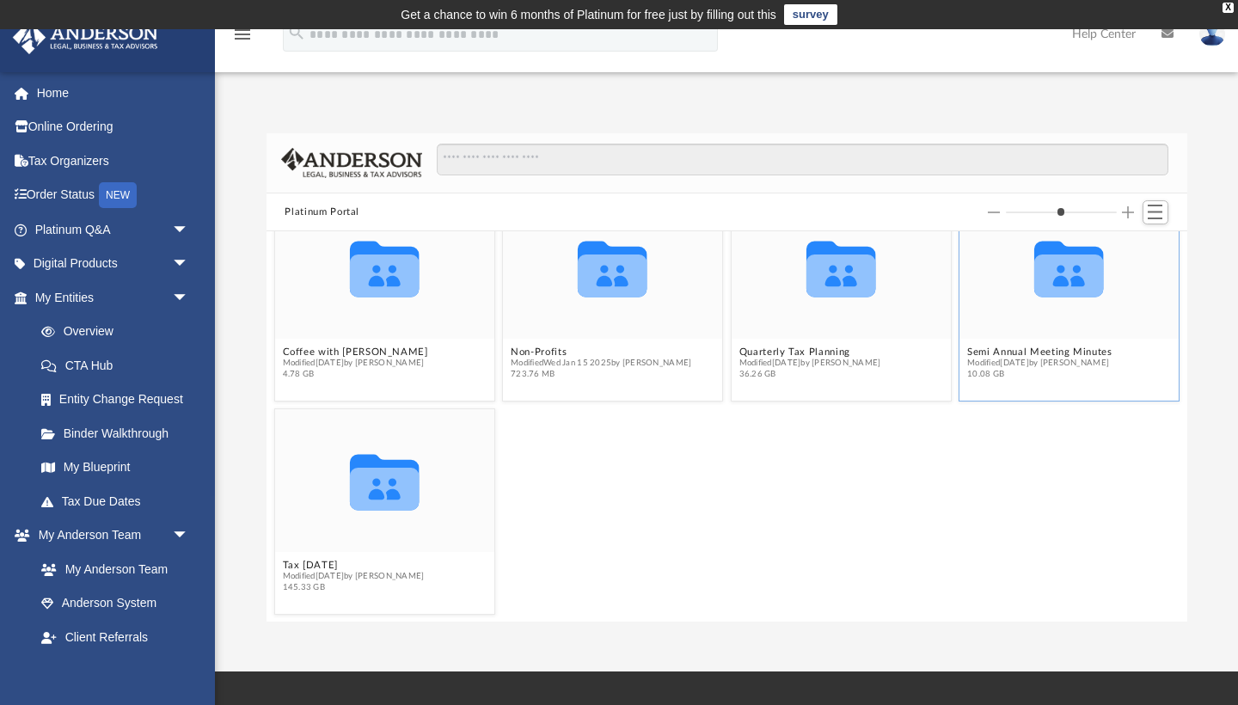
scroll to position [43, 0]
click at [838, 278] on icon "grid" at bounding box center [841, 276] width 70 height 43
click at [1159, 211] on span "Switch to List View" at bounding box center [1155, 212] width 15 height 15
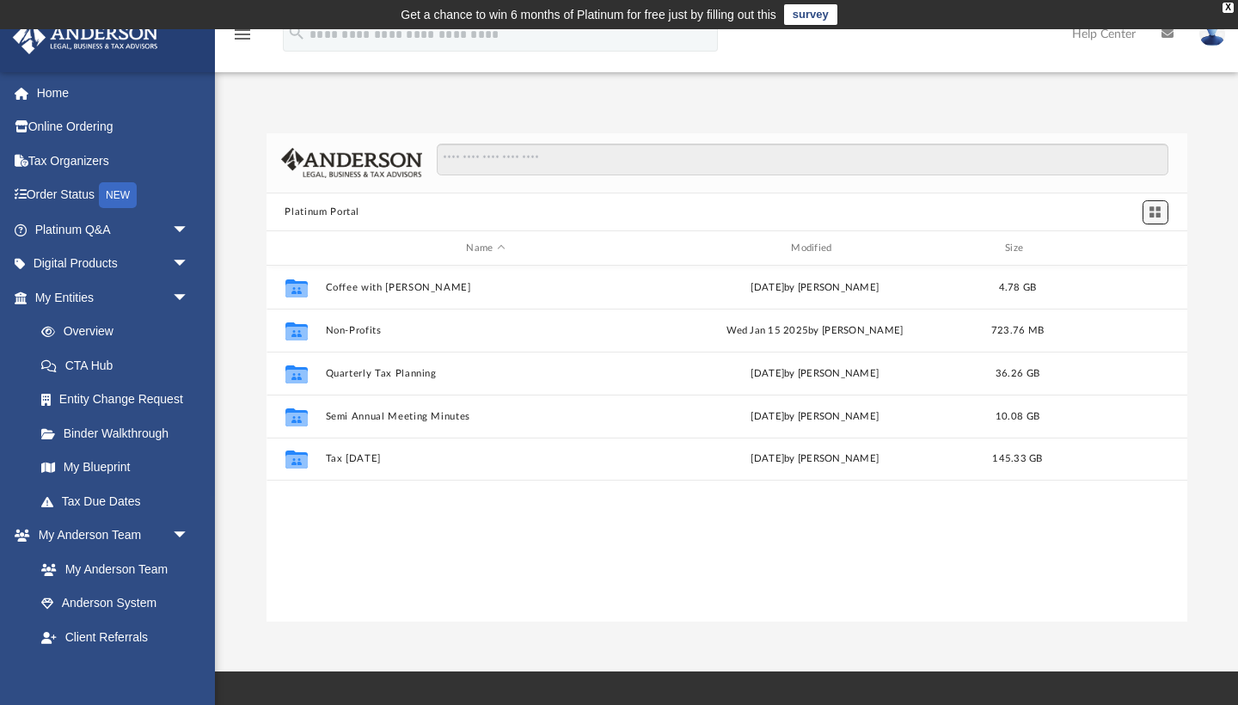
scroll to position [391, 921]
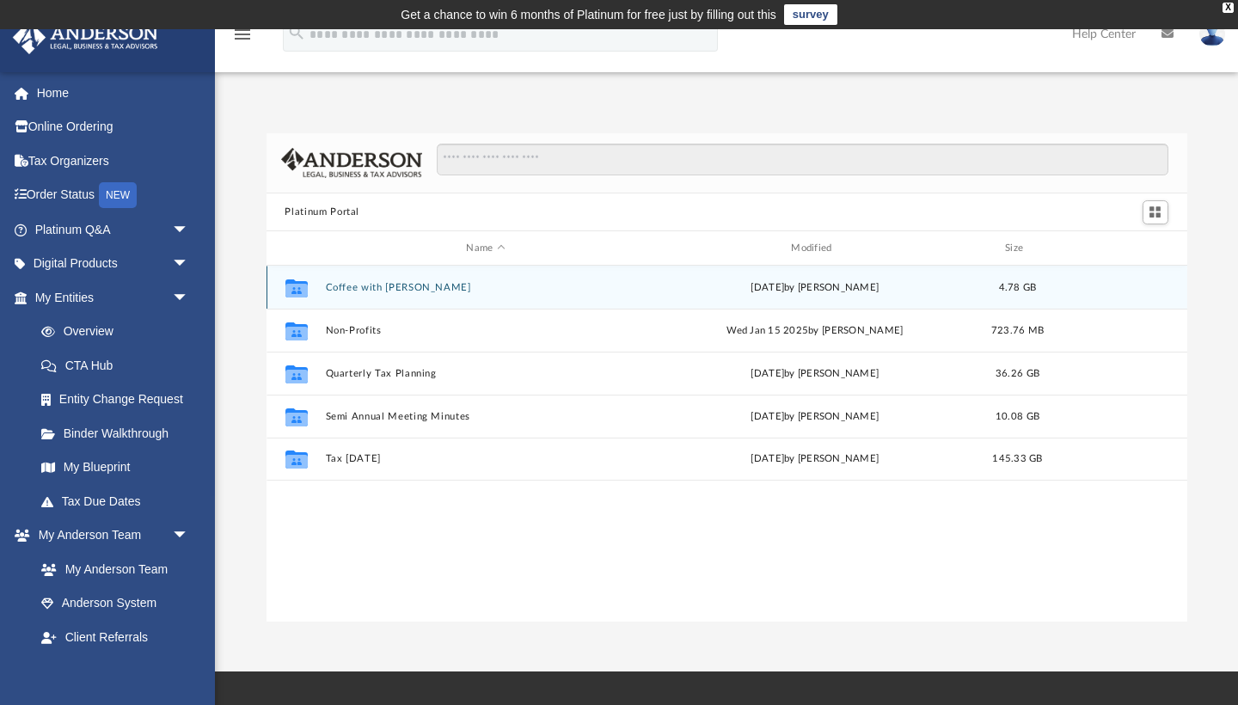
click at [298, 291] on icon "grid" at bounding box center [296, 288] width 22 height 18
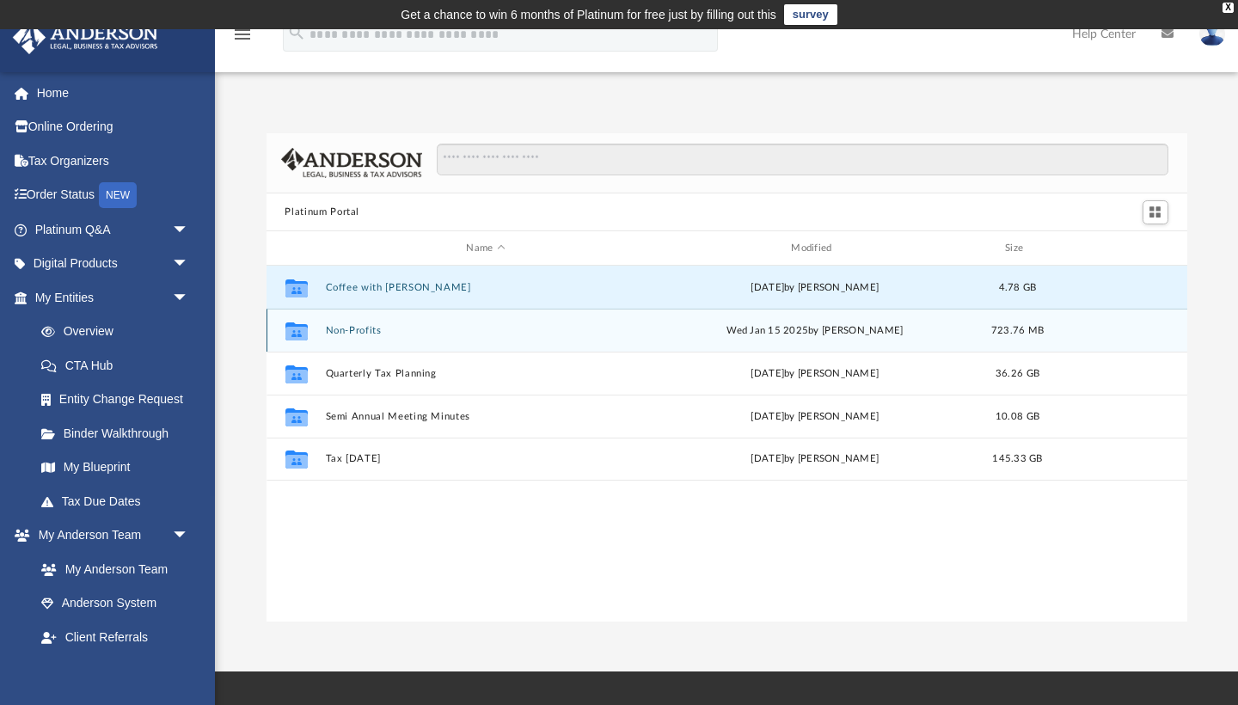
click at [300, 330] on icon "grid" at bounding box center [296, 331] width 22 height 18
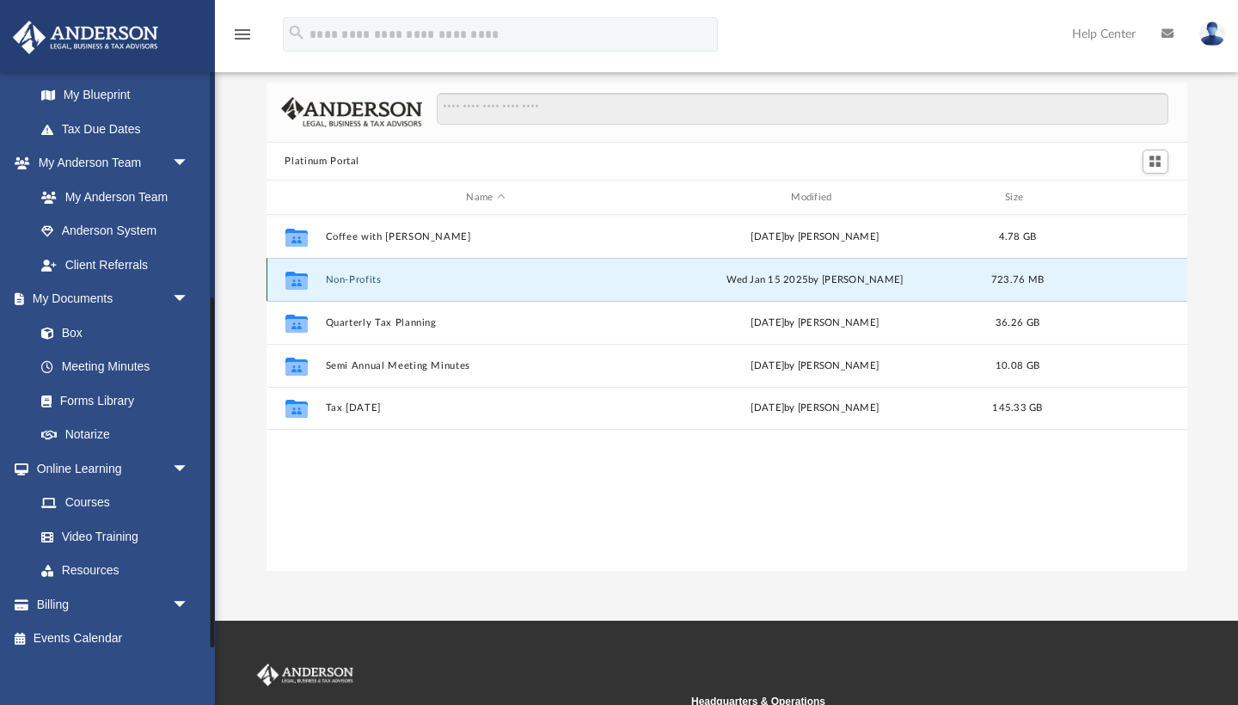
scroll to position [54, 0]
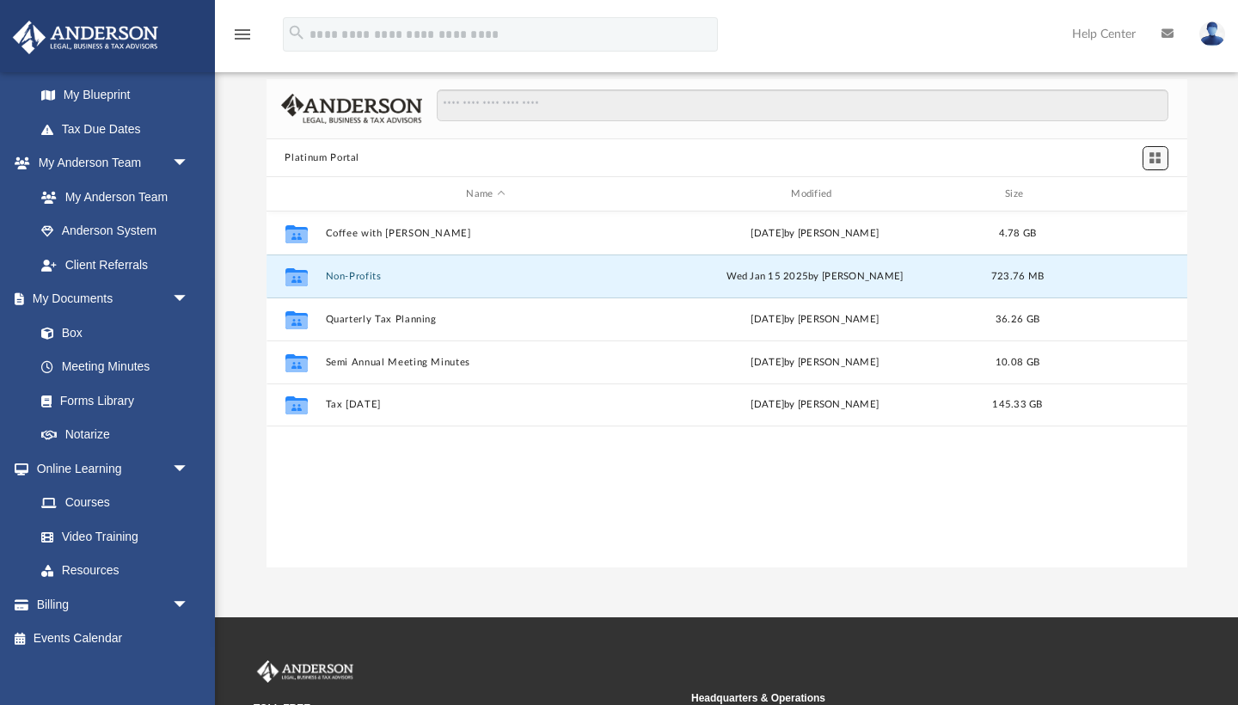
click at [1157, 154] on span "Switch to Grid View" at bounding box center [1155, 157] width 15 height 15
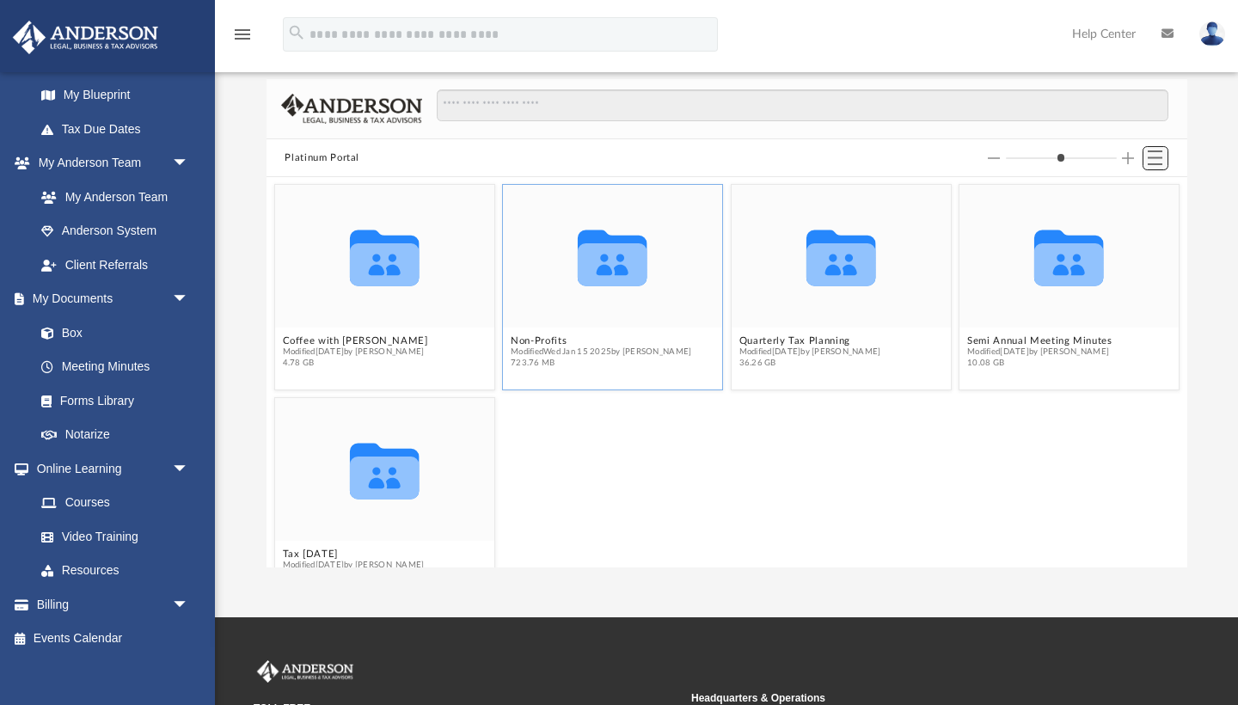
scroll to position [391, 921]
click at [396, 472] on icon "grid" at bounding box center [384, 478] width 70 height 43
click at [384, 263] on icon "grid" at bounding box center [384, 264] width 70 height 43
click at [603, 280] on icon "grid" at bounding box center [613, 264] width 70 height 43
click at [1038, 153] on input "Column size" at bounding box center [1061, 158] width 111 height 12
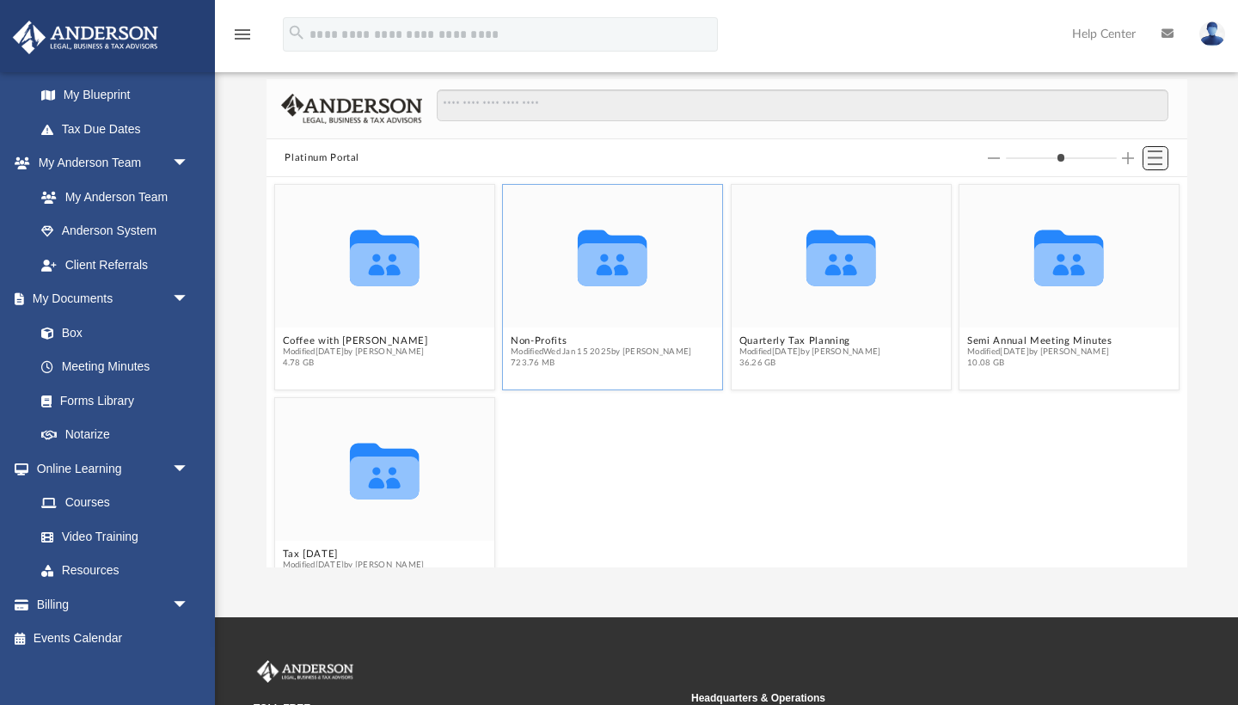
click at [1154, 157] on span "Switch to List View" at bounding box center [1155, 157] width 15 height 15
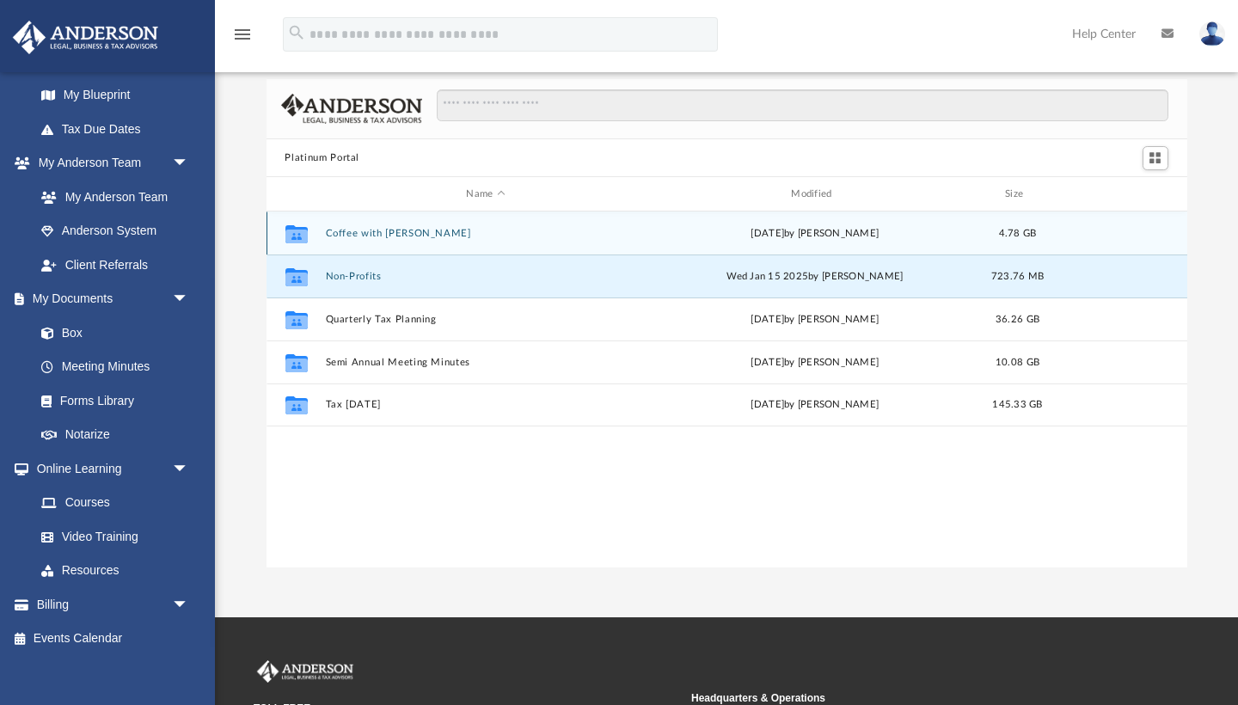
click at [375, 229] on button "Coffee with [PERSON_NAME]" at bounding box center [486, 233] width 322 height 11
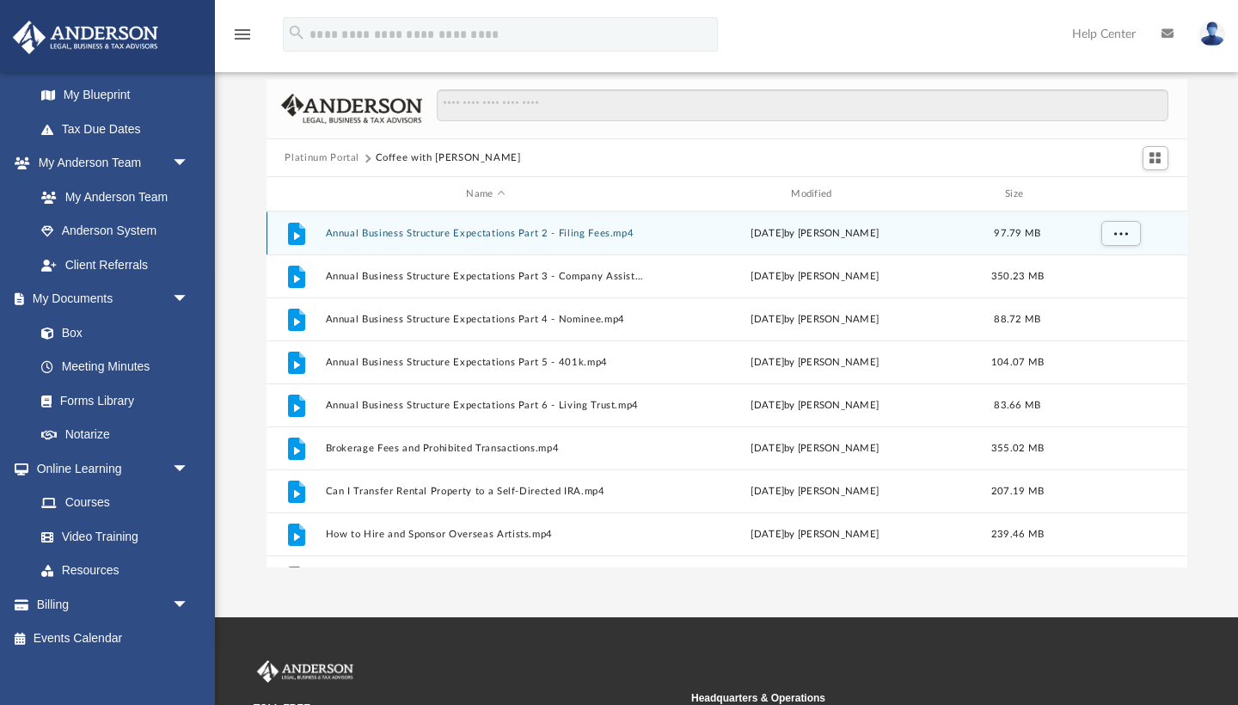
click at [298, 233] on icon "grid" at bounding box center [295, 234] width 17 height 22
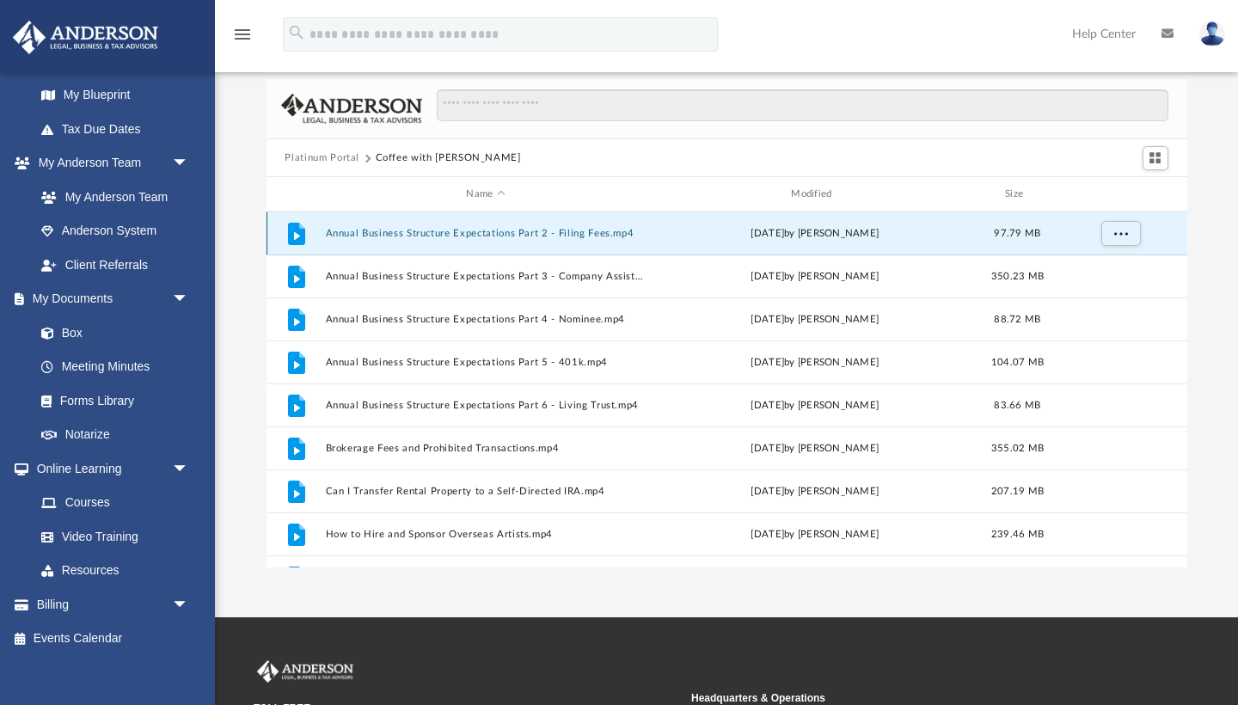
click at [298, 233] on icon "grid" at bounding box center [295, 234] width 17 height 22
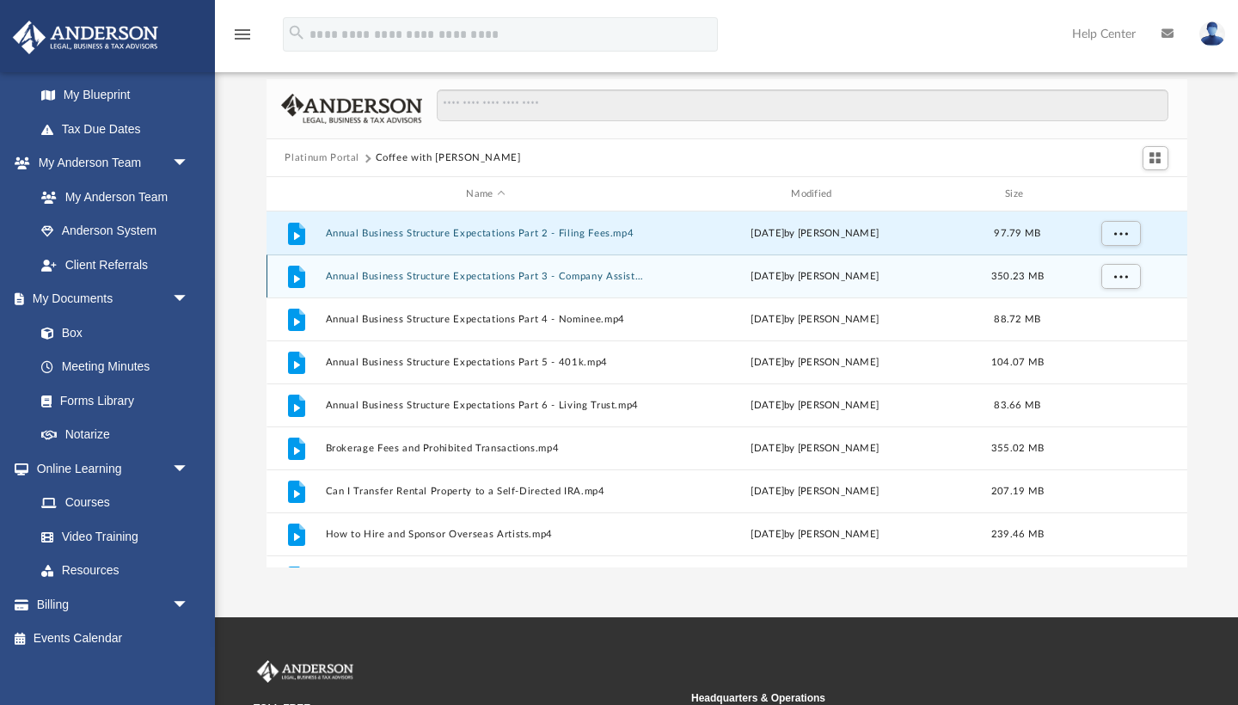
click at [294, 278] on icon "grid" at bounding box center [296, 279] width 6 height 8
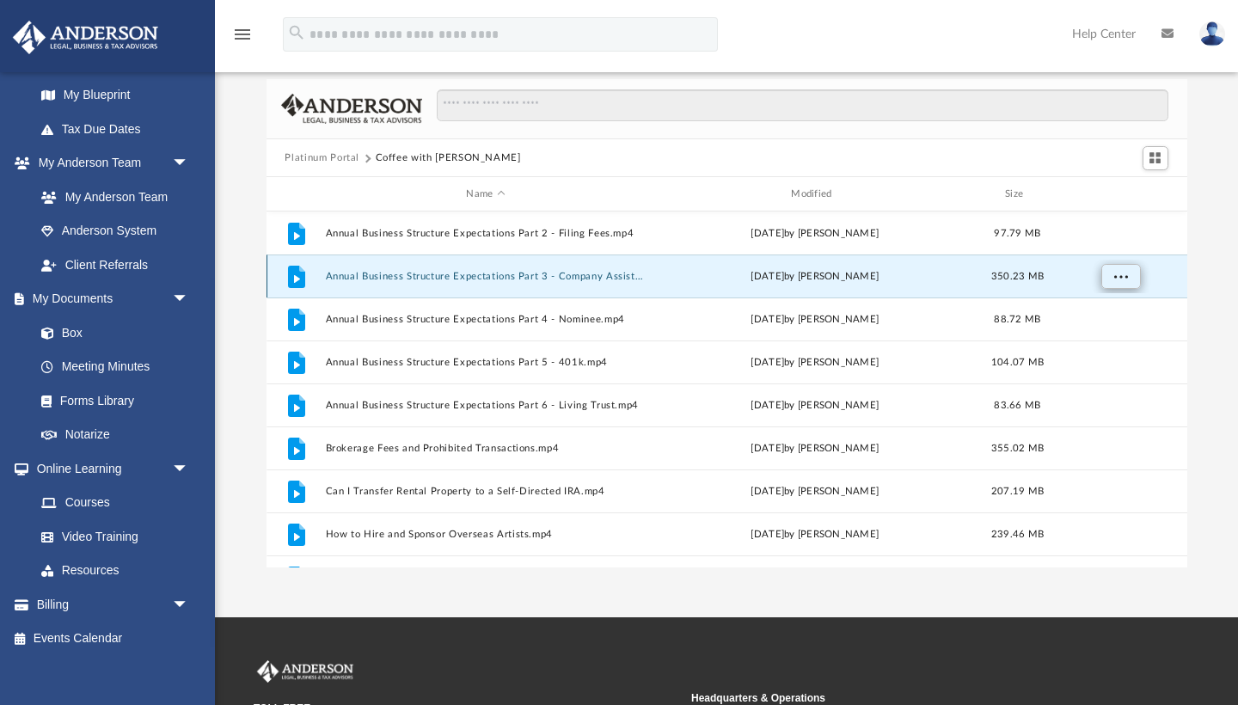
click at [1124, 276] on span "More options" at bounding box center [1121, 276] width 14 height 9
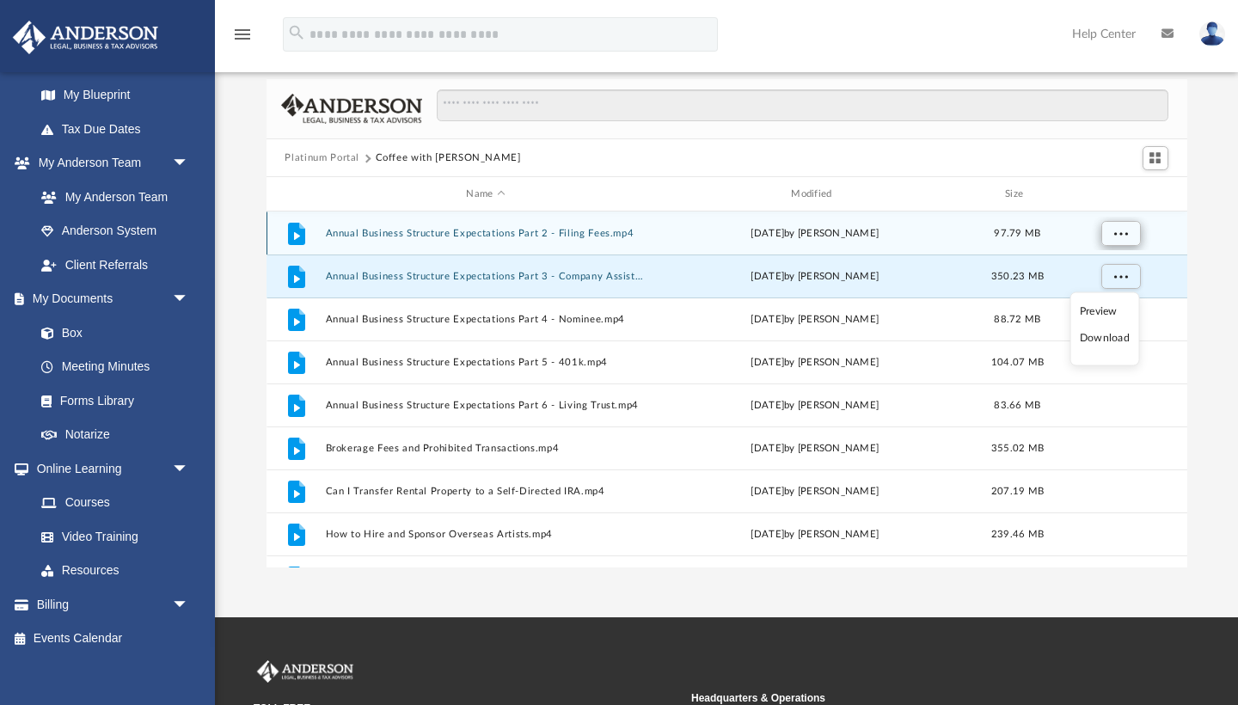
click at [1114, 230] on span "More options" at bounding box center [1121, 233] width 14 height 9
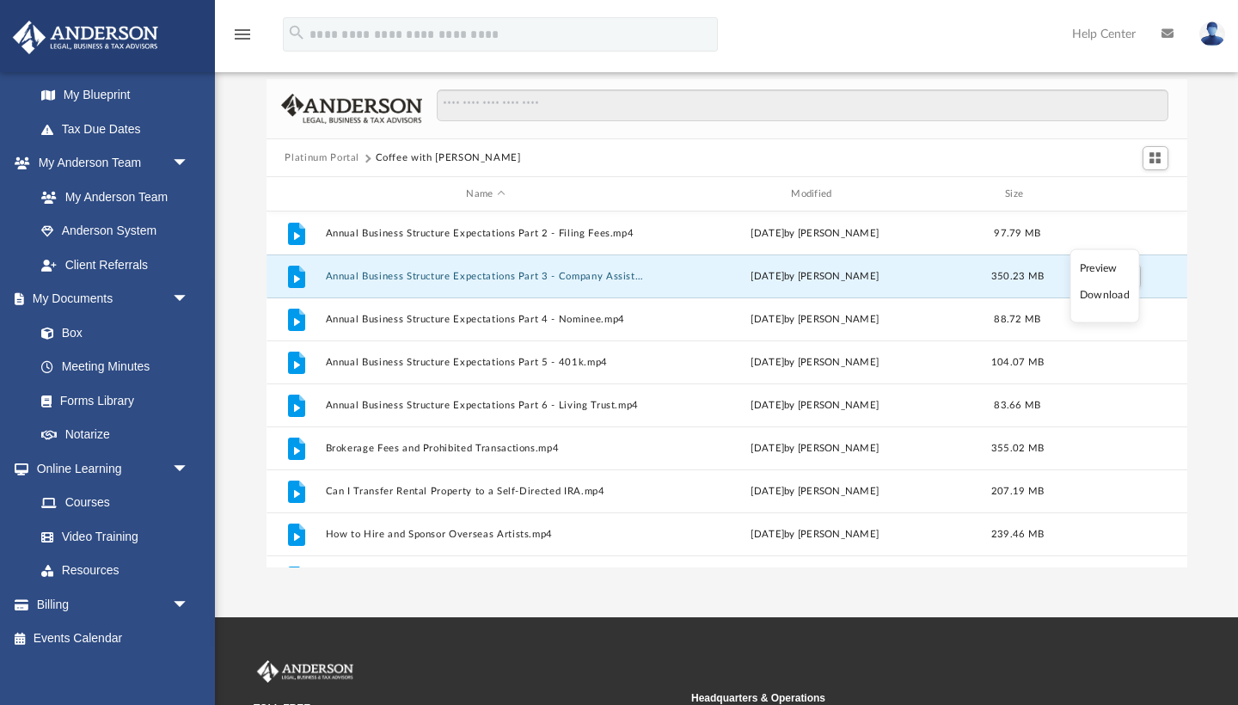
click at [1103, 268] on li "Preview" at bounding box center [1105, 268] width 50 height 18
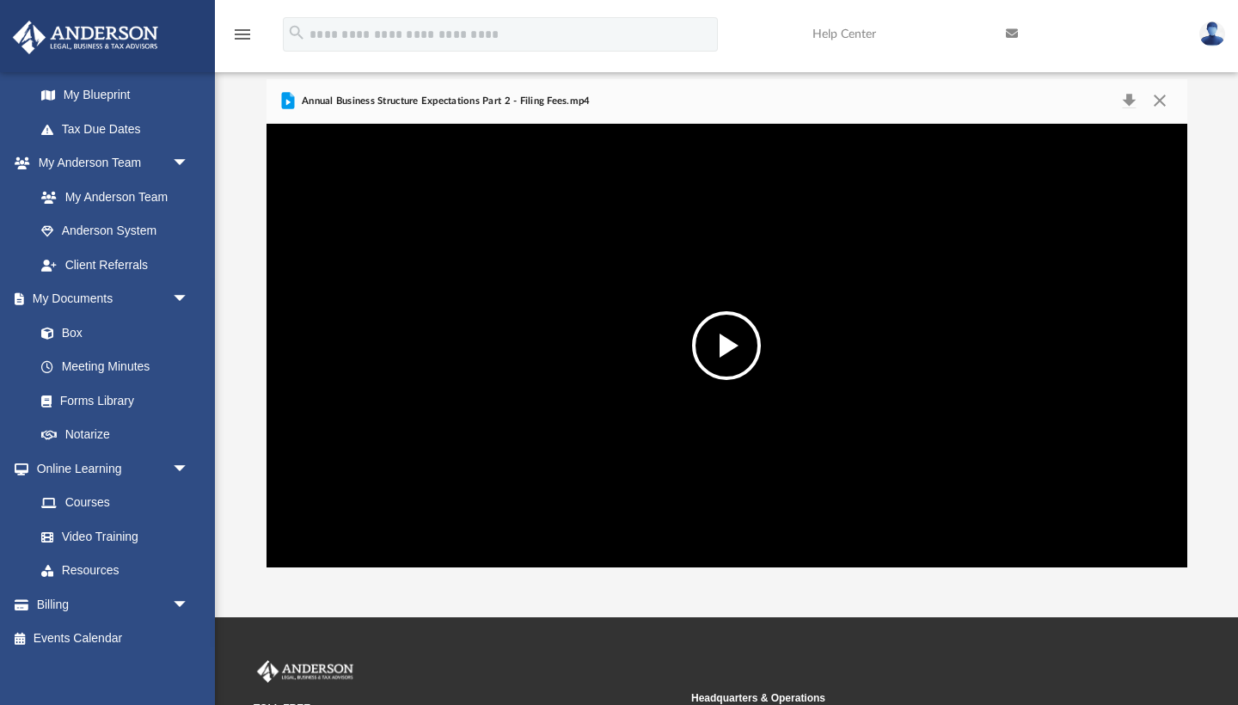
click at [727, 351] on button "File preview" at bounding box center [726, 345] width 69 height 69
click at [1174, 346] on button "Preview" at bounding box center [1169, 346] width 38 height 48
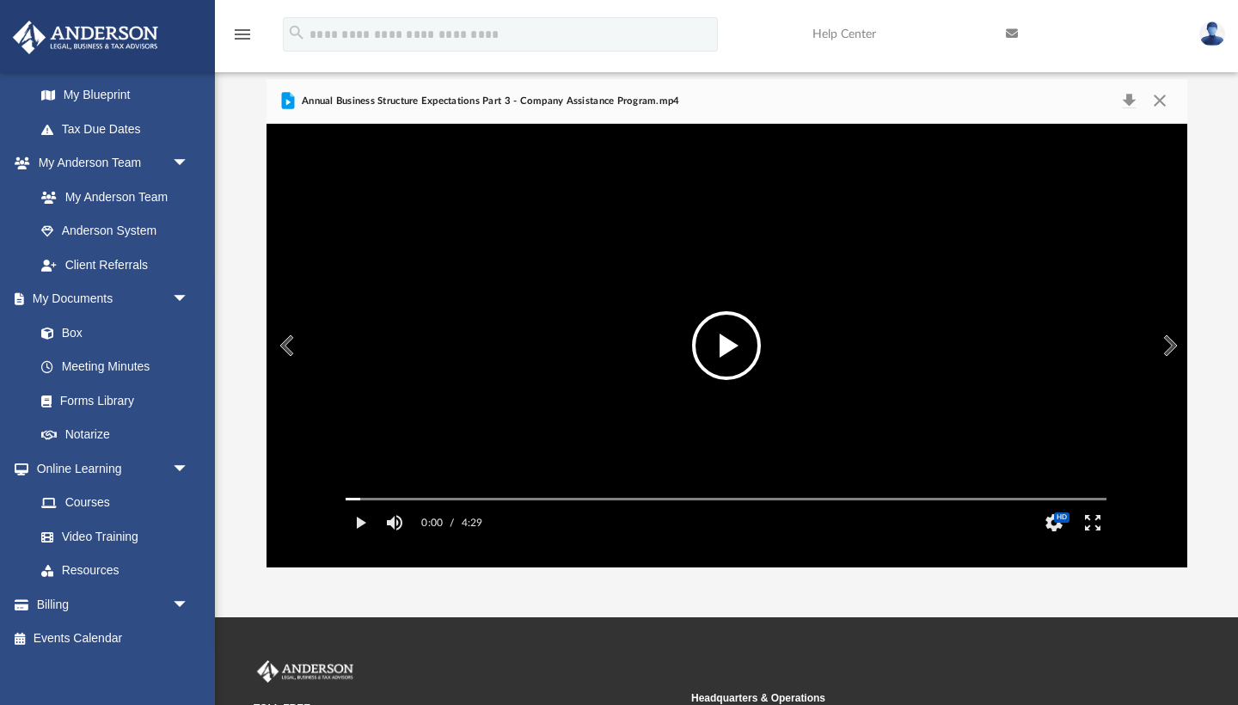
click at [727, 348] on button "File preview" at bounding box center [726, 345] width 69 height 69
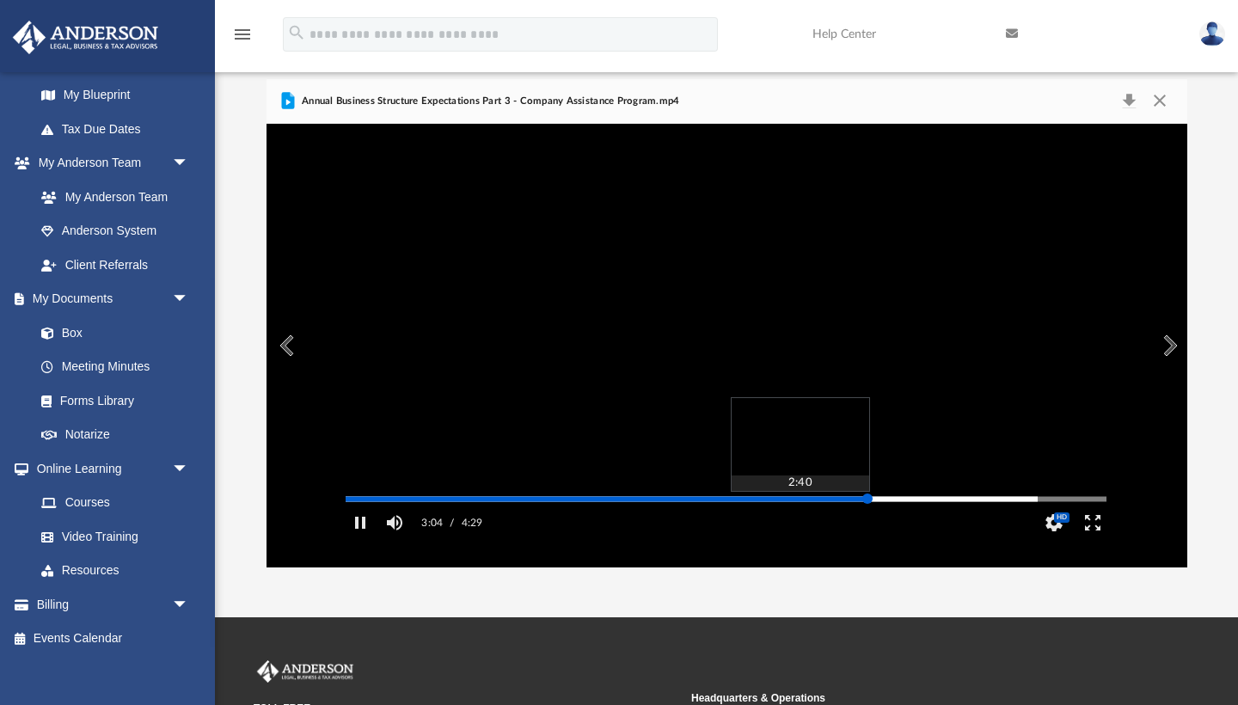
click at [800, 500] on div "Media Slider" at bounding box center [726, 499] width 761 height 3
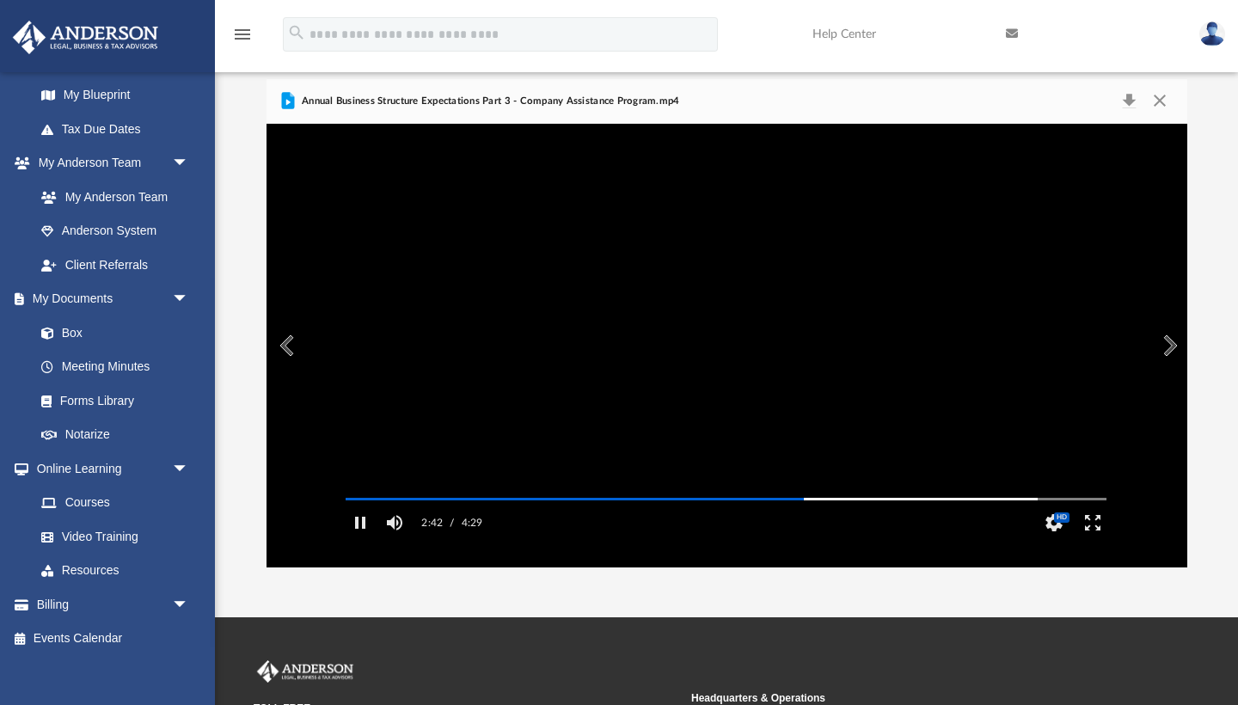
click at [766, 532] on div "2:42 / 4:29 CC HD" at bounding box center [726, 523] width 789 height 34
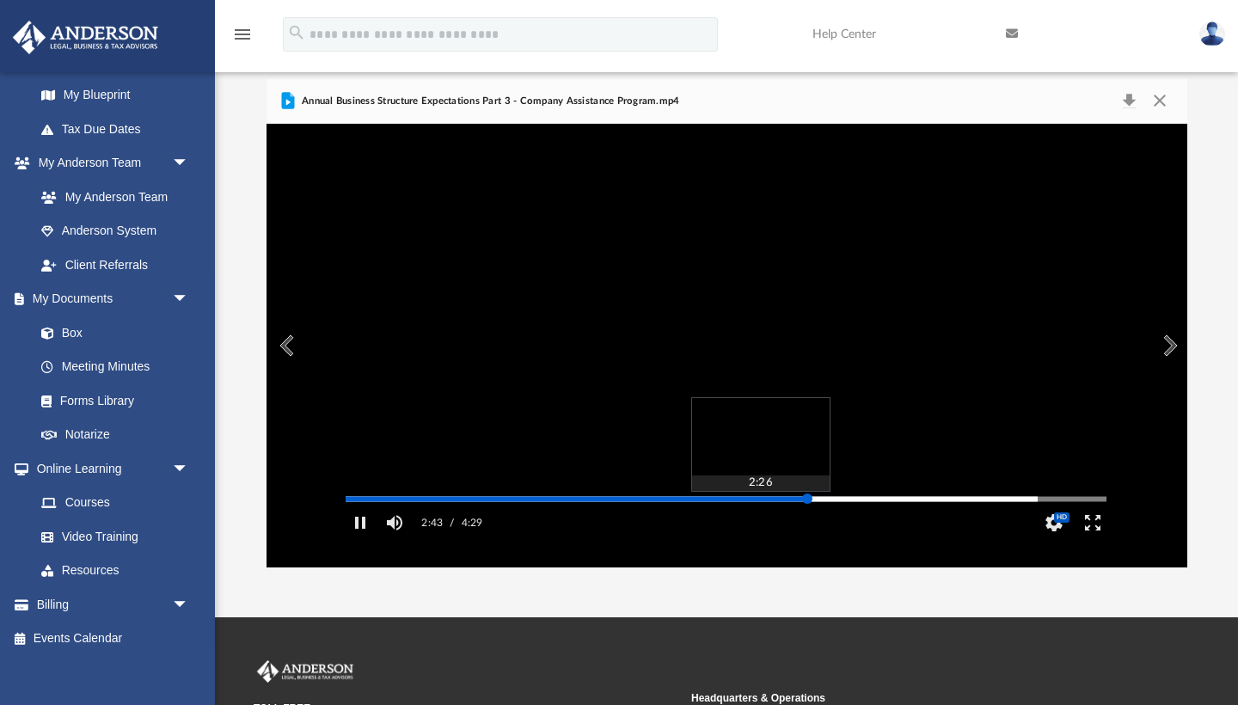
click at [760, 525] on div "Autoplay Disabled Speed Normal Quality Auto Subtitles/CC Off Audio Autoplay Dis…" at bounding box center [727, 346] width 921 height 444
click at [724, 522] on div "Autoplay Disabled Speed Normal Quality Auto Subtitles/CC Off Audio Autoplay Dis…" at bounding box center [727, 346] width 921 height 444
click at [680, 522] on div "Autoplay Disabled Speed Normal Quality Auto Subtitles/CC Off Audio Autoplay Dis…" at bounding box center [727, 346] width 921 height 444
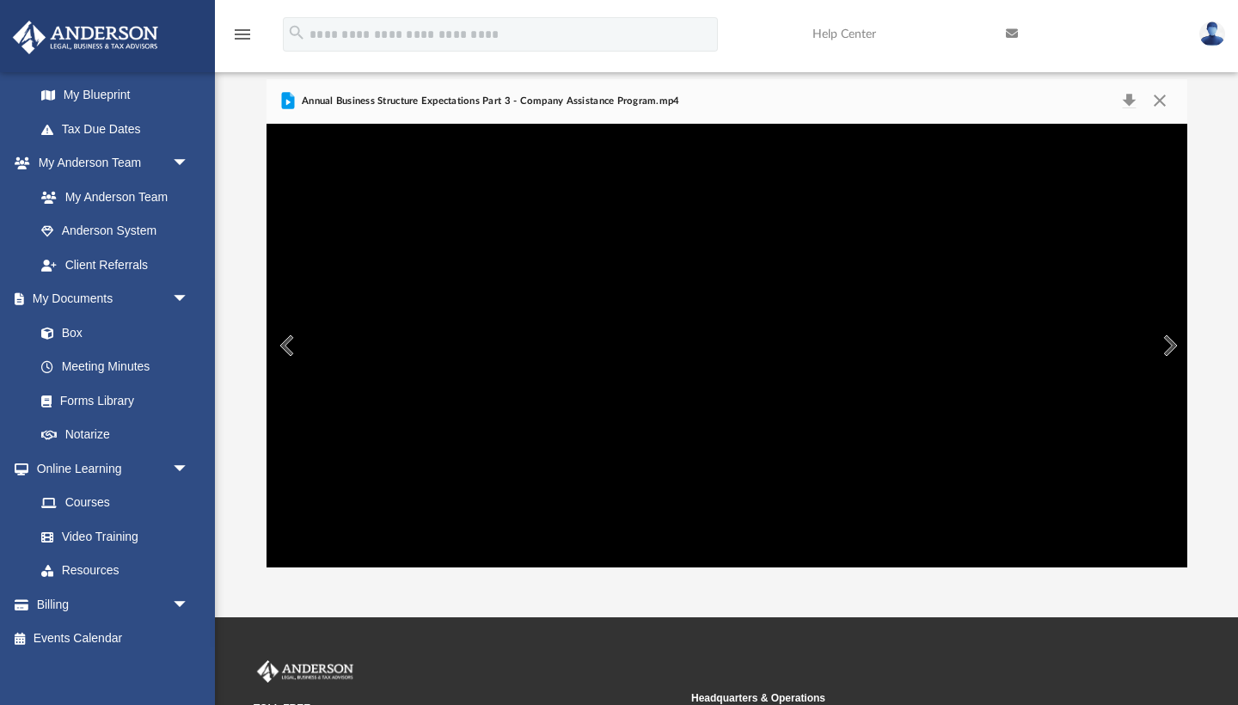
click at [1170, 348] on button "Preview" at bounding box center [1169, 346] width 38 height 48
click at [729, 358] on button "File preview" at bounding box center [726, 345] width 69 height 69
click at [1174, 343] on button "Preview" at bounding box center [1169, 346] width 38 height 48
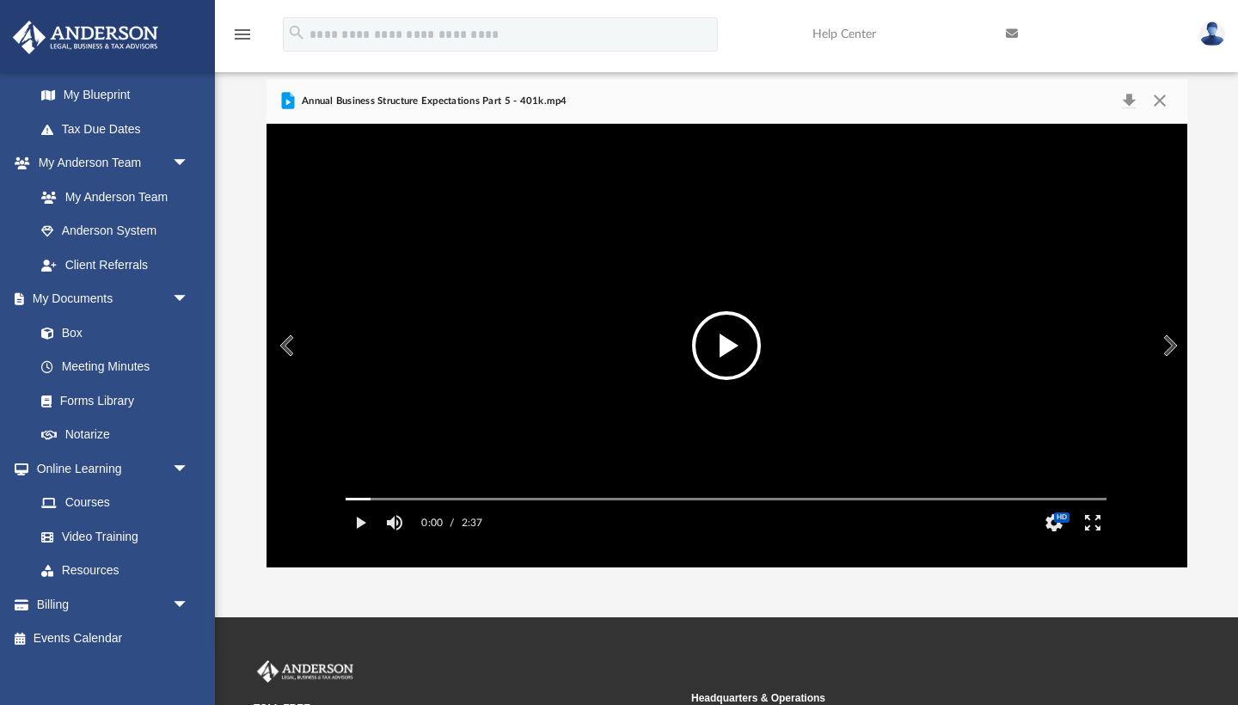
click at [786, 402] on video "File preview" at bounding box center [726, 346] width 789 height 395
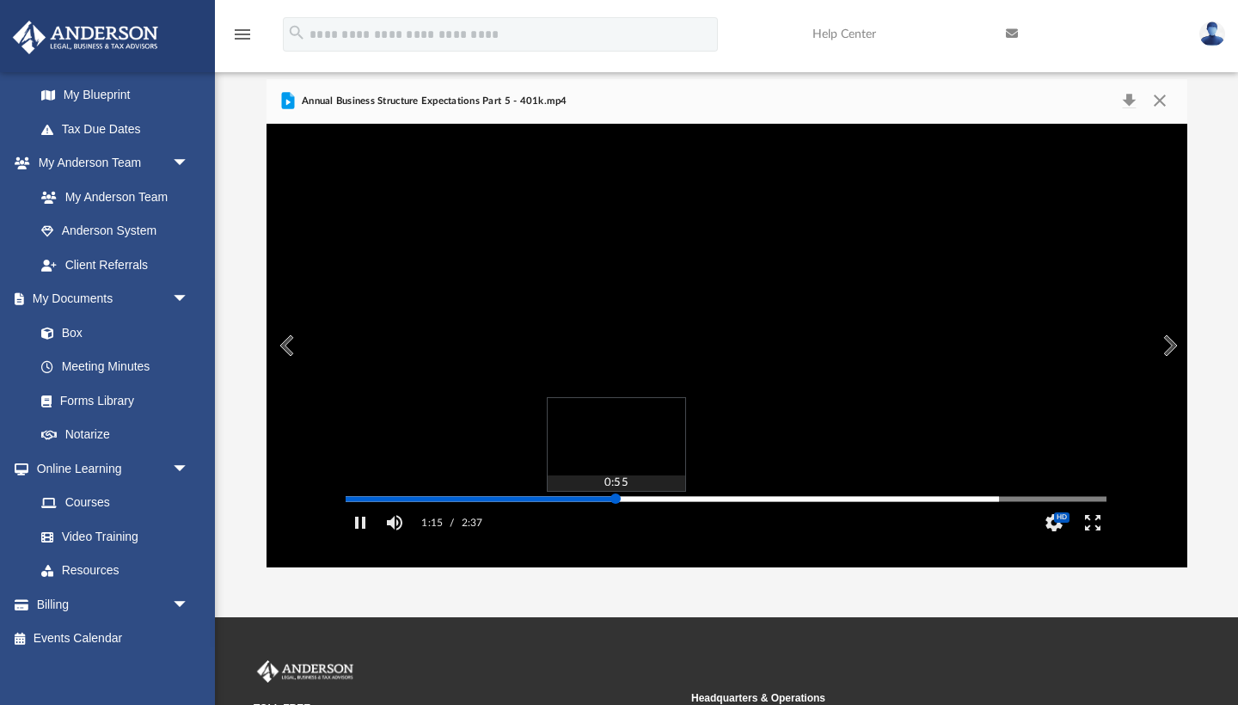
click at [616, 500] on div "Media Slider" at bounding box center [726, 499] width 761 height 3
click at [500, 522] on div "Autoplay Disabled Speed Normal Quality Auto Subtitles/CC Off Audio Autoplay Dis…" at bounding box center [727, 346] width 921 height 444
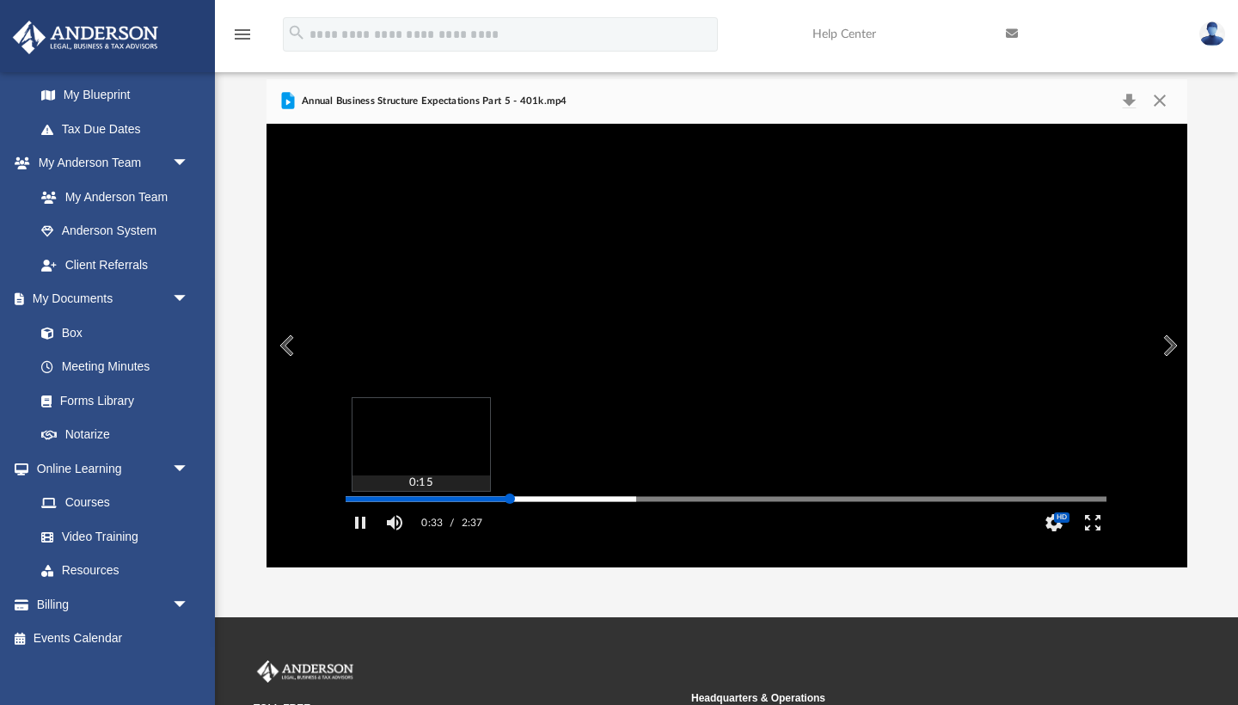
click at [420, 521] on div "Autoplay Disabled Speed Normal Quality Auto Subtitles/CC Off Audio Autoplay Dis…" at bounding box center [727, 346] width 921 height 444
click at [377, 524] on div "Autoplay Disabled Speed Normal Quality Auto Subtitles/CC Off Audio Autoplay Dis…" at bounding box center [727, 346] width 921 height 444
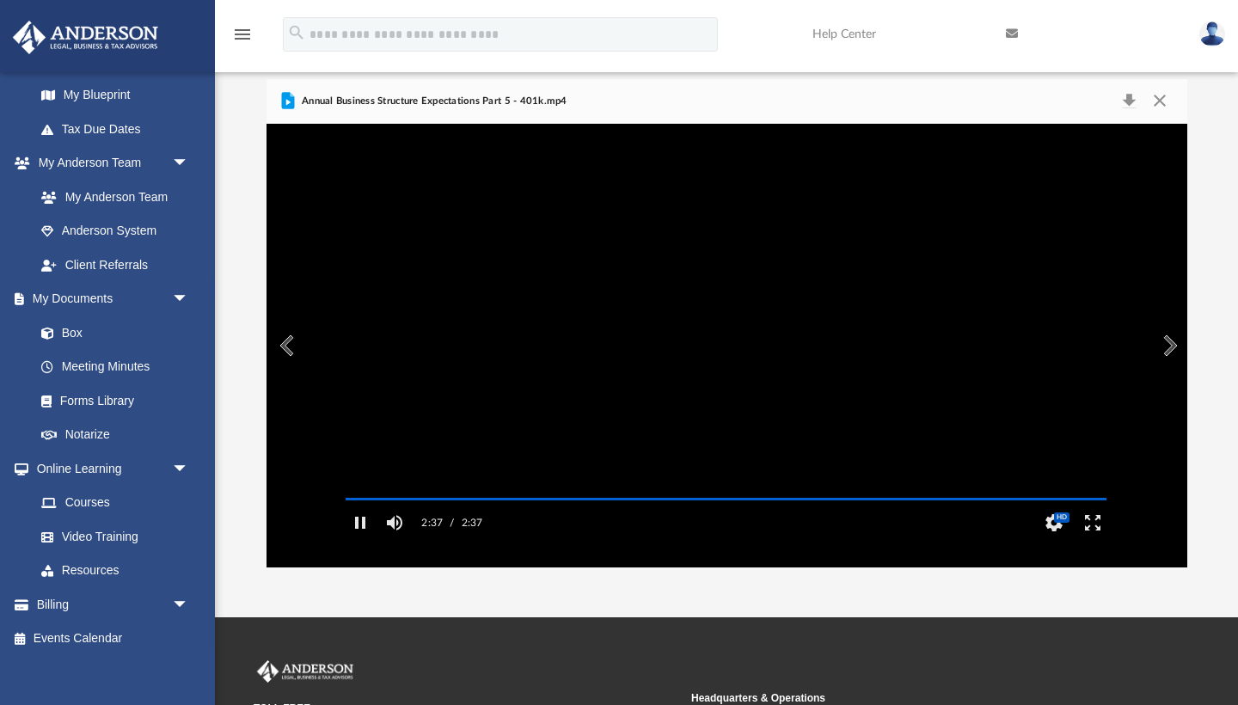
click at [1168, 340] on button "Preview" at bounding box center [1169, 346] width 38 height 48
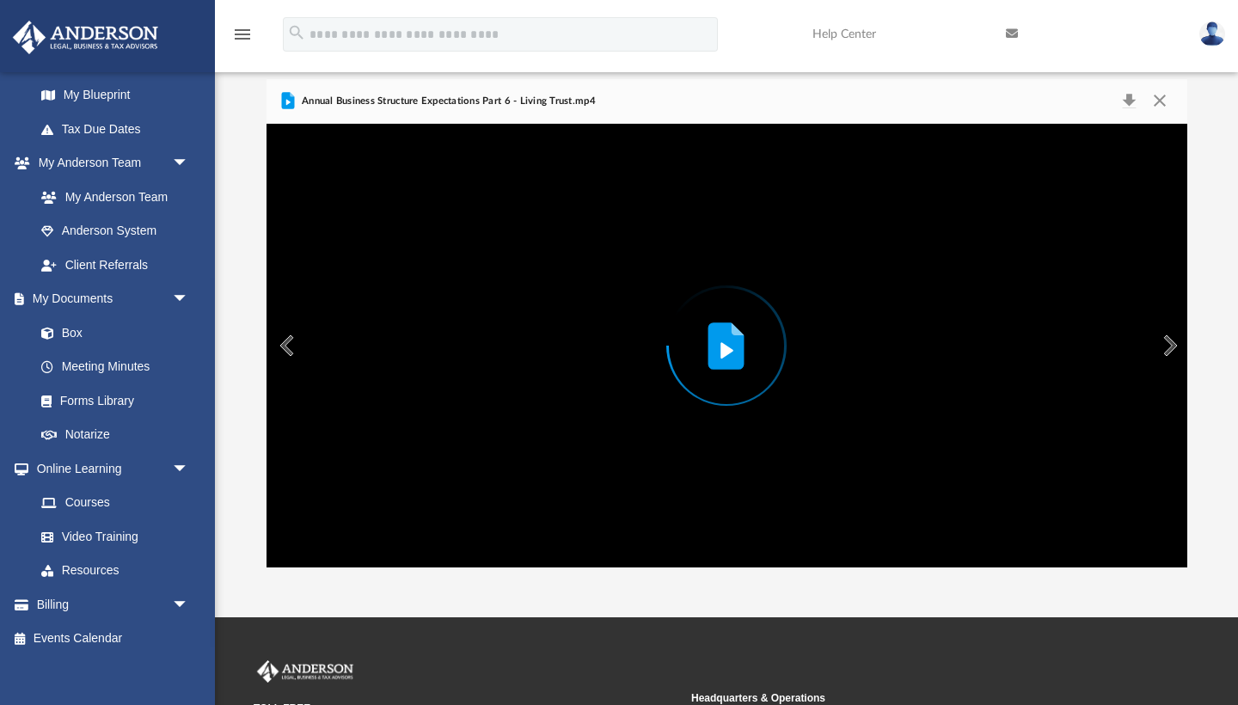
click at [735, 351] on icon "Preview" at bounding box center [727, 345] width 36 height 47
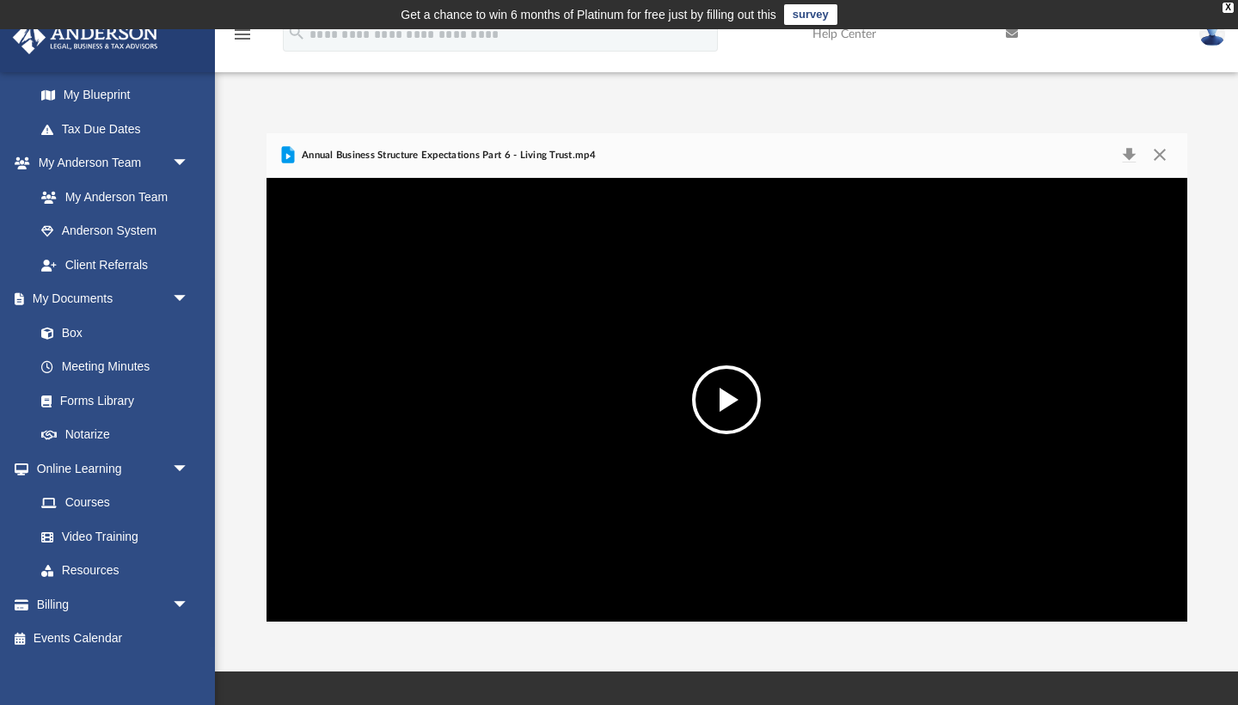
scroll to position [0, 0]
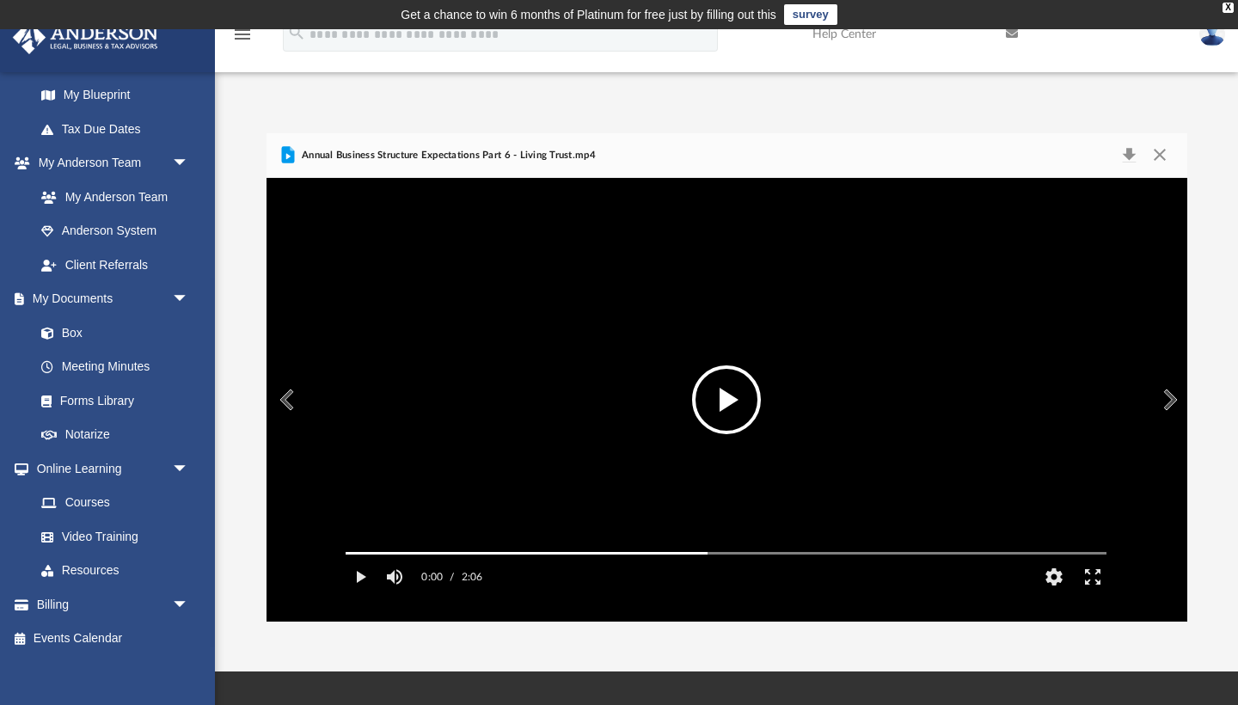
click at [721, 396] on button "File preview" at bounding box center [726, 399] width 69 height 69
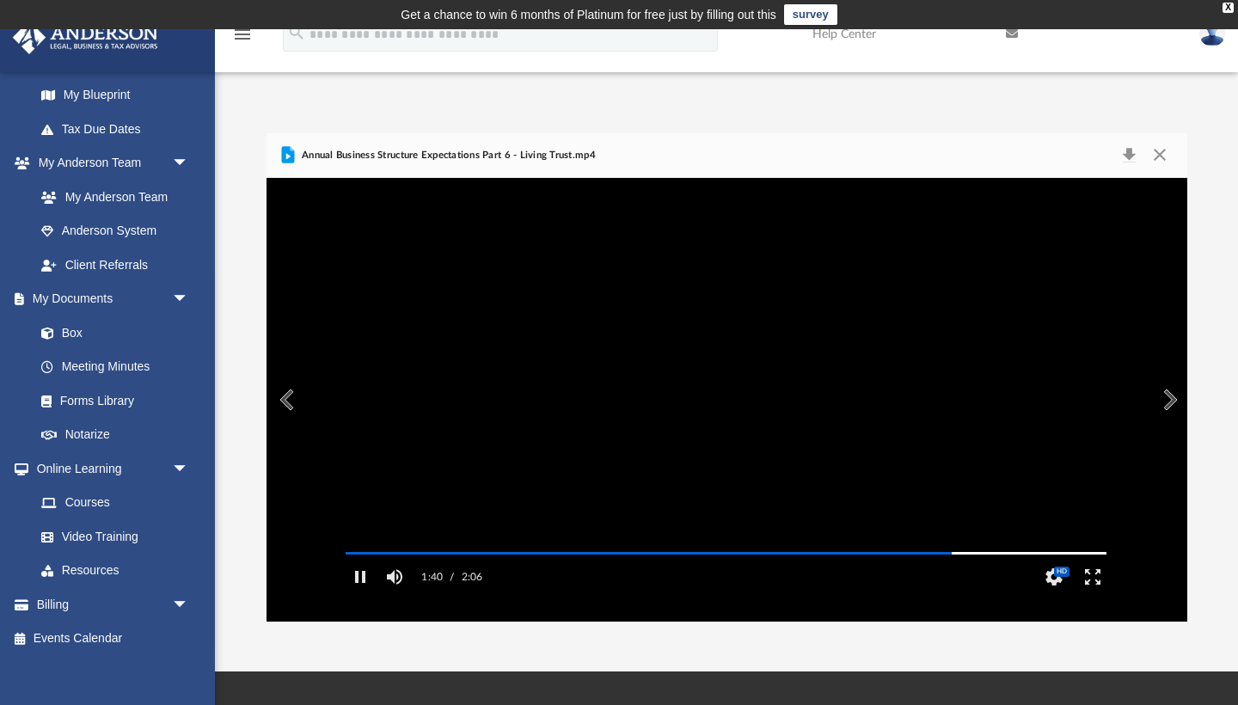
click at [1170, 402] on button "Preview" at bounding box center [1169, 400] width 38 height 48
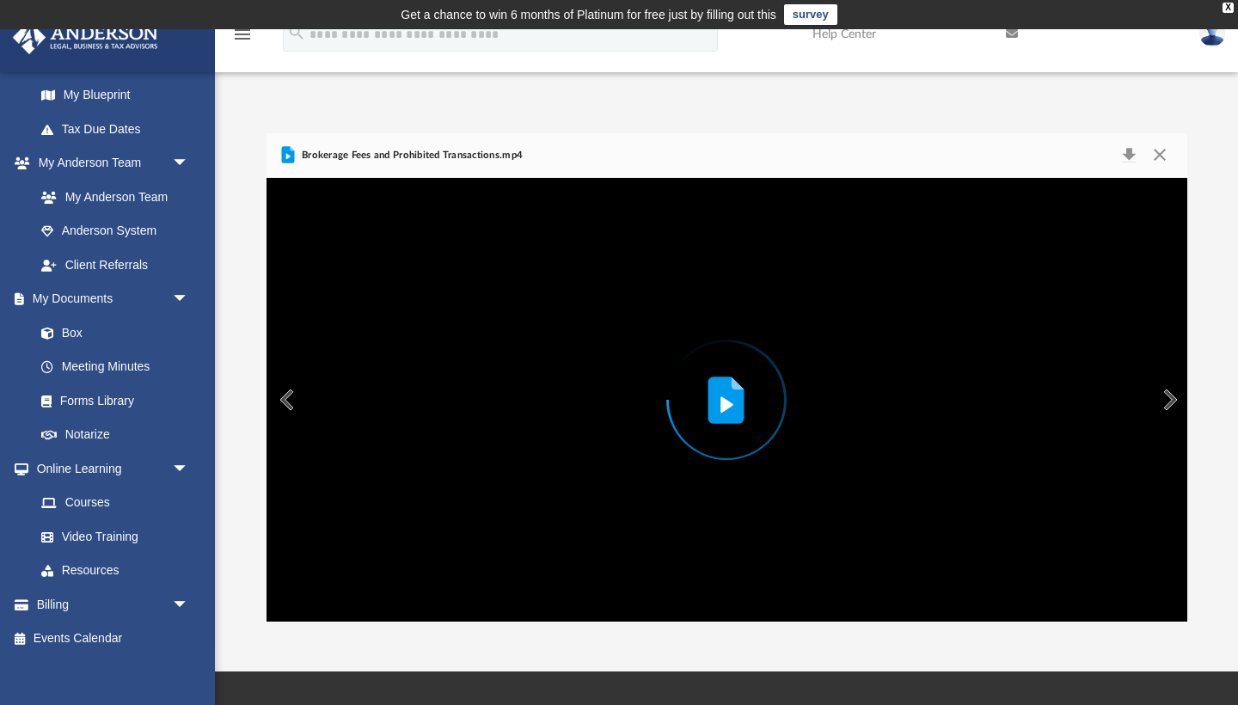
click at [728, 408] on icon "Preview" at bounding box center [727, 404] width 13 height 16
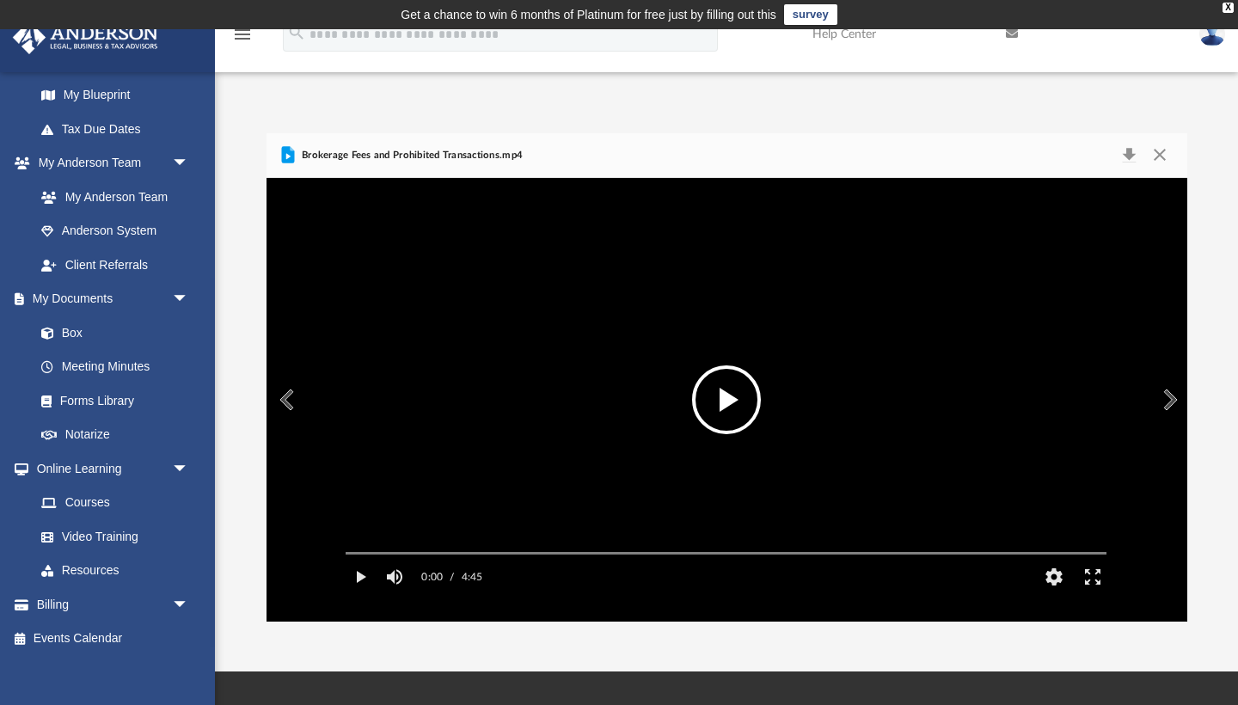
click at [729, 408] on button "File preview" at bounding box center [726, 399] width 69 height 69
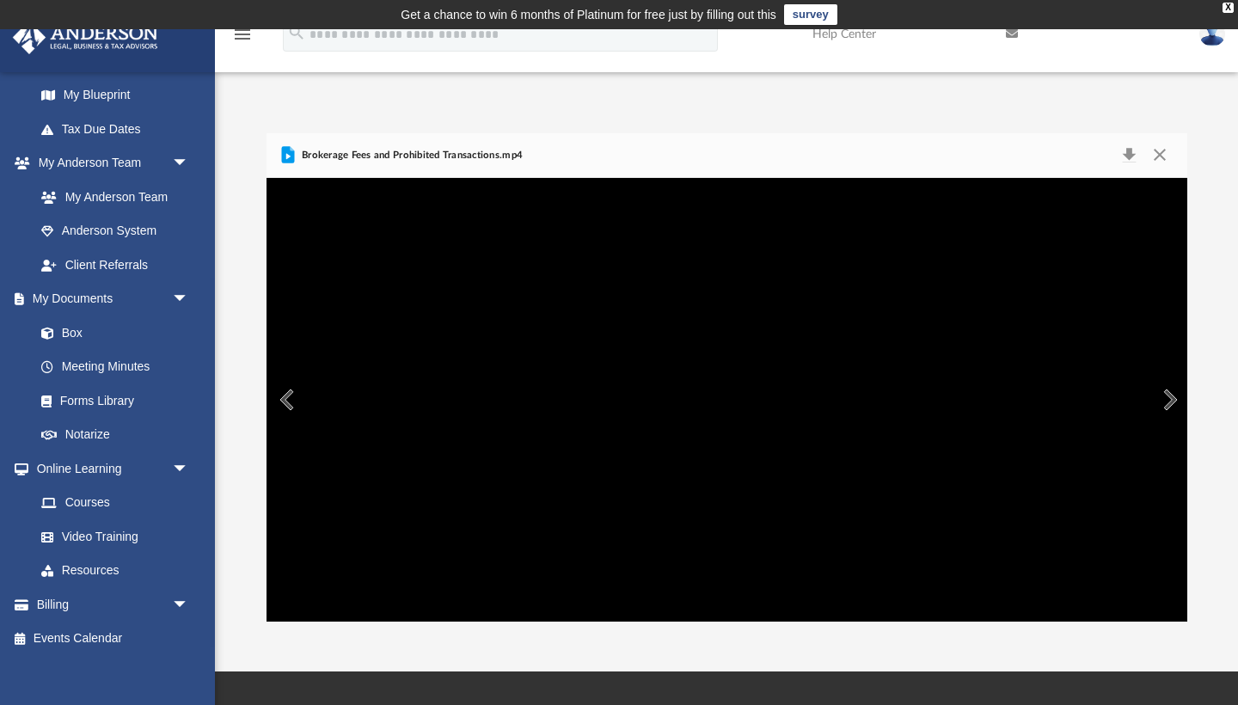
click at [1169, 399] on button "Preview" at bounding box center [1169, 400] width 38 height 48
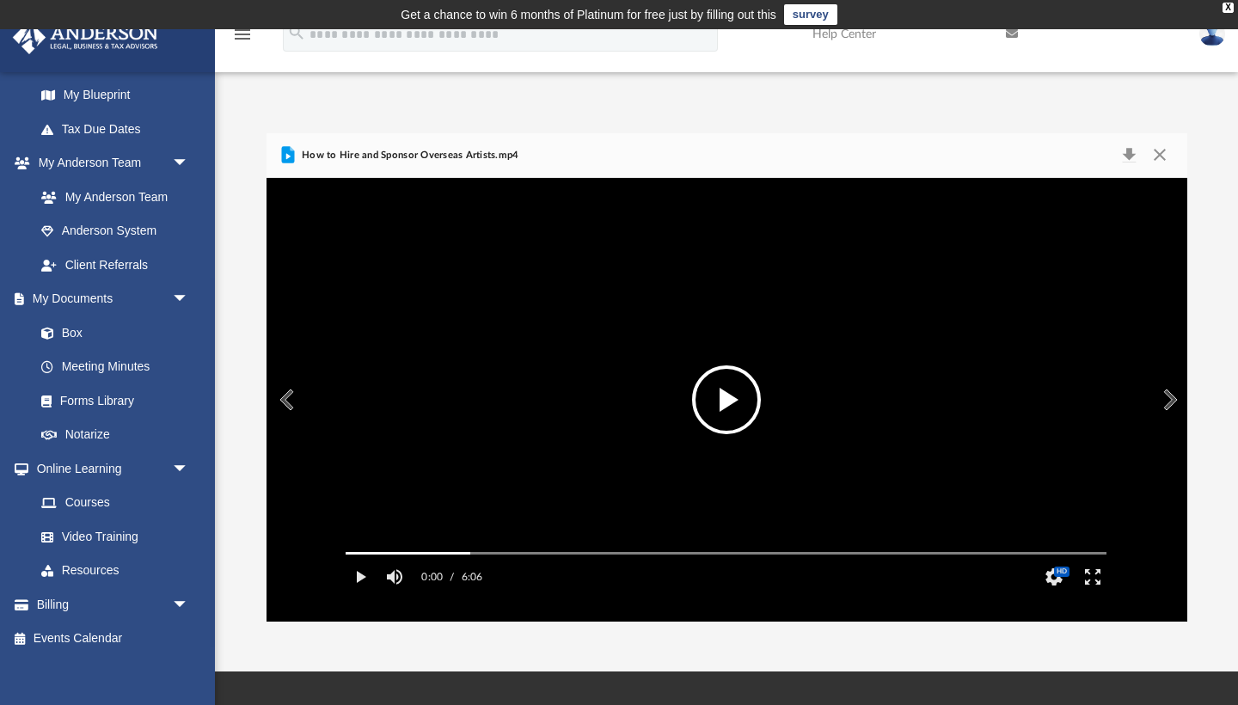
click at [726, 390] on button "File preview" at bounding box center [726, 399] width 69 height 69
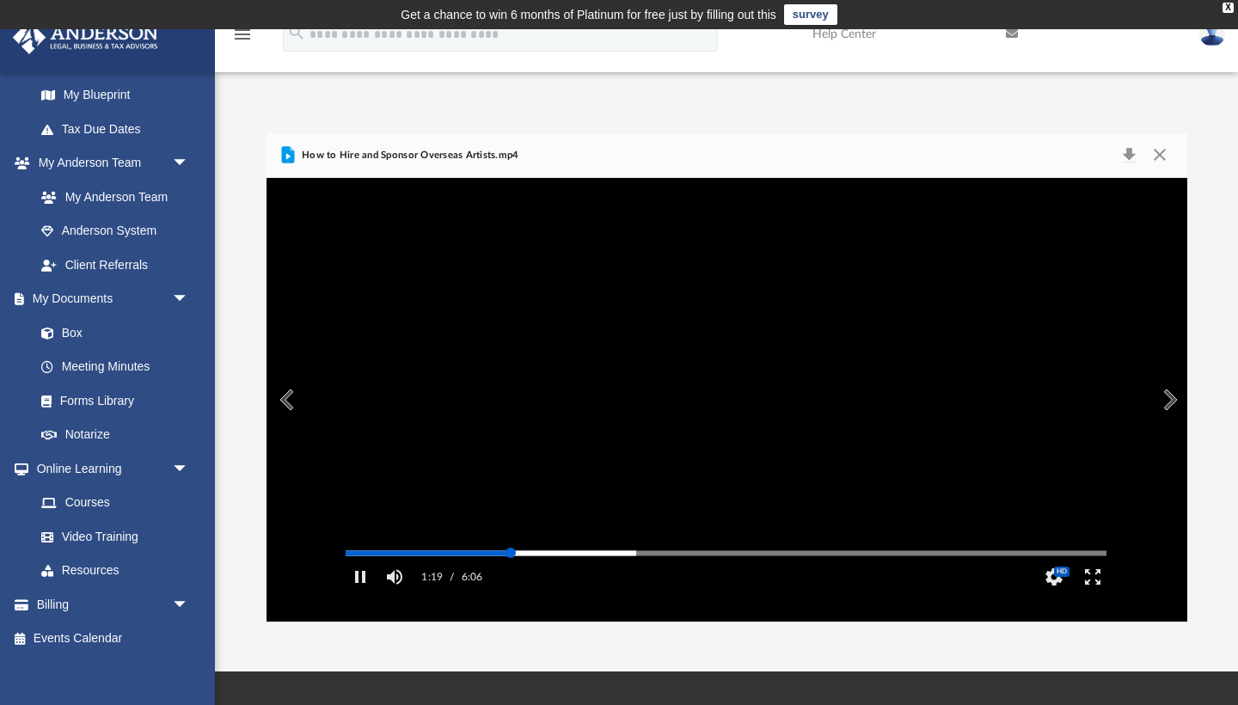
click at [485, 560] on div "Media Slider" at bounding box center [726, 553] width 789 height 14
click at [477, 555] on div "Media Slider" at bounding box center [726, 553] width 761 height 3
click at [501, 555] on div "Media Slider" at bounding box center [726, 553] width 761 height 3
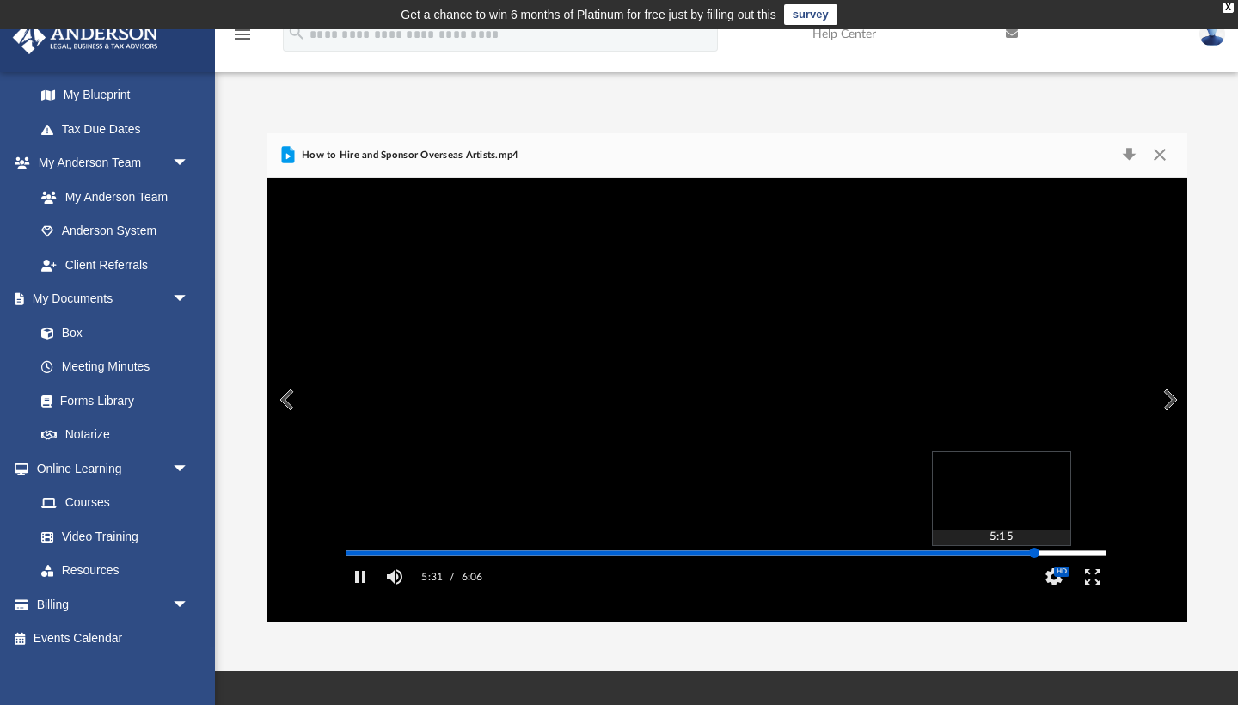
click at [1001, 555] on div "Media Slider" at bounding box center [726, 553] width 761 height 3
click at [996, 555] on div "Media Slider" at bounding box center [726, 553] width 761 height 3
click at [987, 555] on div "Media Slider" at bounding box center [726, 553] width 761 height 3
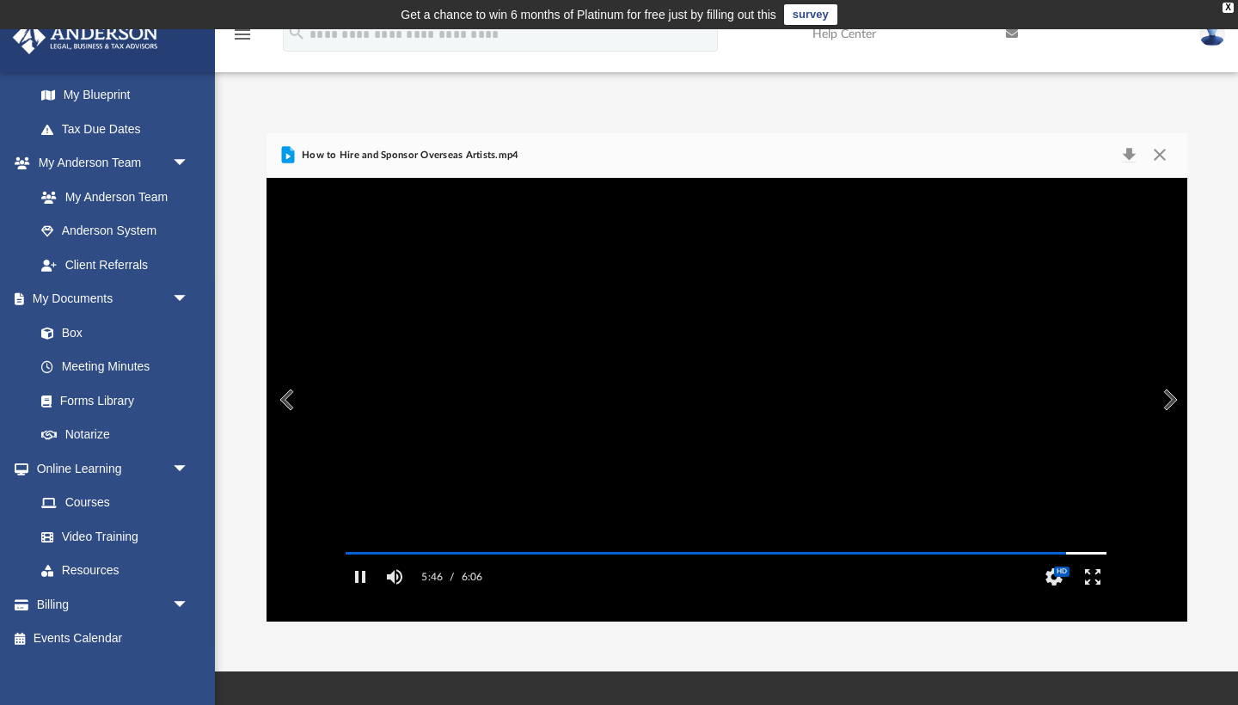
click at [1170, 395] on button "Preview" at bounding box center [1169, 400] width 38 height 48
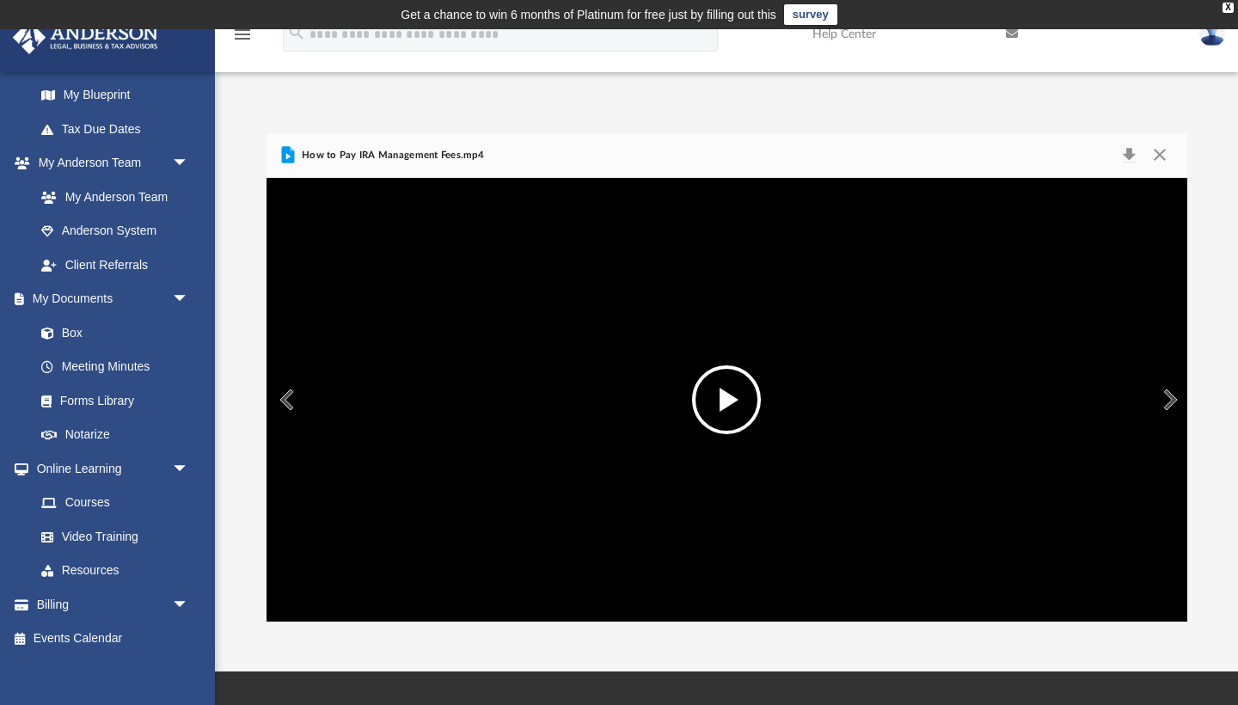
click at [725, 393] on button "File preview" at bounding box center [726, 399] width 69 height 69
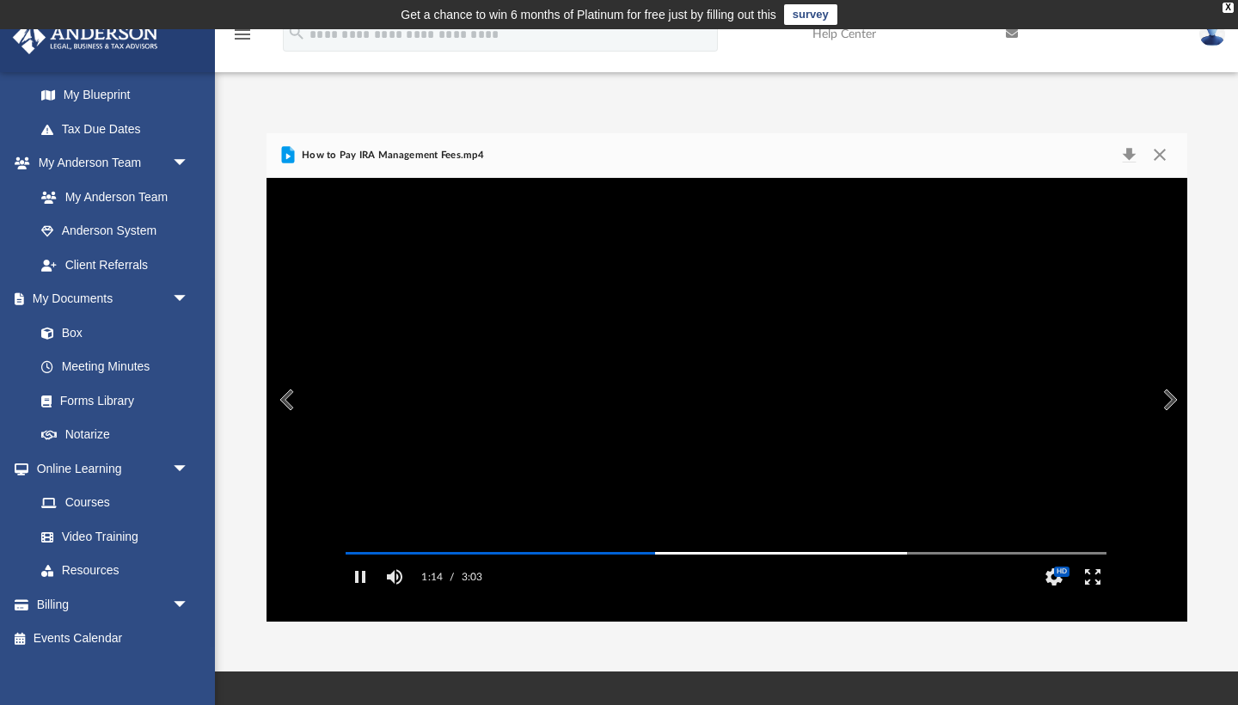
click at [570, 568] on video "File preview" at bounding box center [726, 400] width 789 height 395
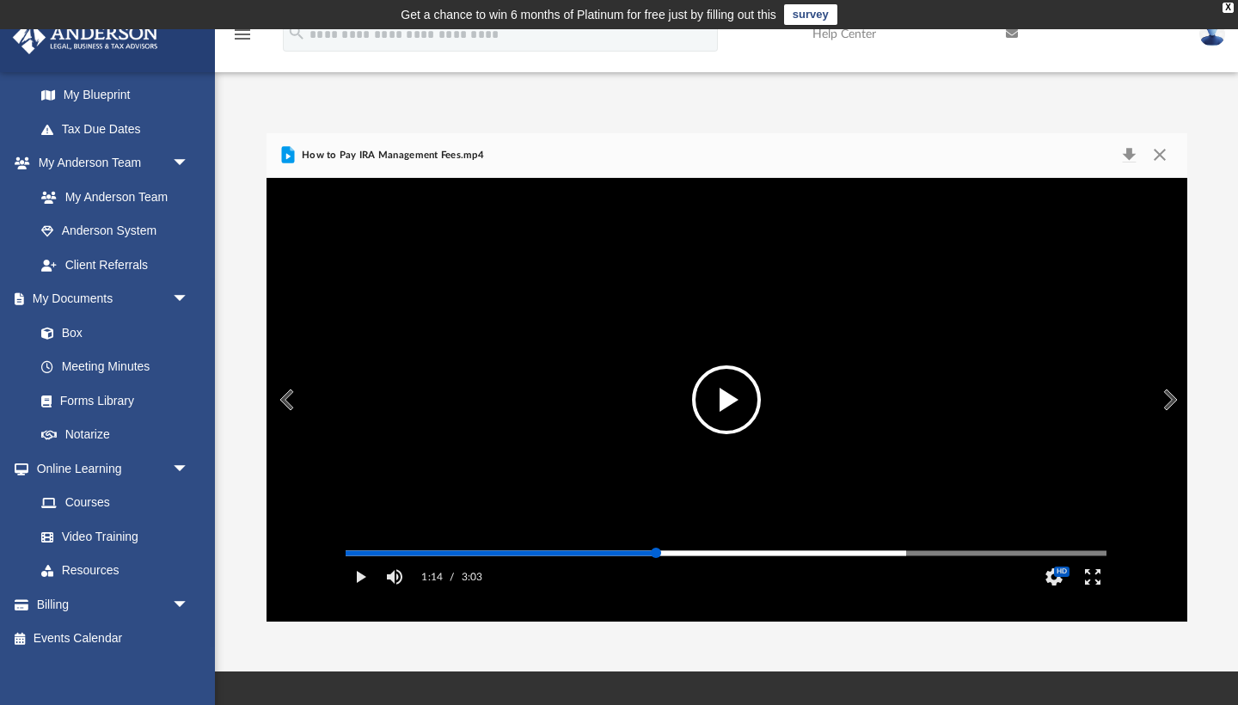
click at [562, 560] on div "Media Slider" at bounding box center [726, 553] width 789 height 14
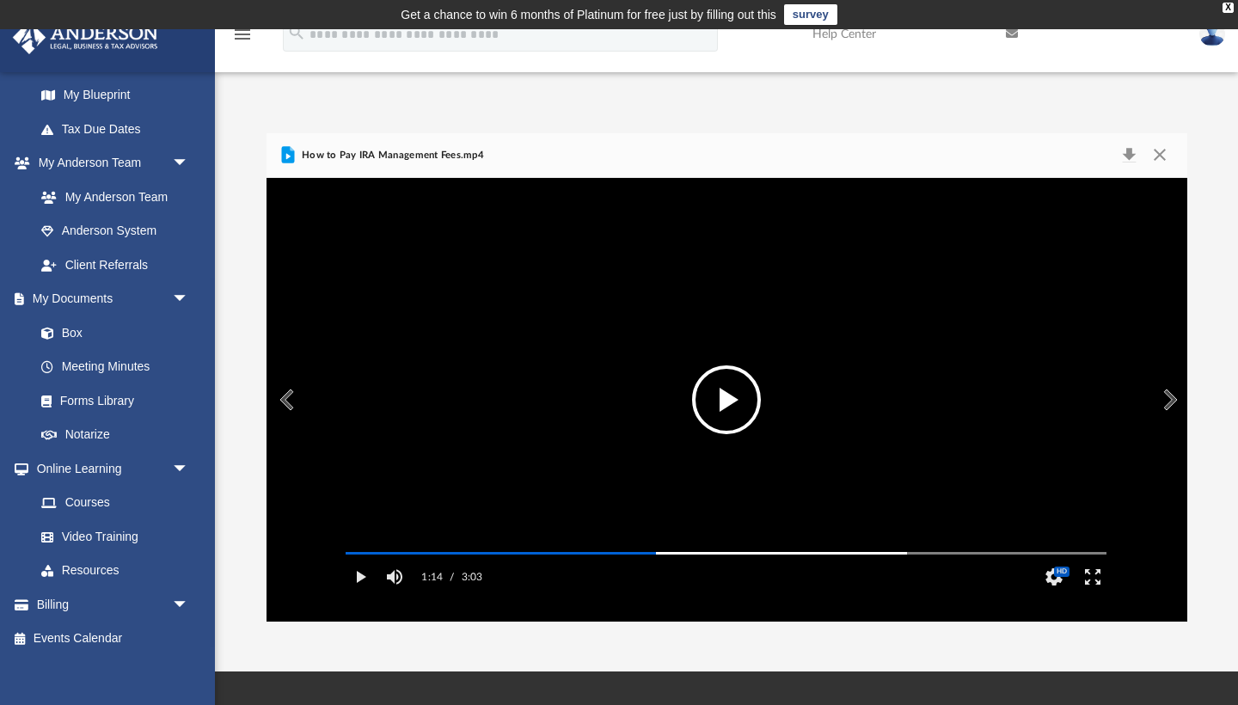
drag, startPoint x: 660, startPoint y: 569, endPoint x: 551, endPoint y: 587, distance: 109.8
click at [551, 588] on div "Autoplay Disabled Speed Normal Quality Auto Subtitles/CC Off Audio Autoplay Dis…" at bounding box center [726, 400] width 789 height 395
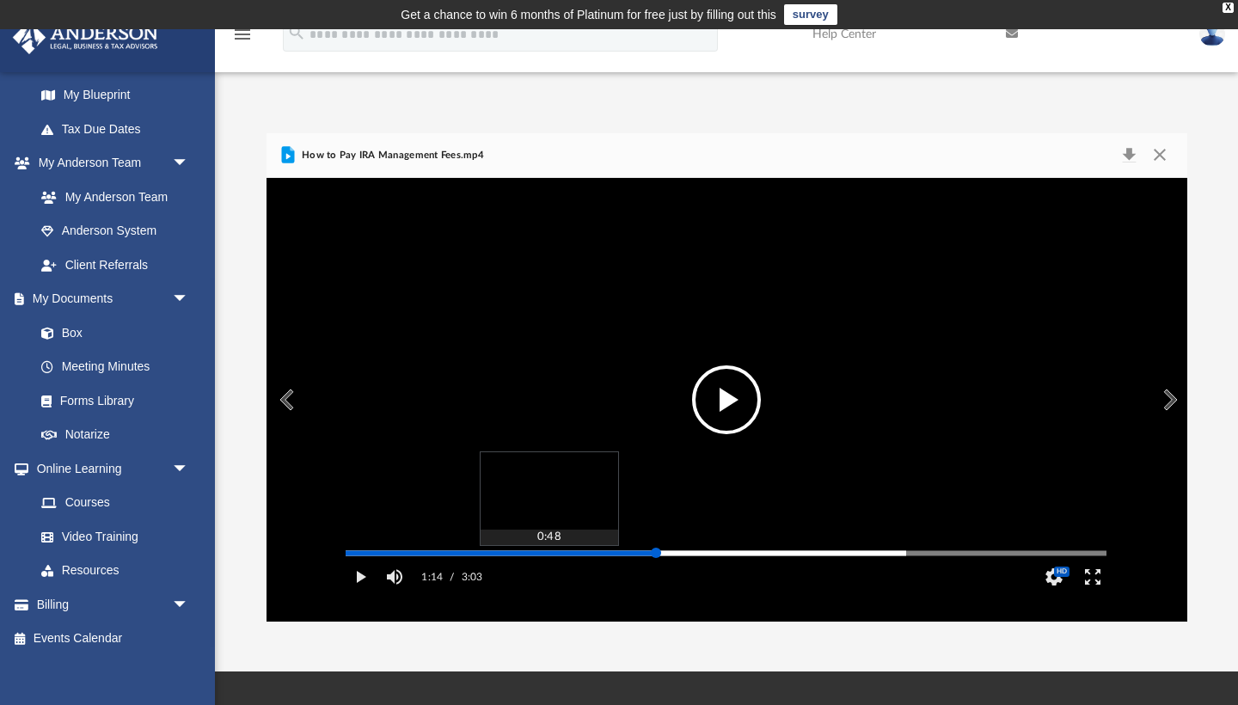
click at [549, 555] on div "Media Slider" at bounding box center [726, 553] width 761 height 3
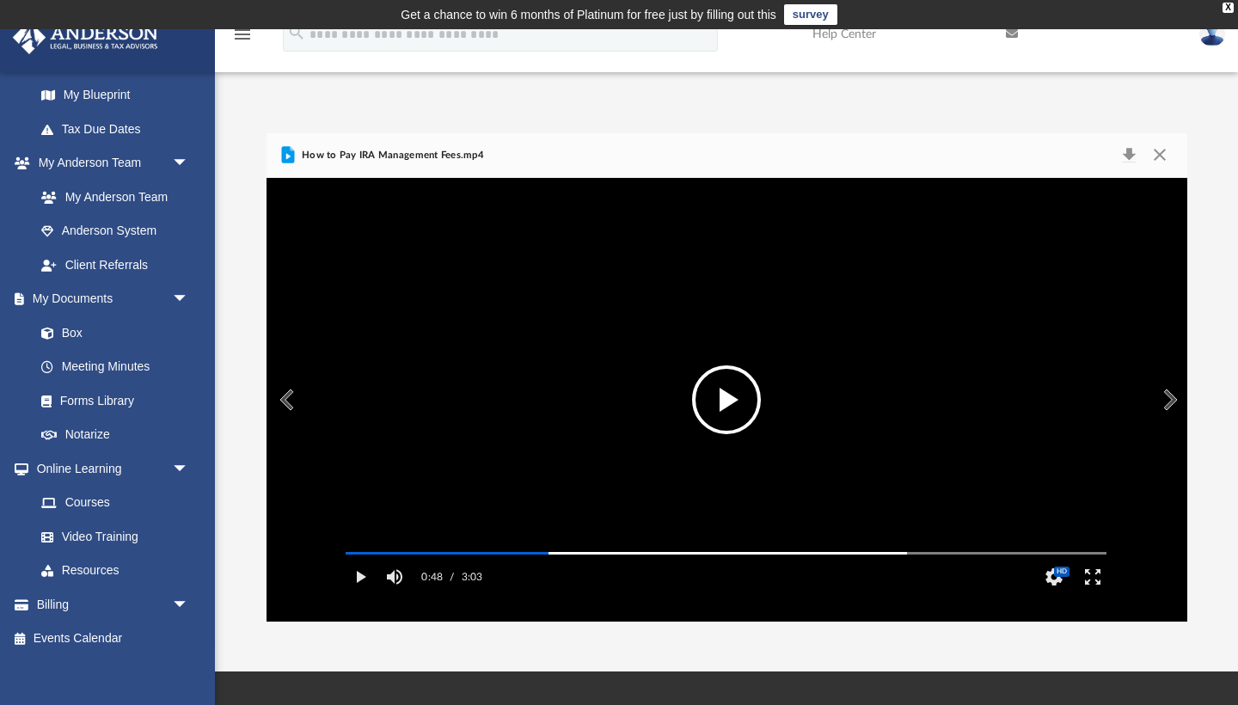
click at [725, 401] on button "File preview" at bounding box center [726, 399] width 69 height 69
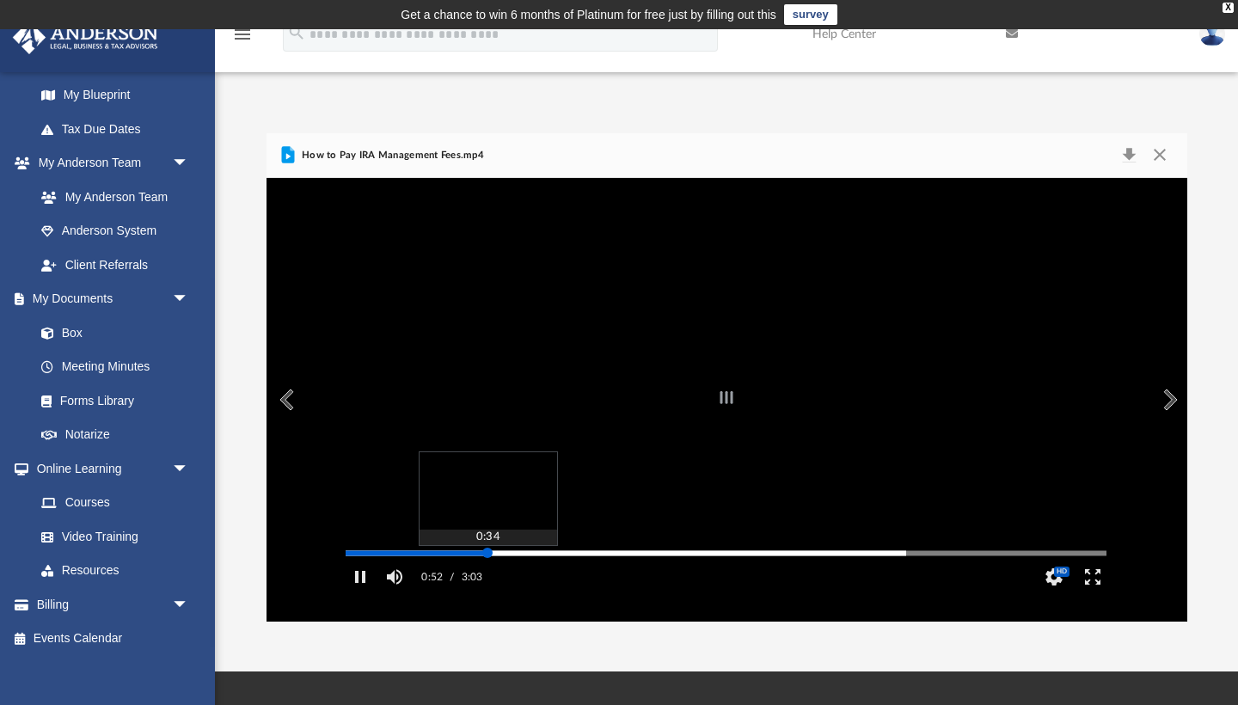
click at [488, 575] on div "Autoplay Disabled Speed Normal Quality Auto Subtitles/CC Off Audio Autoplay Dis…" at bounding box center [727, 400] width 921 height 444
click at [453, 560] on div "Media Slider" at bounding box center [726, 553] width 789 height 14
click at [439, 560] on div "Media Slider" at bounding box center [726, 553] width 789 height 14
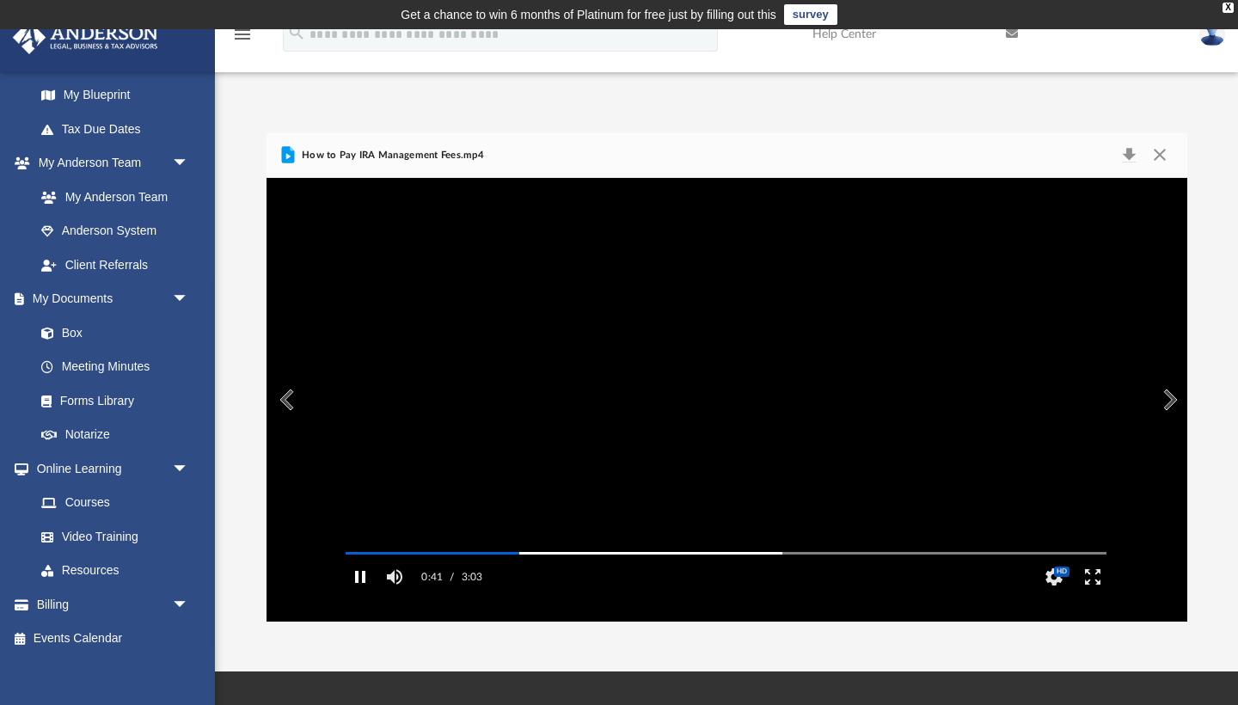
click at [359, 594] on button "Pause" at bounding box center [360, 577] width 39 height 34
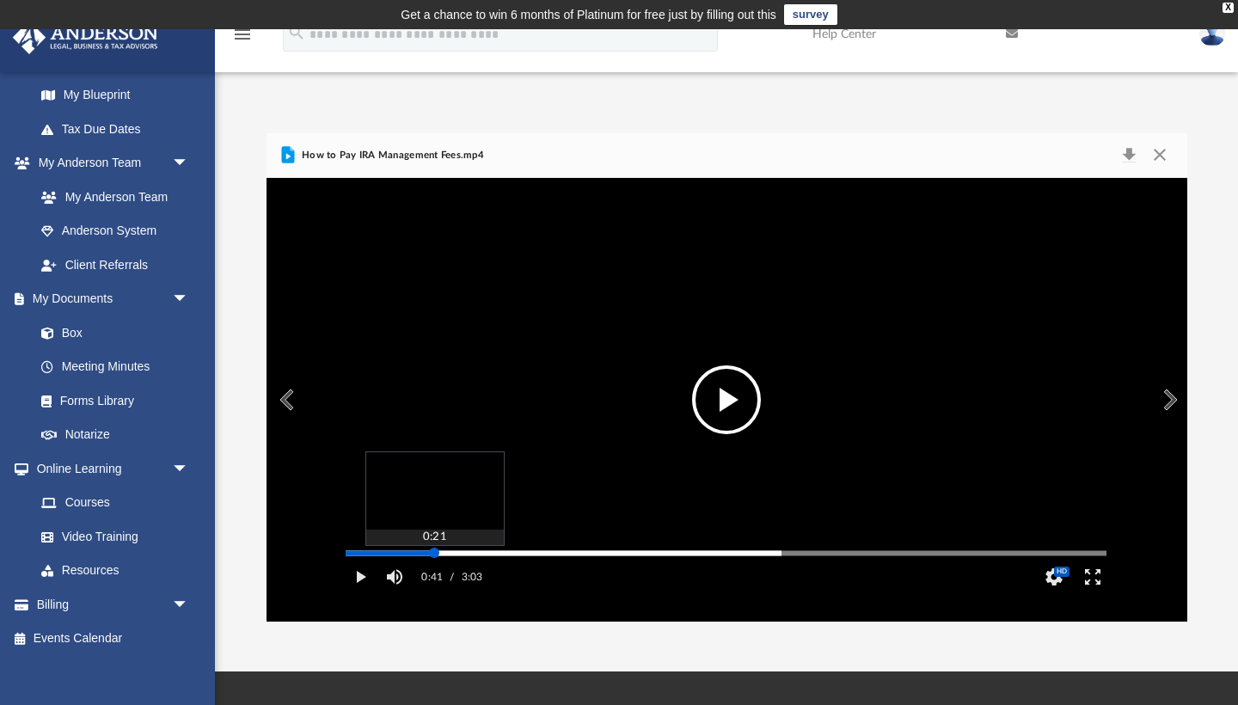
click at [434, 555] on div "Media Slider" at bounding box center [726, 553] width 761 height 3
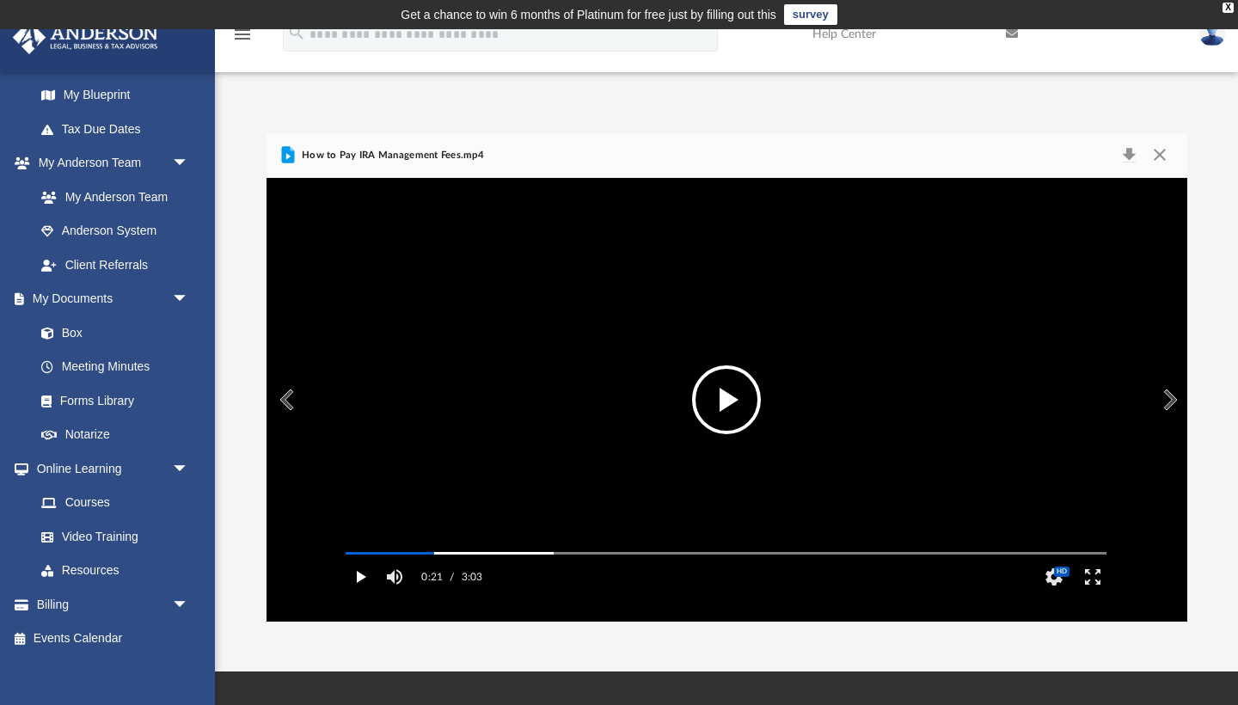
click at [361, 594] on button "Play" at bounding box center [360, 577] width 39 height 34
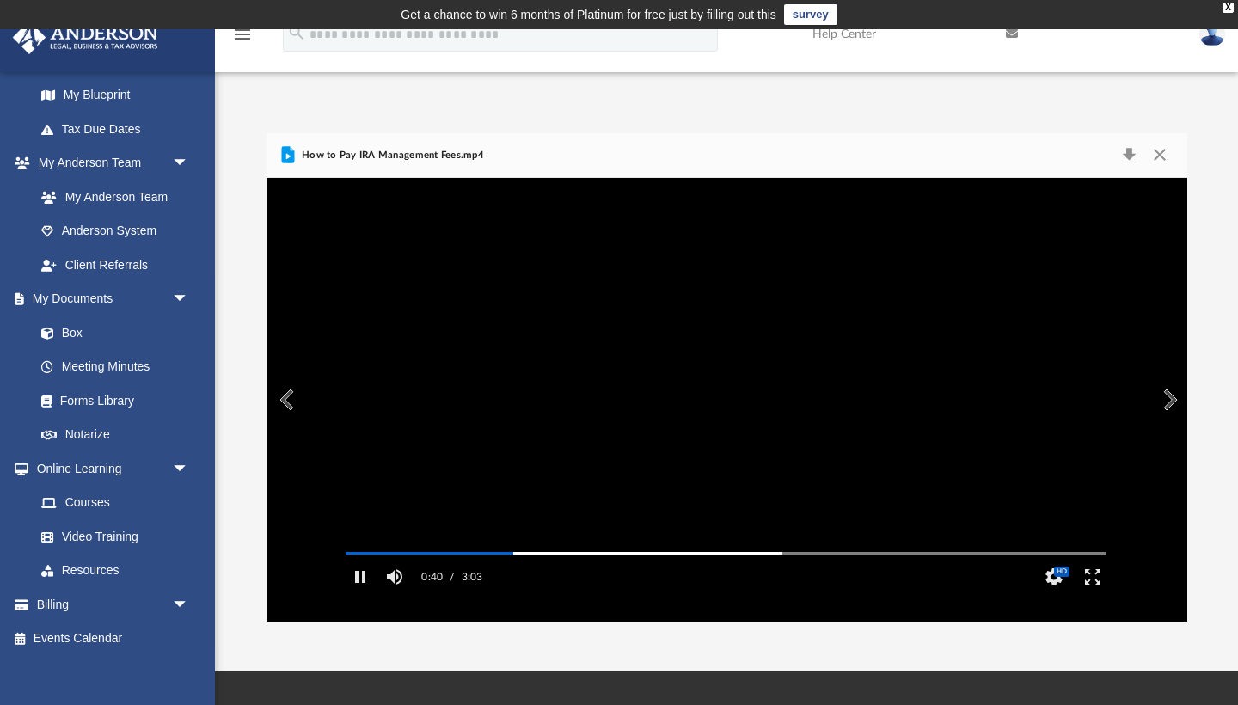
click at [466, 568] on video "File preview" at bounding box center [726, 400] width 789 height 395
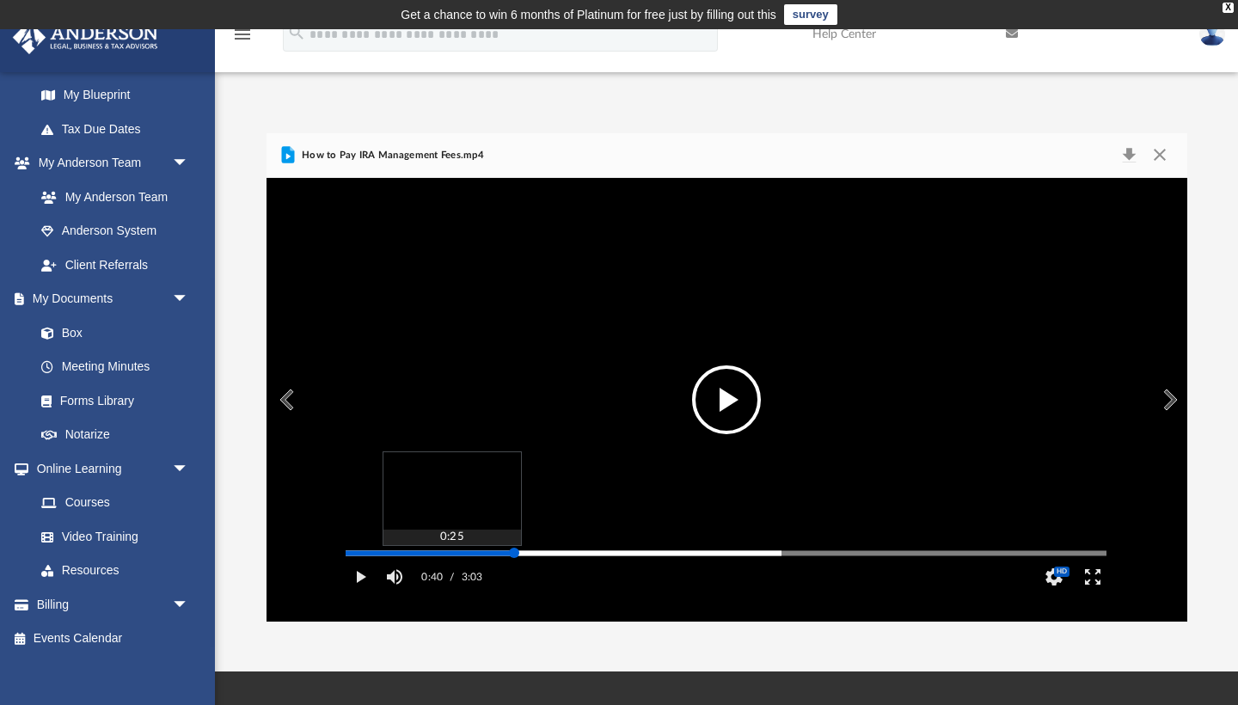
click at [451, 555] on div "Media Slider" at bounding box center [726, 553] width 761 height 3
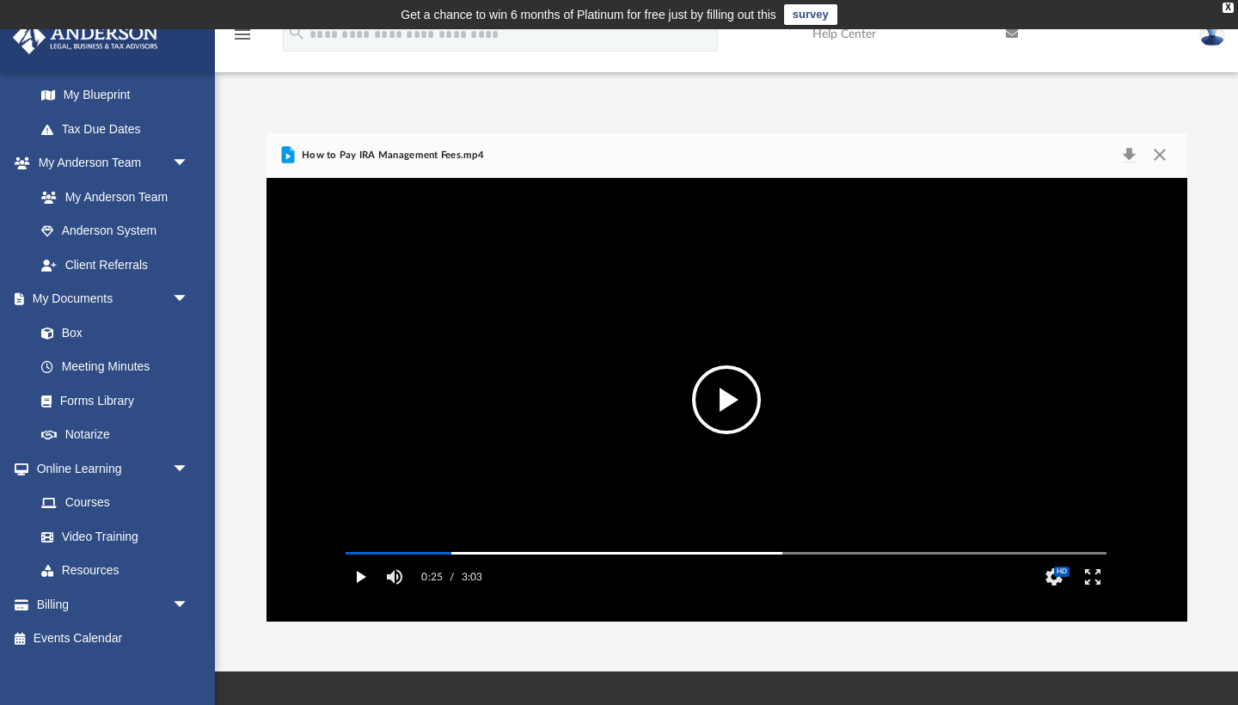
click at [372, 594] on button "Play" at bounding box center [360, 577] width 39 height 34
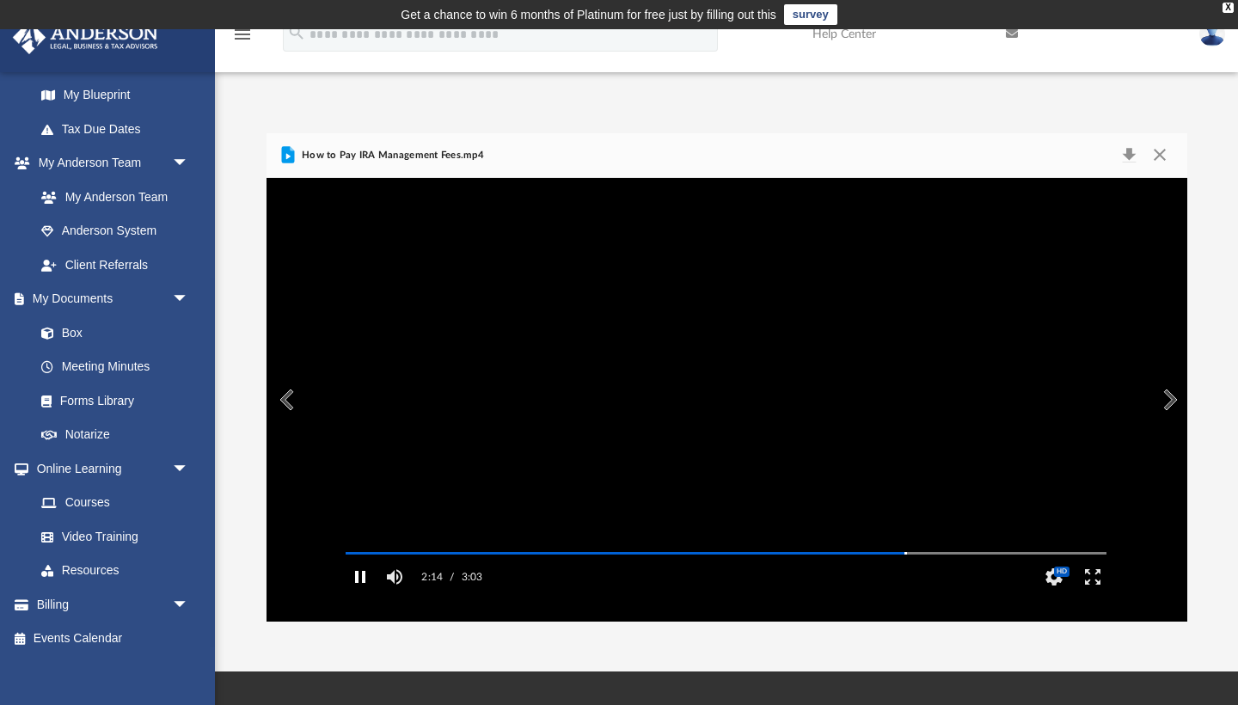
click at [364, 591] on button "Pause" at bounding box center [360, 577] width 39 height 34
click at [359, 594] on button "Play" at bounding box center [360, 577] width 39 height 34
click at [678, 371] on video "File preview" at bounding box center [726, 400] width 789 height 395
click at [722, 387] on button "File preview" at bounding box center [726, 399] width 69 height 69
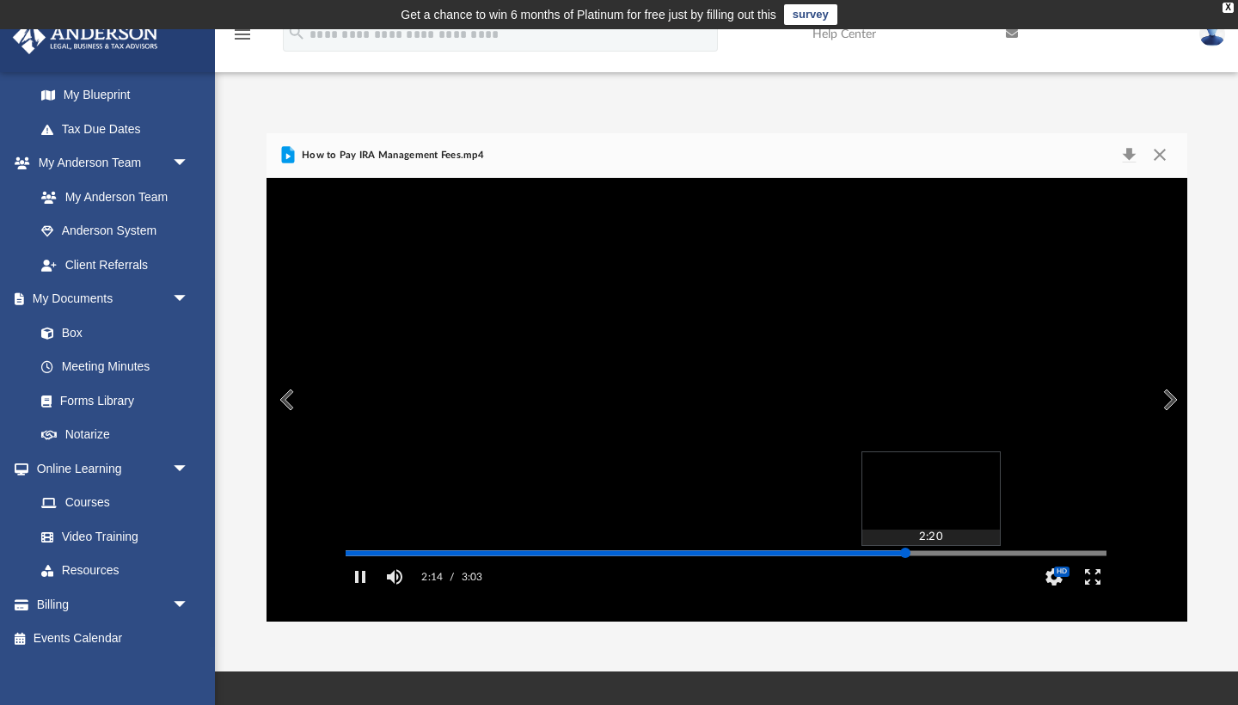
click at [930, 577] on div "Autoplay Disabled Speed Normal Quality Auto Subtitles/CC Off Audio Autoplay Dis…" at bounding box center [727, 400] width 921 height 444
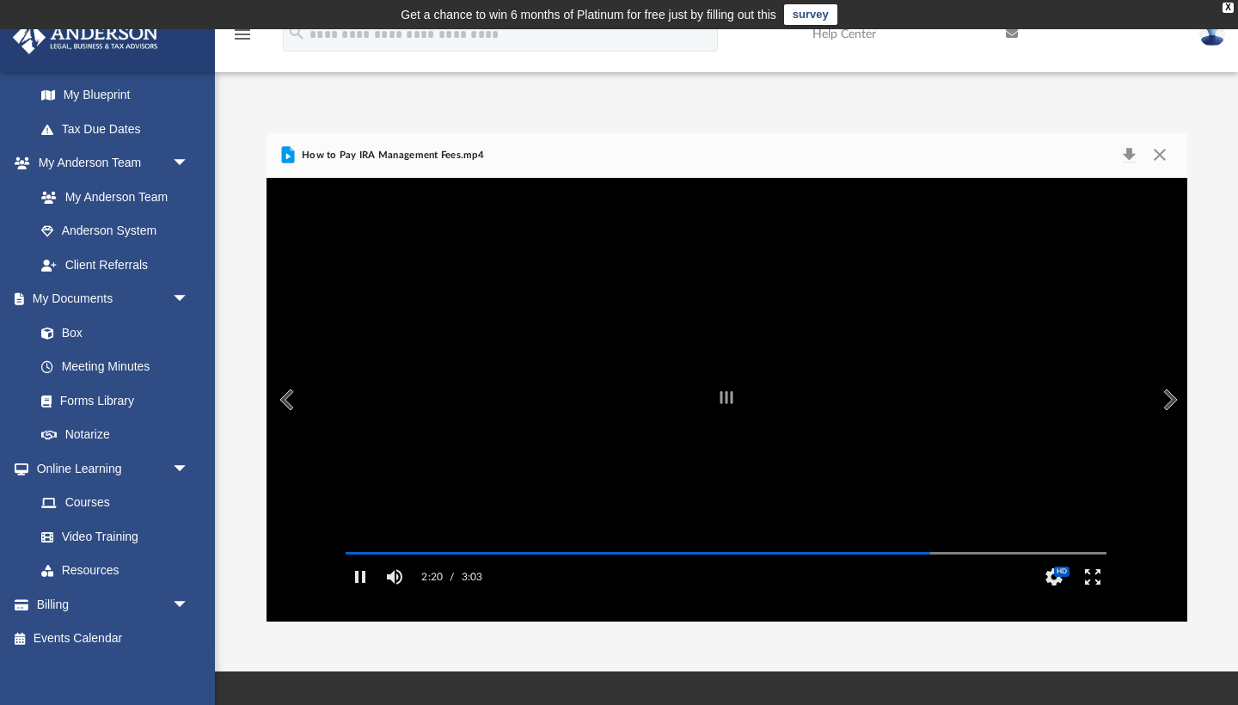
click at [966, 574] on div "File preview" at bounding box center [727, 400] width 921 height 444
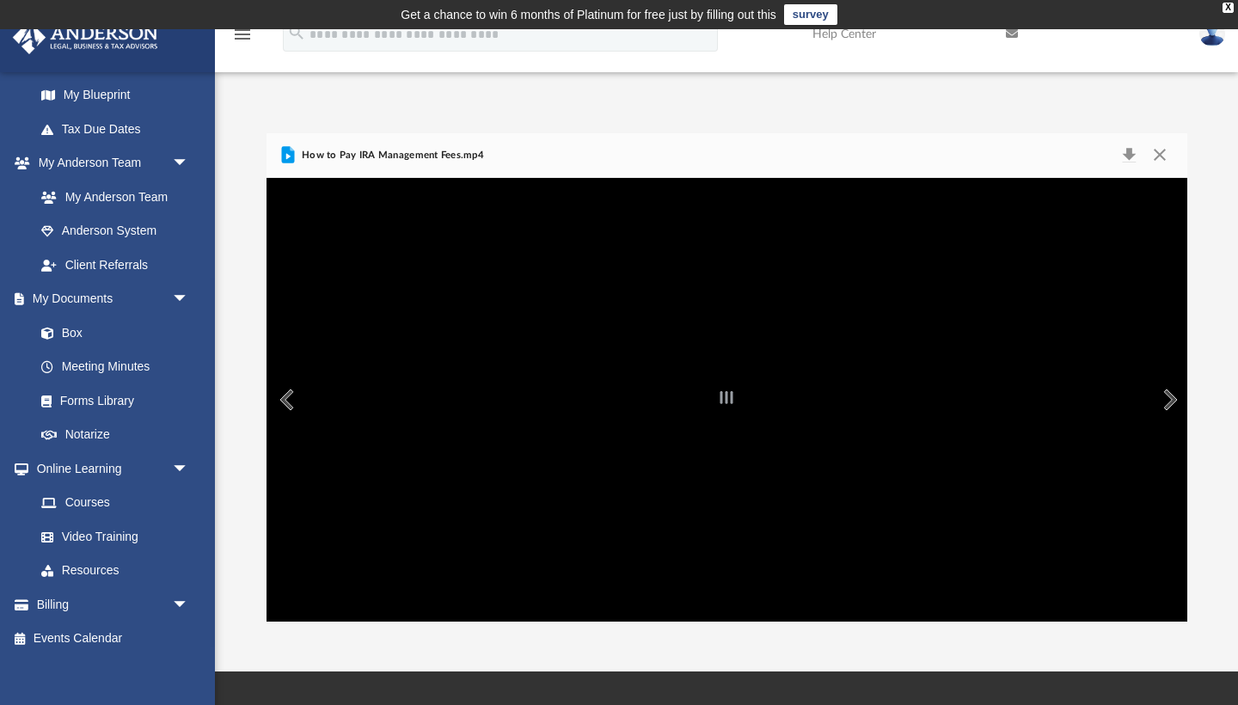
click at [727, 349] on div "File preview" at bounding box center [727, 400] width 921 height 444
click at [727, 351] on div "File preview" at bounding box center [727, 400] width 921 height 444
drag, startPoint x: 727, startPoint y: 351, endPoint x: 1140, endPoint y: 358, distance: 412.8
click at [1140, 358] on div "File preview" at bounding box center [727, 400] width 921 height 444
click at [1146, 358] on div "File preview" at bounding box center [727, 400] width 921 height 444
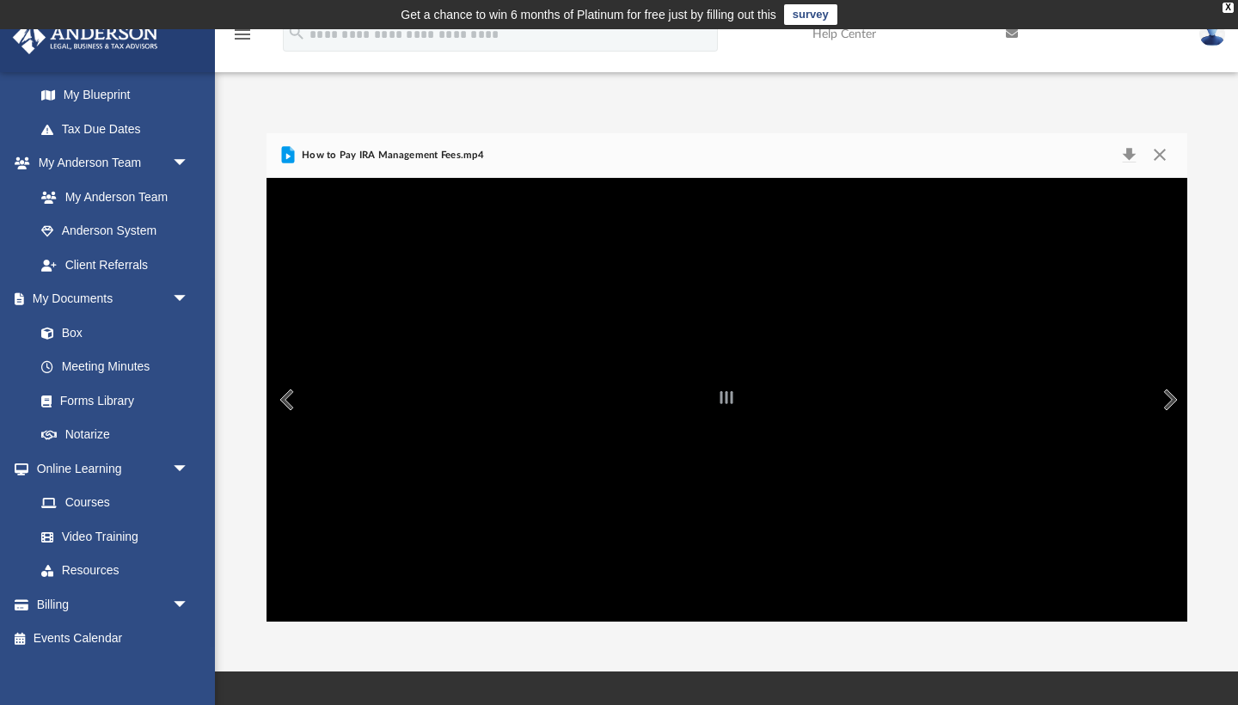
click at [1162, 399] on button "Preview" at bounding box center [1169, 400] width 38 height 48
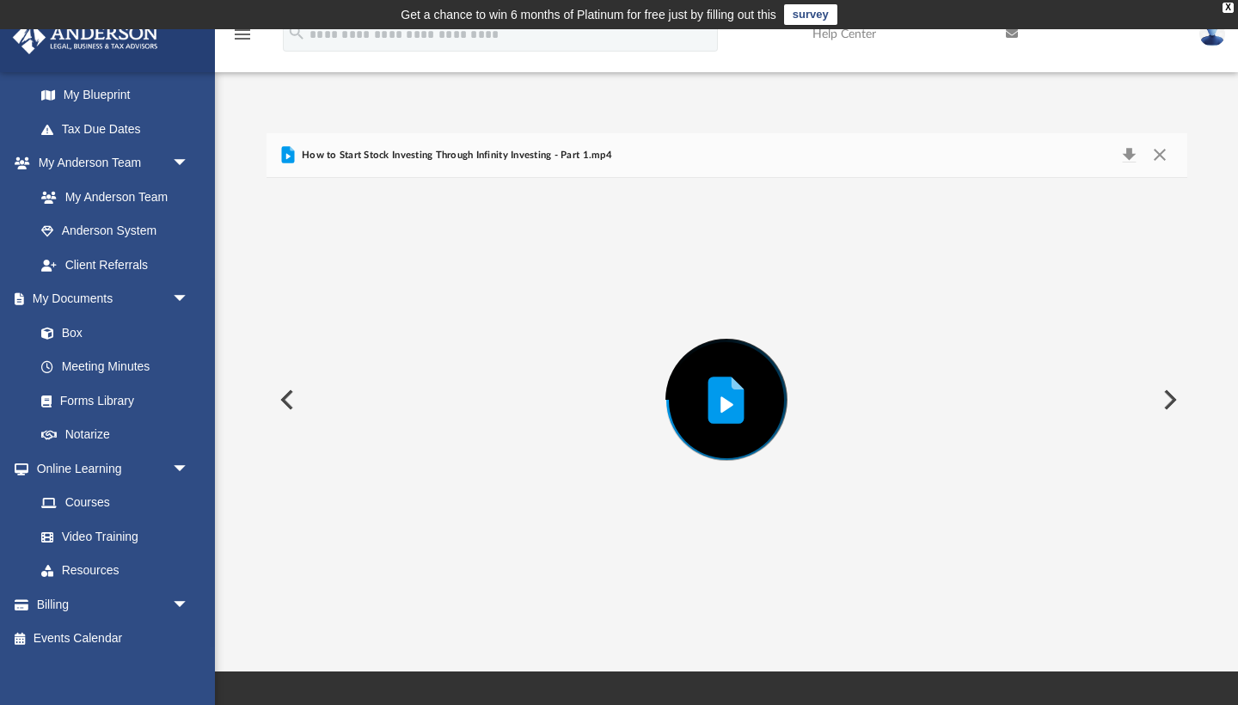
click at [726, 403] on icon "Preview" at bounding box center [727, 404] width 13 height 16
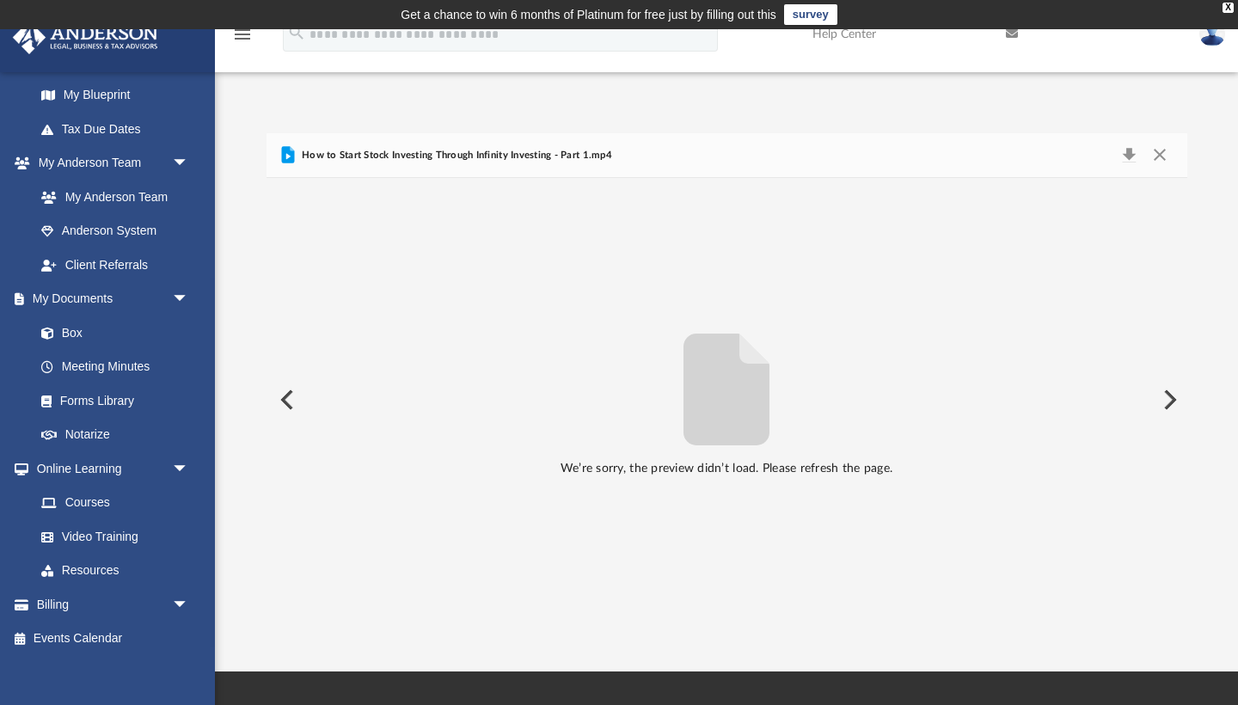
click at [744, 402] on icon "File preview" at bounding box center [727, 390] width 86 height 112
click at [287, 390] on button "Preview" at bounding box center [286, 400] width 38 height 48
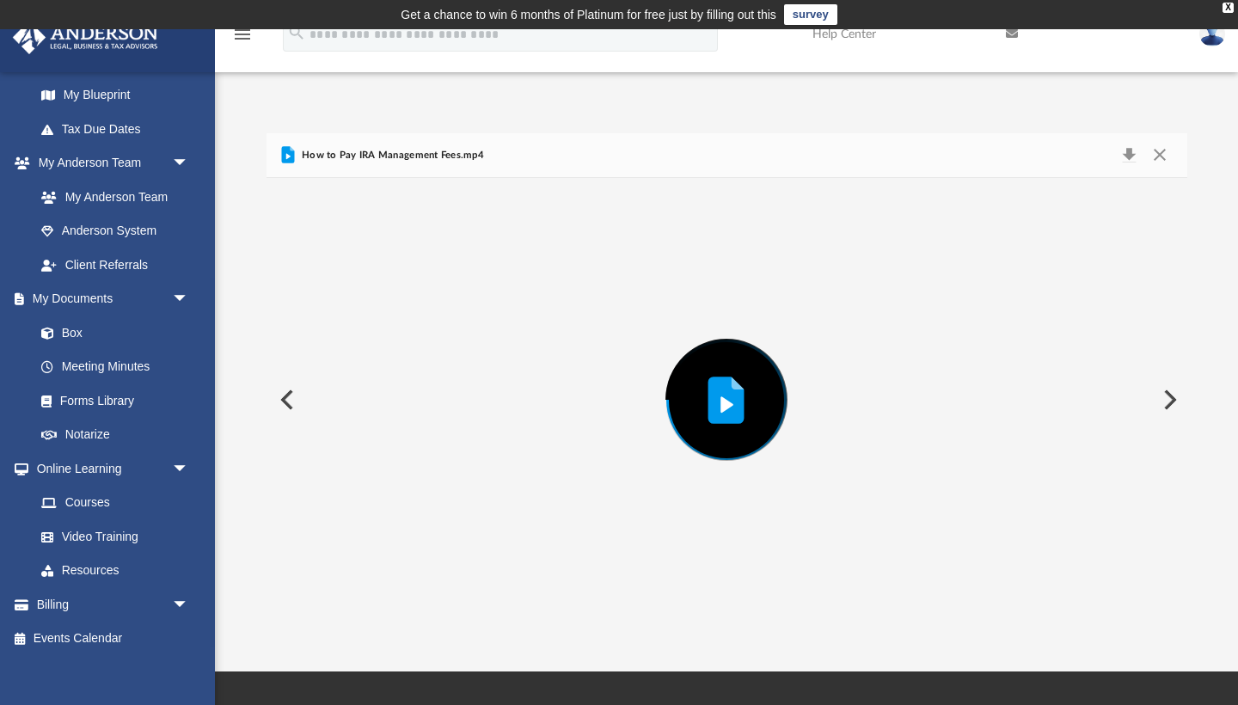
click at [1169, 396] on button "Preview" at bounding box center [1169, 400] width 38 height 48
click at [724, 407] on icon "Preview" at bounding box center [727, 404] width 13 height 16
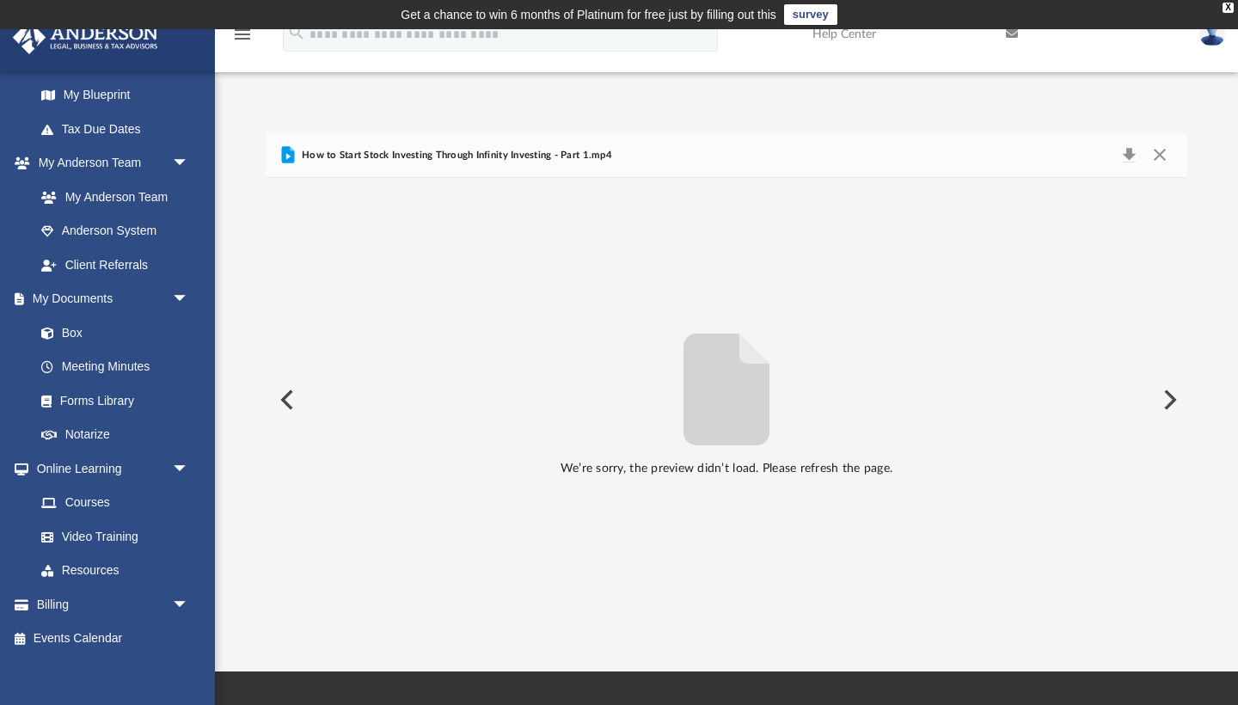
click at [752, 354] on icon "File preview" at bounding box center [755, 349] width 30 height 30
click at [1131, 156] on button "Download" at bounding box center [1129, 156] width 31 height 24
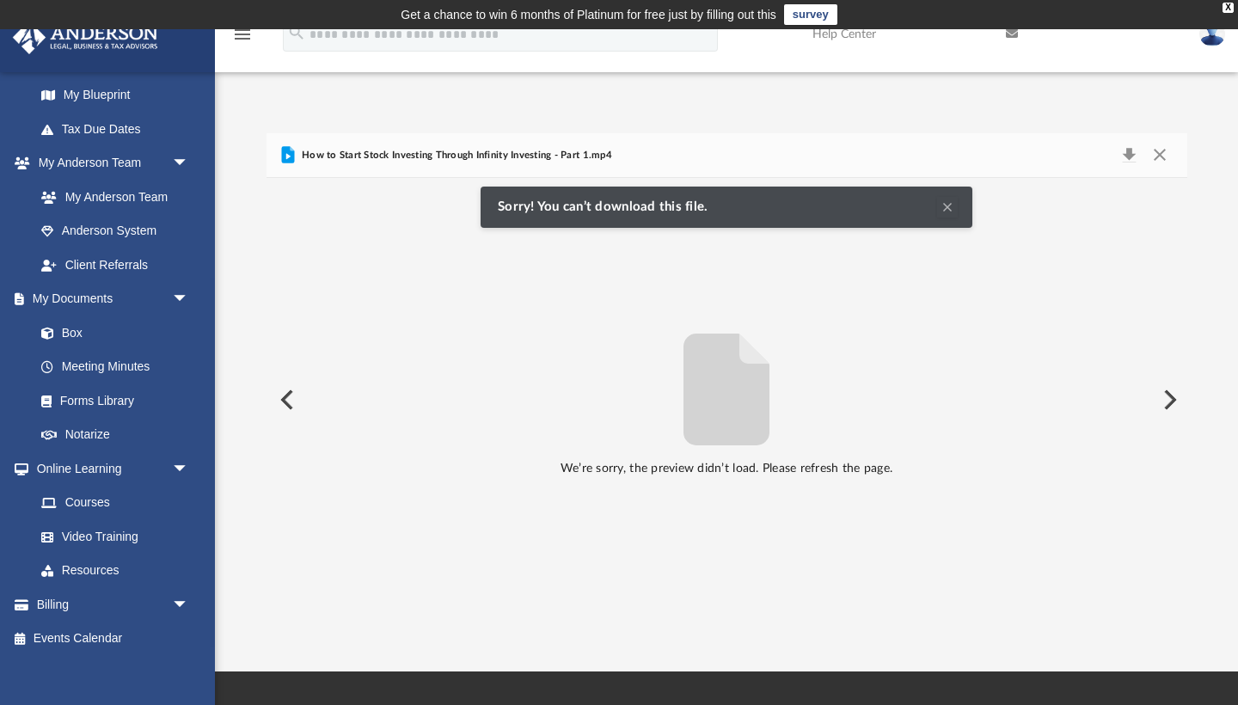
click at [287, 157] on icon "Preview" at bounding box center [287, 157] width 4 height 6
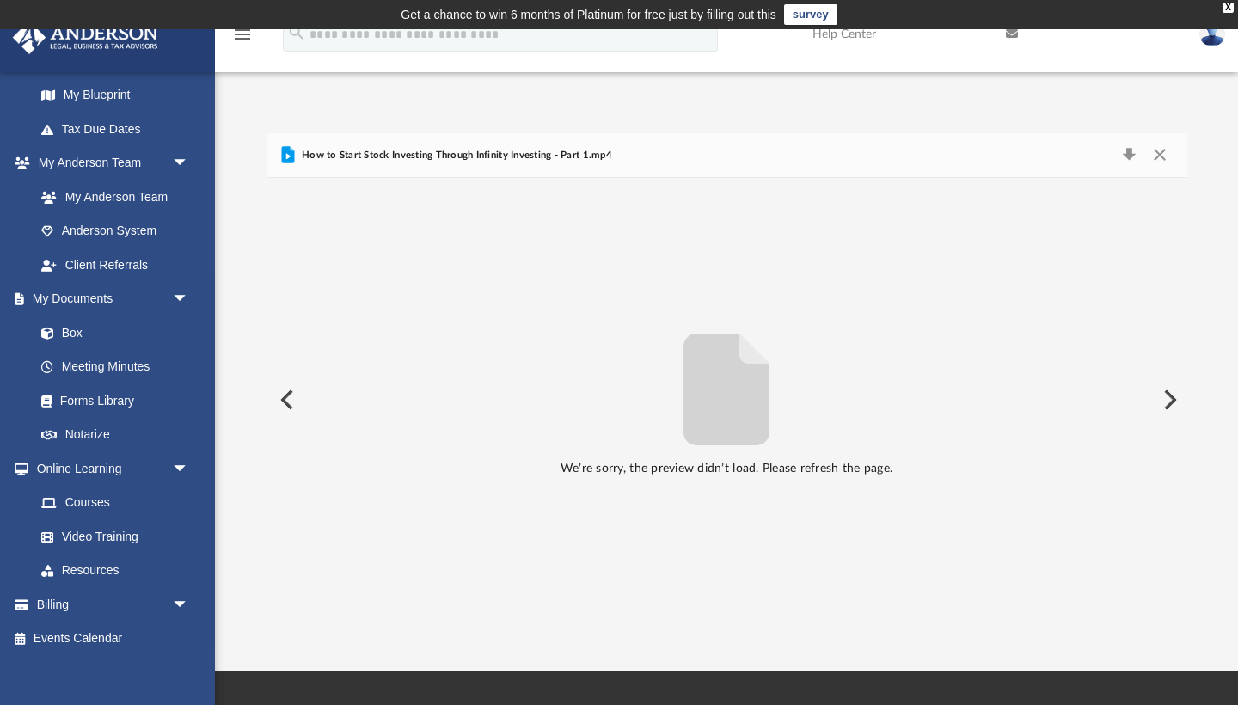
click at [287, 157] on icon "Preview" at bounding box center [287, 157] width 4 height 6
click at [290, 396] on button "Preview" at bounding box center [286, 400] width 38 height 48
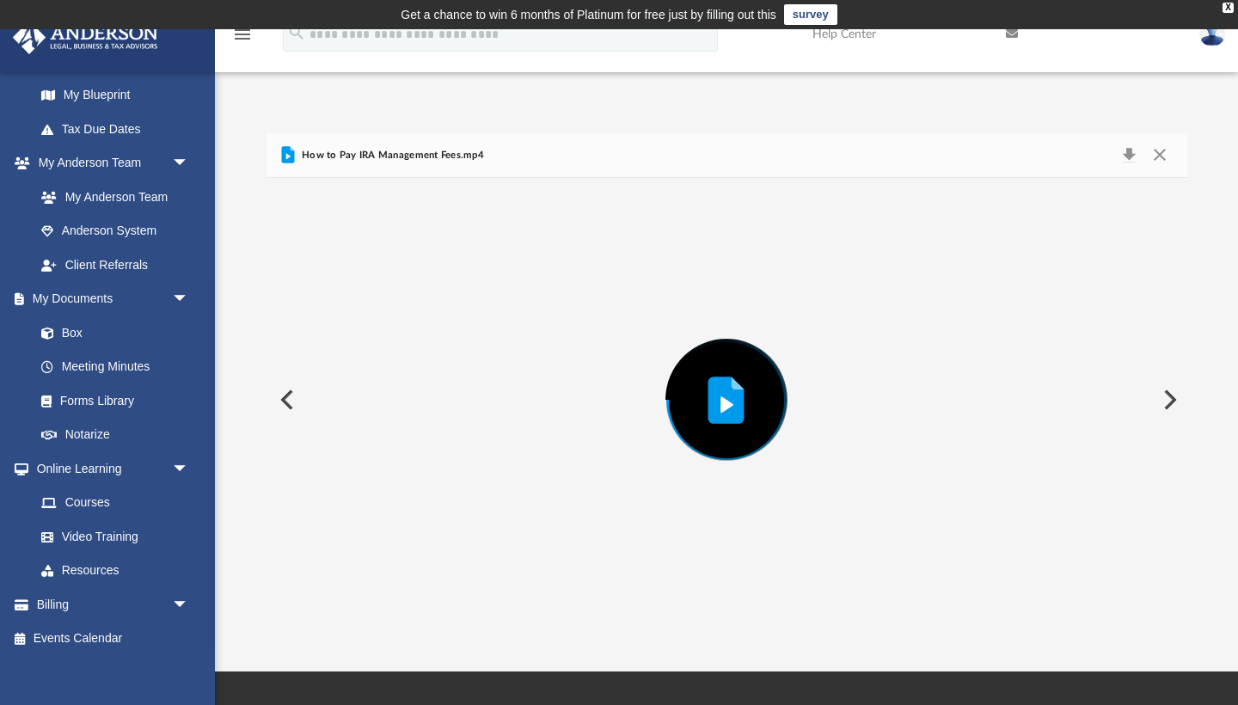
click at [1174, 396] on button "Preview" at bounding box center [1169, 400] width 38 height 48
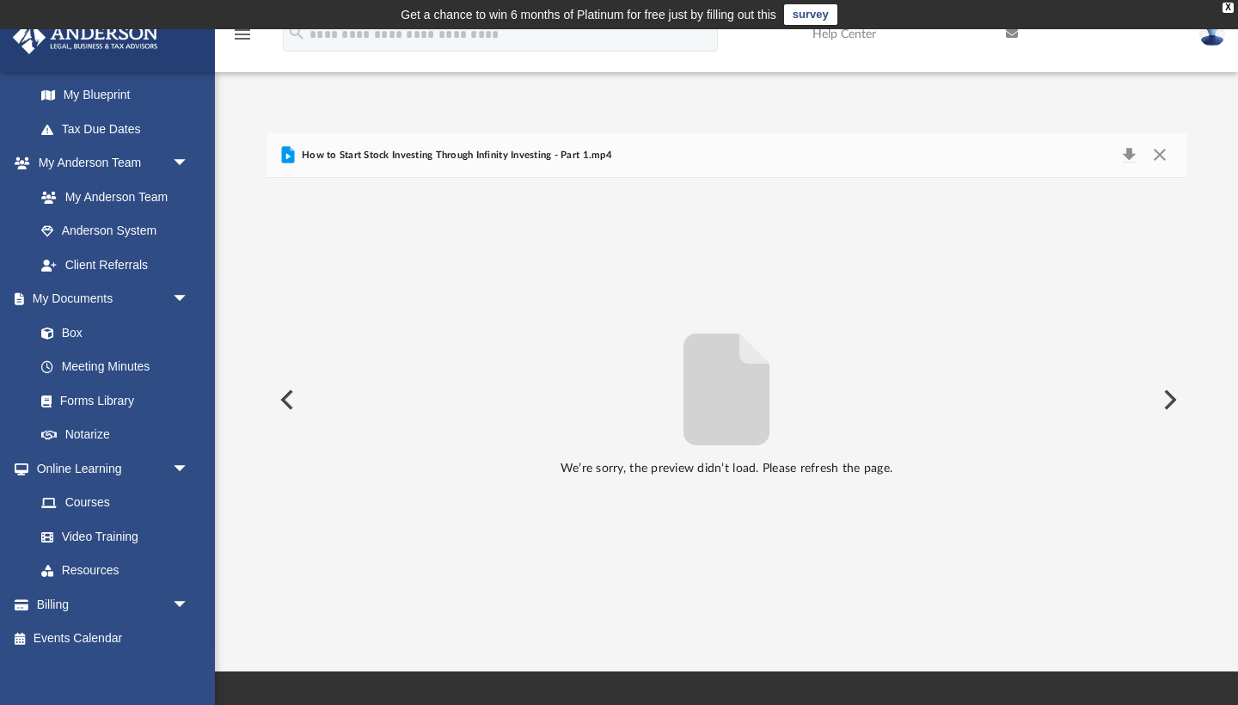
click at [1175, 399] on button "Preview" at bounding box center [1169, 400] width 38 height 48
click at [1174, 399] on button "Preview" at bounding box center [1169, 400] width 38 height 48
click at [1157, 152] on button "Close" at bounding box center [1160, 156] width 31 height 24
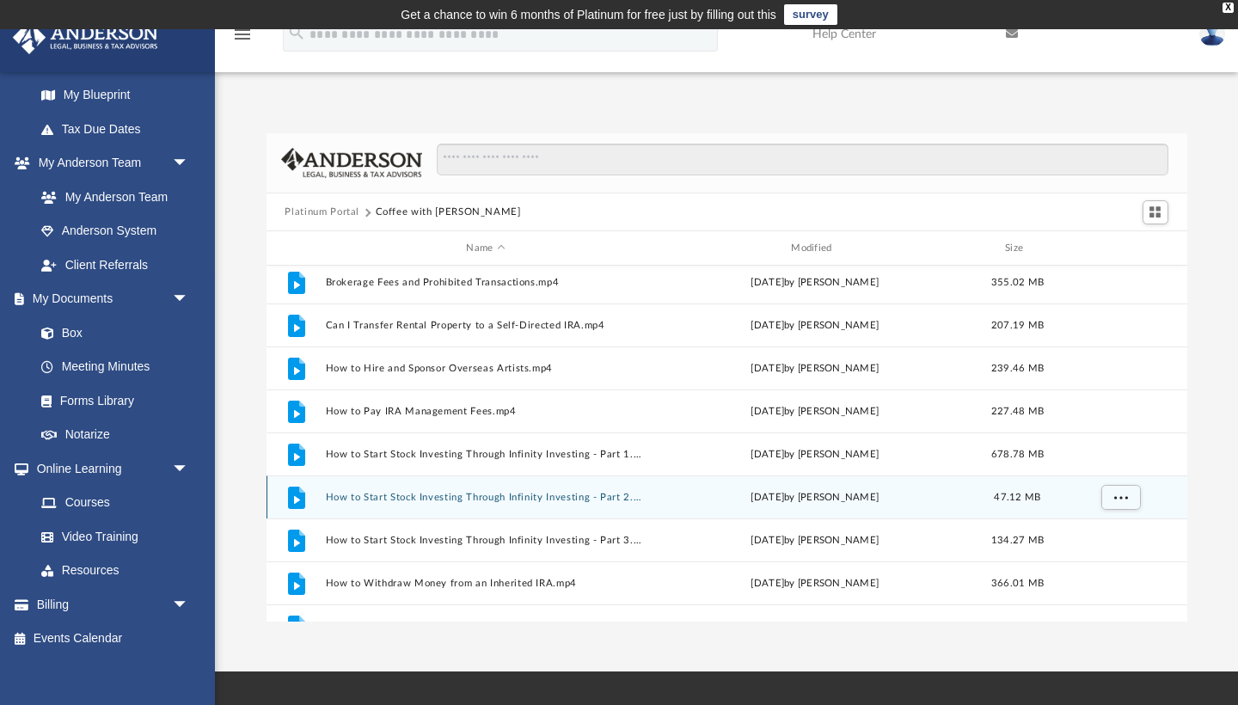
scroll to position [223, 0]
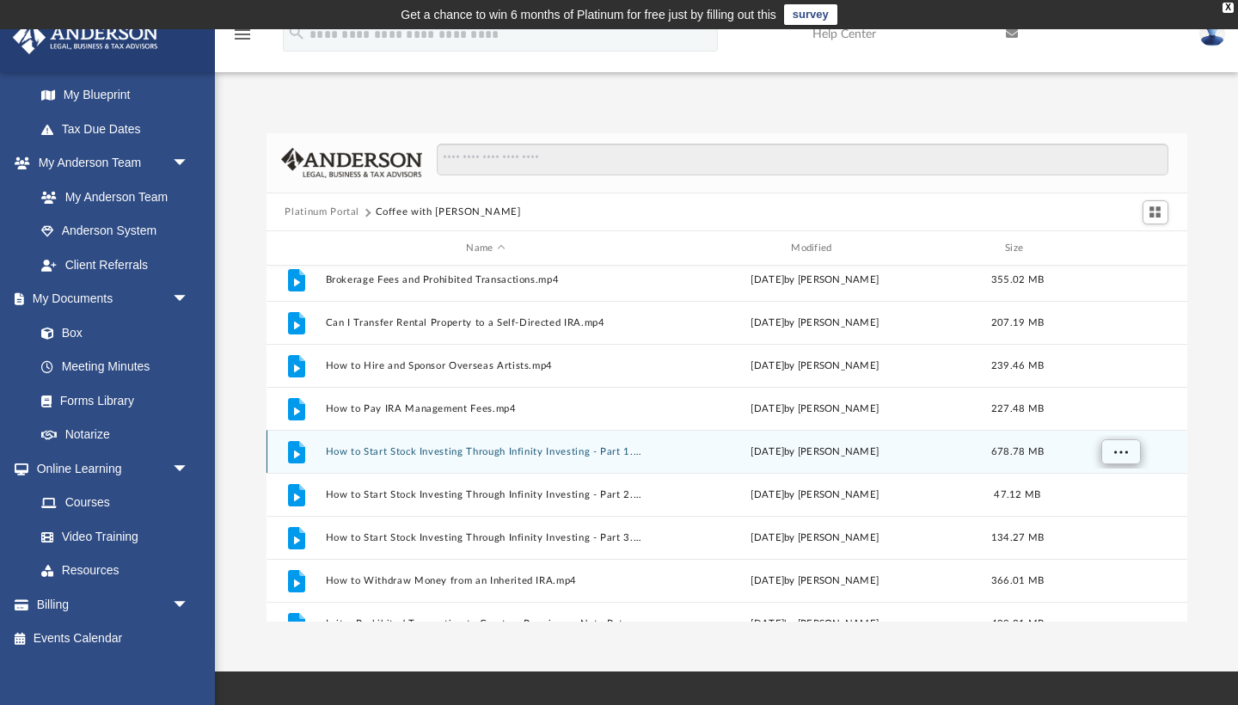
click at [1115, 457] on button "More options" at bounding box center [1121, 452] width 40 height 26
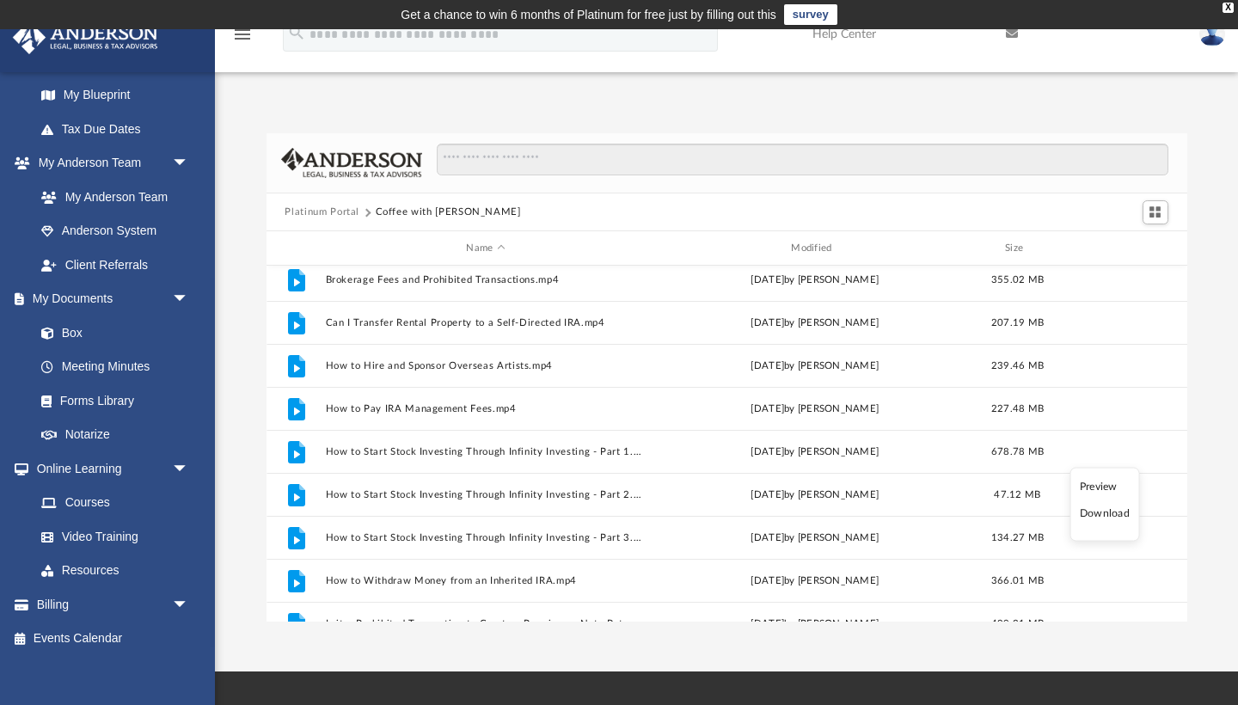
click at [1101, 487] on li "Preview" at bounding box center [1105, 486] width 50 height 18
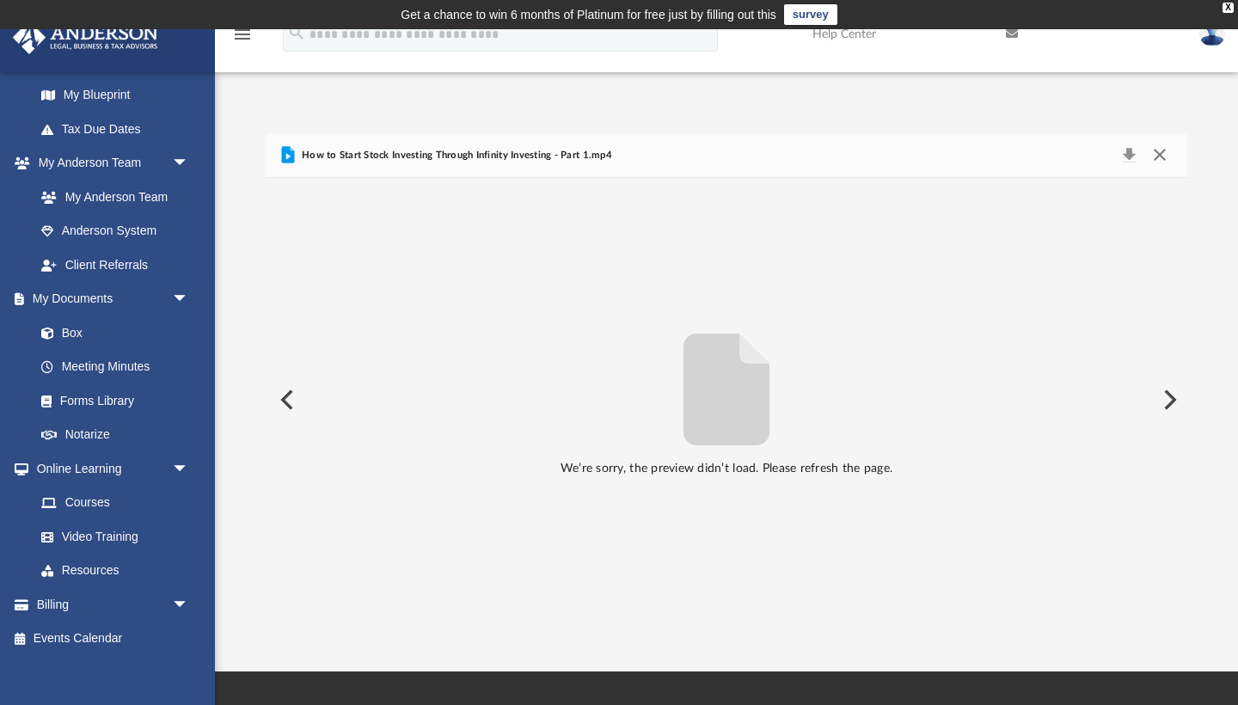
click at [1157, 151] on button "Close" at bounding box center [1160, 156] width 31 height 24
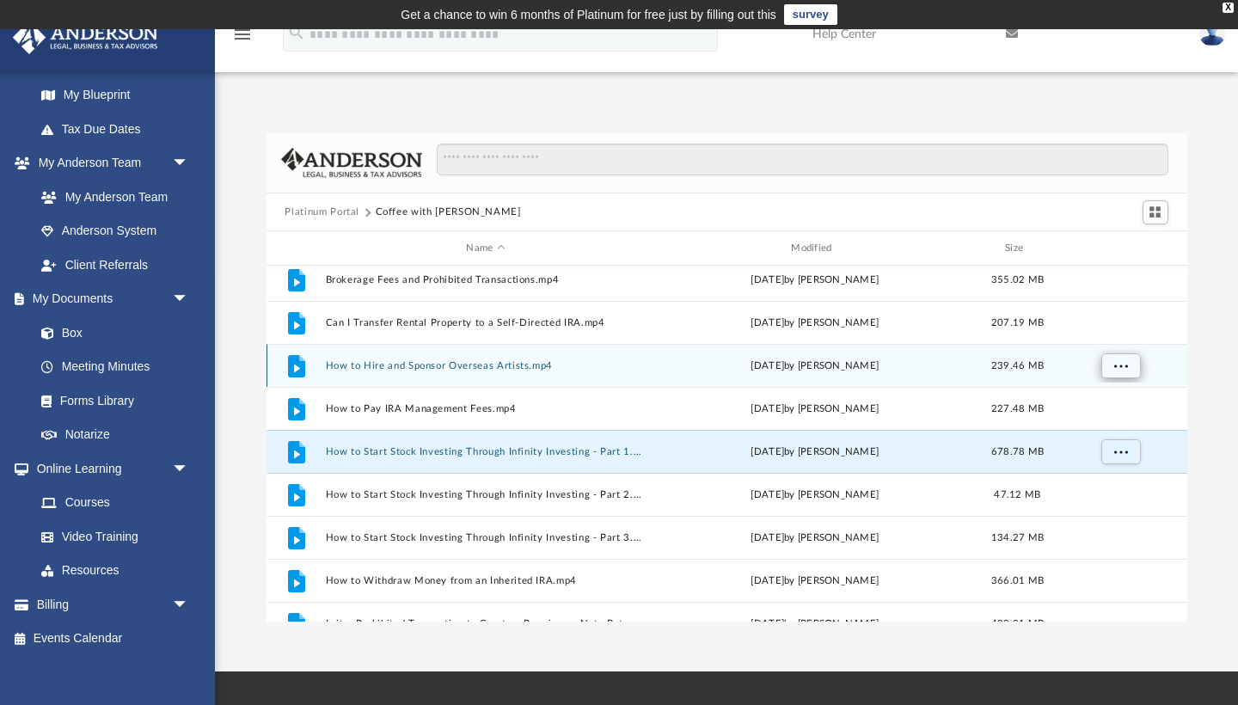
click at [1115, 361] on span "More options" at bounding box center [1121, 365] width 14 height 9
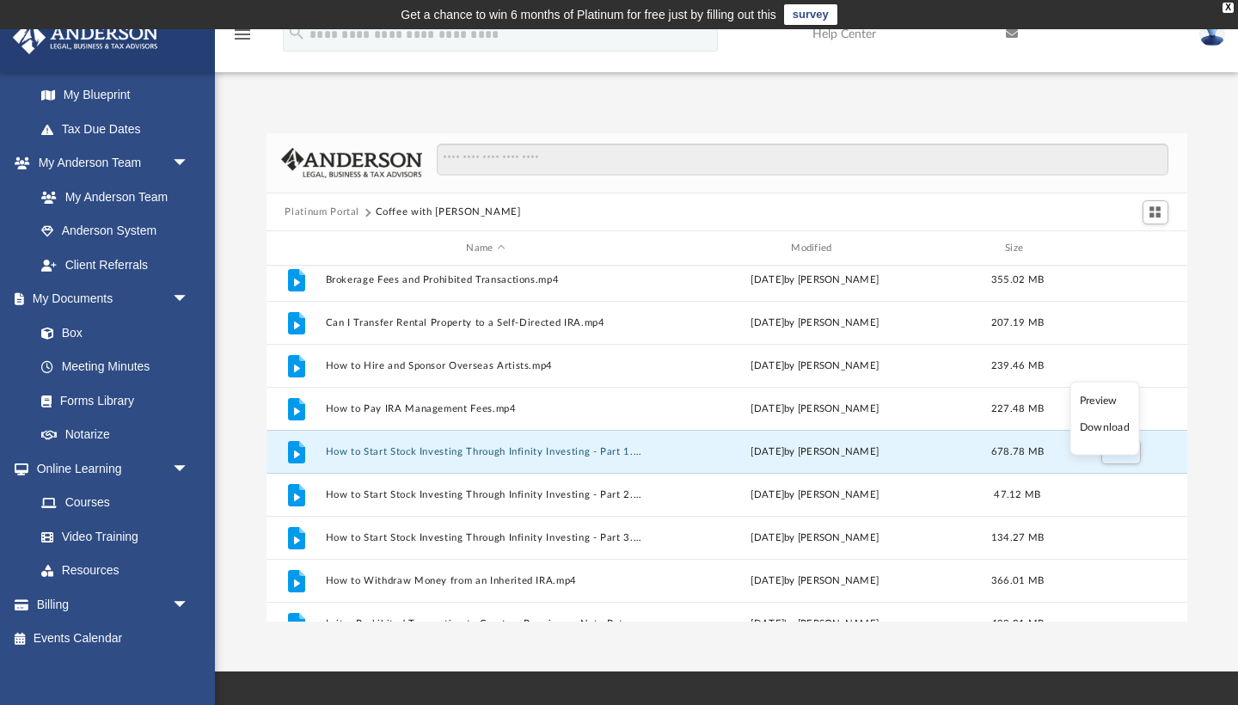
click at [1095, 404] on li "Preview" at bounding box center [1105, 400] width 50 height 18
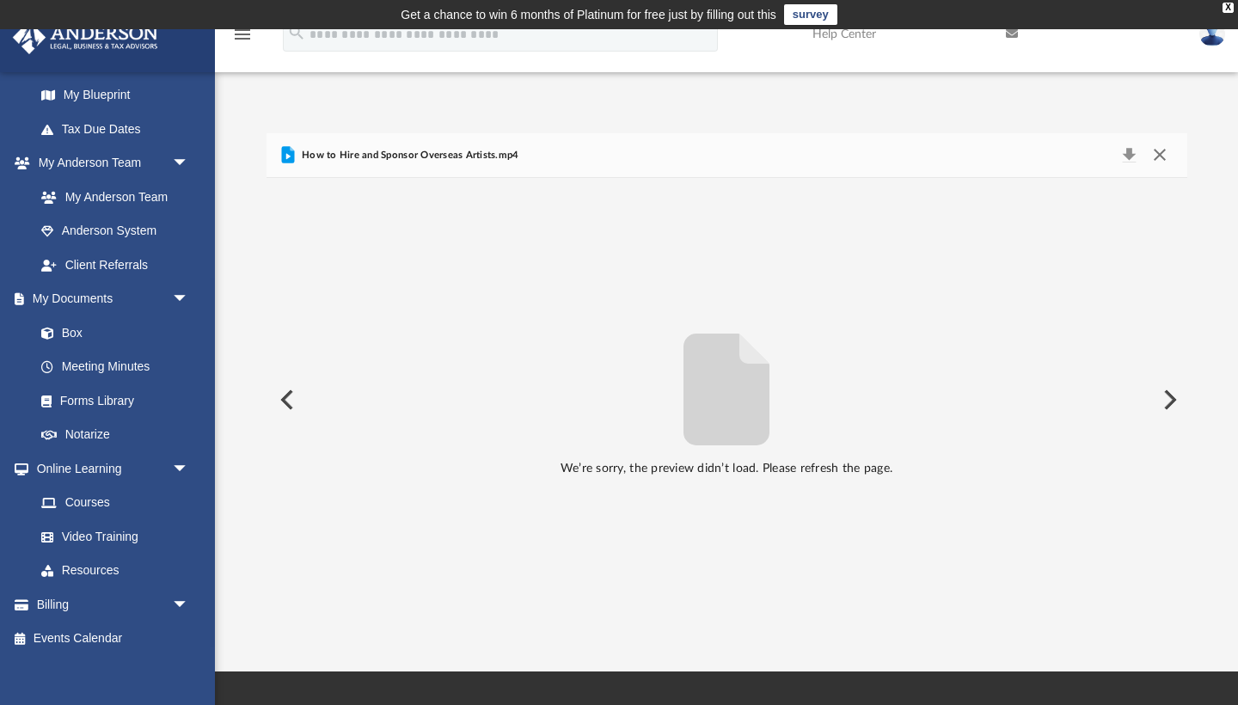
click at [1164, 151] on button "Close" at bounding box center [1160, 156] width 31 height 24
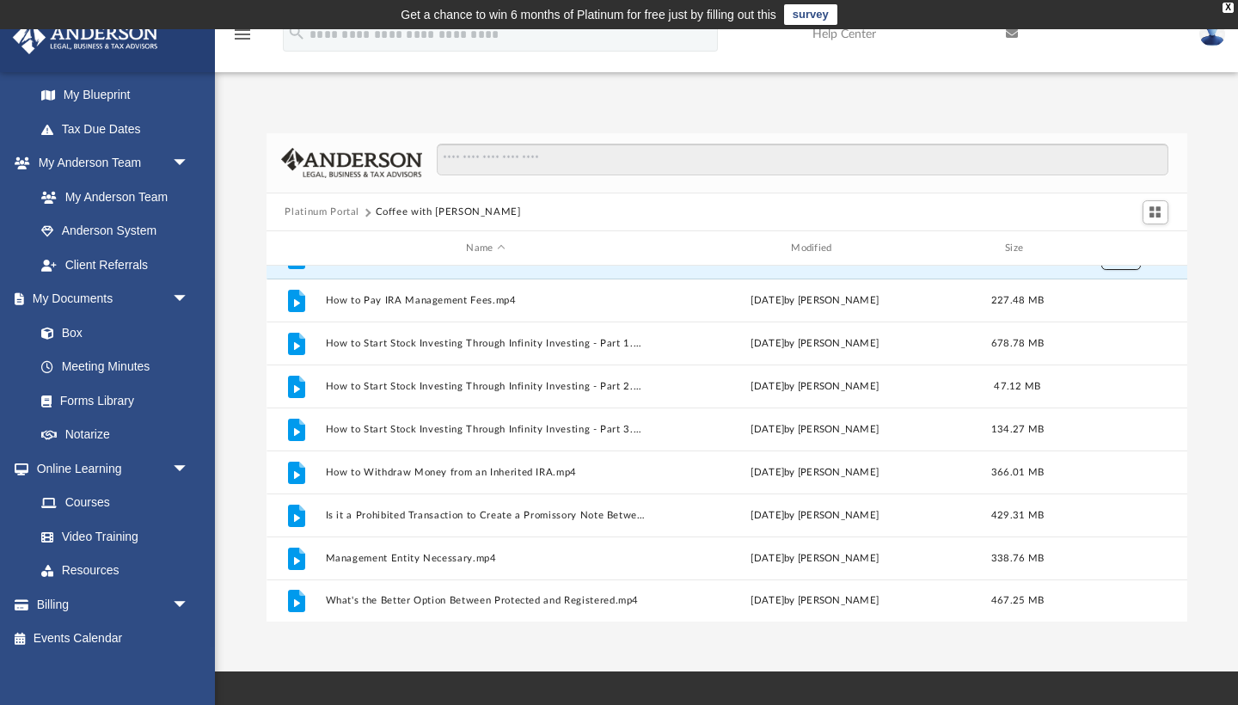
scroll to position [331, 0]
click at [104, 530] on link "Video Training" at bounding box center [119, 536] width 191 height 34
click at [125, 525] on link "Video Training" at bounding box center [119, 536] width 191 height 34
